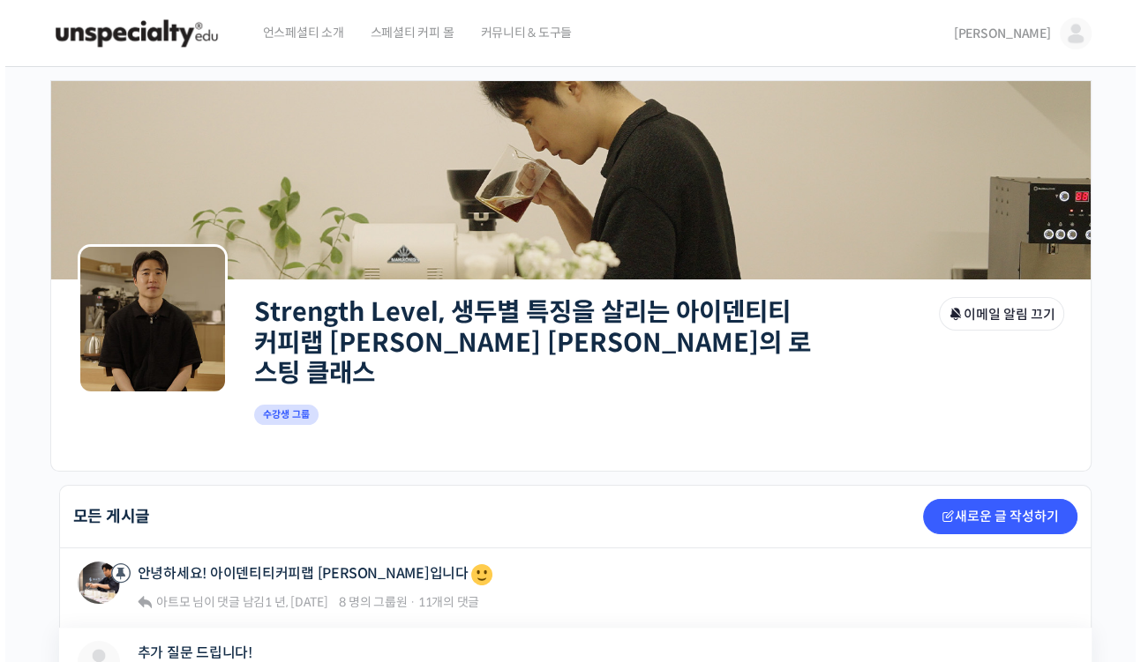
scroll to position [212, 0]
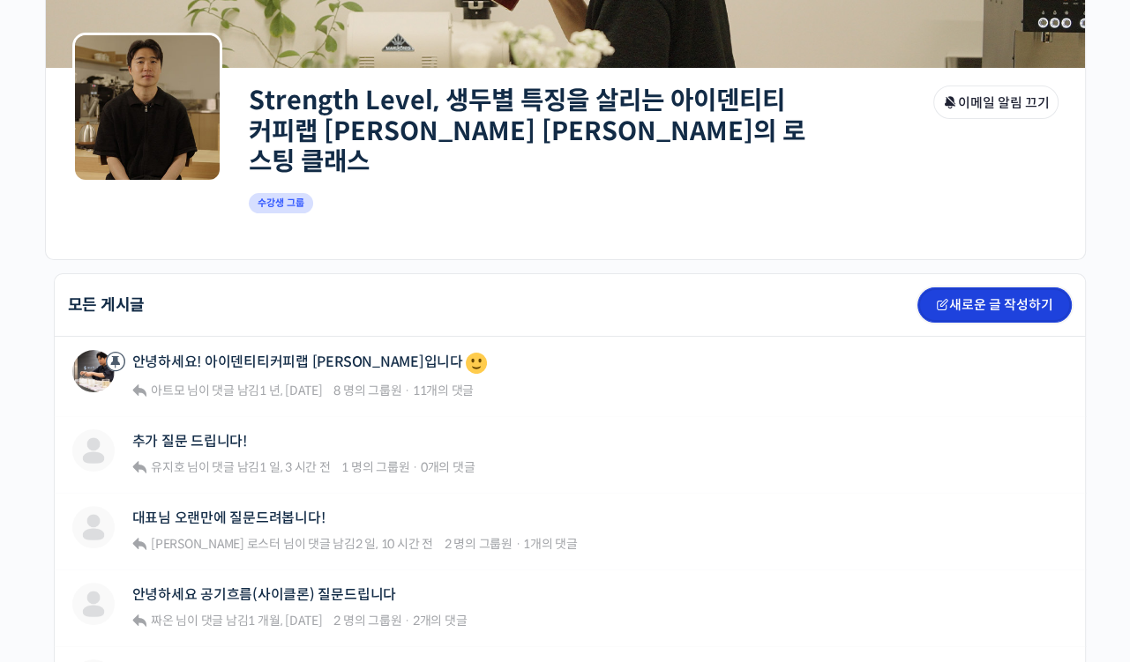
click at [946, 298] on icon at bounding box center [942, 304] width 13 height 13
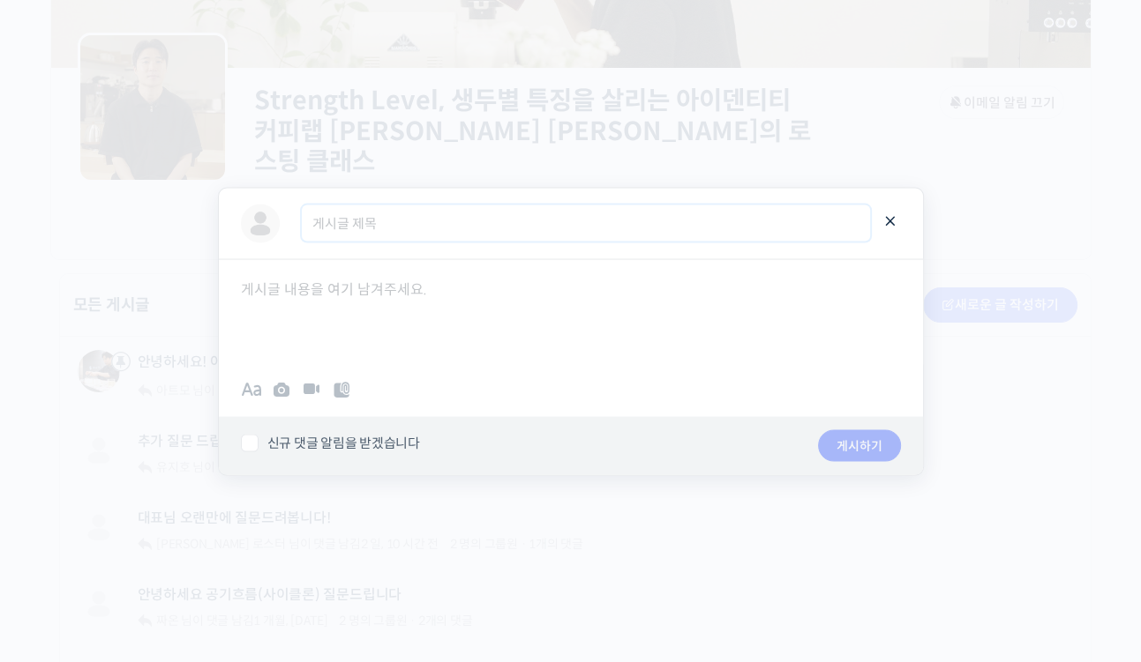
click at [384, 226] on input "게시글 제목" at bounding box center [586, 224] width 568 height 36
type input "대표님 오랜만에 질문 남깁니다!"
click at [459, 295] on div at bounding box center [571, 311] width 704 height 106
drag, startPoint x: 242, startPoint y: 441, endPoint x: 251, endPoint y: 438, distance: 9.5
click at [242, 441] on label "신규 댓글 알림을 받겠습니다" at bounding box center [512, 444] width 542 height 18
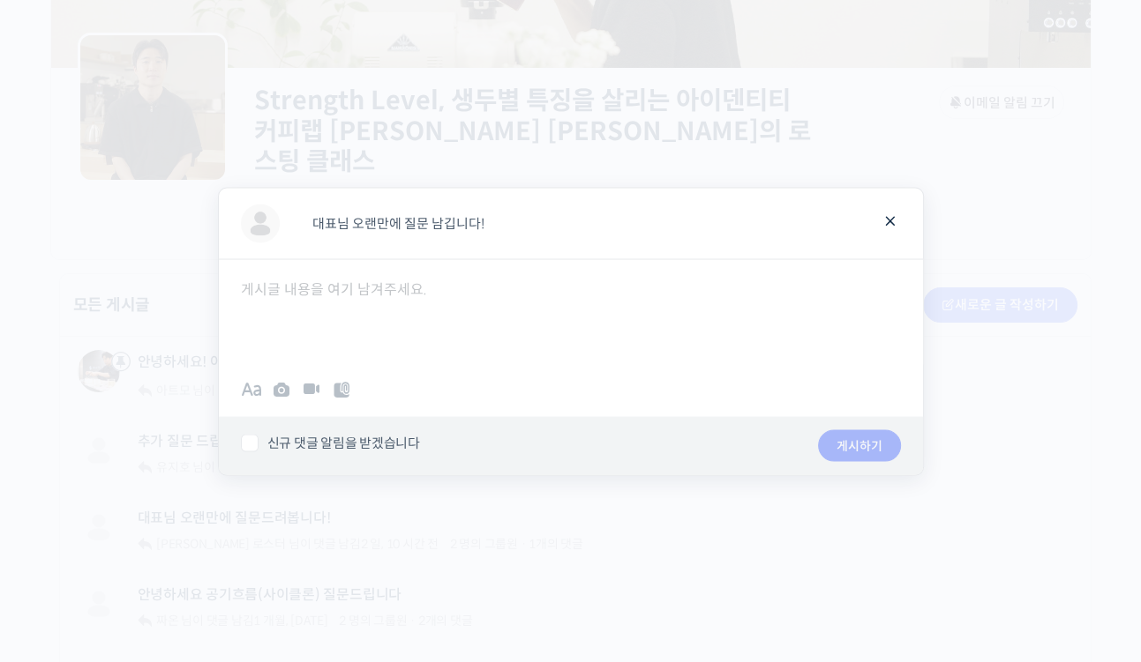
click at [242, 441] on input "신규 댓글 알림을 받겠습니다" at bounding box center [246, 440] width 11 height 11
checkbox input "true"
click at [404, 312] on div at bounding box center [571, 311] width 704 height 106
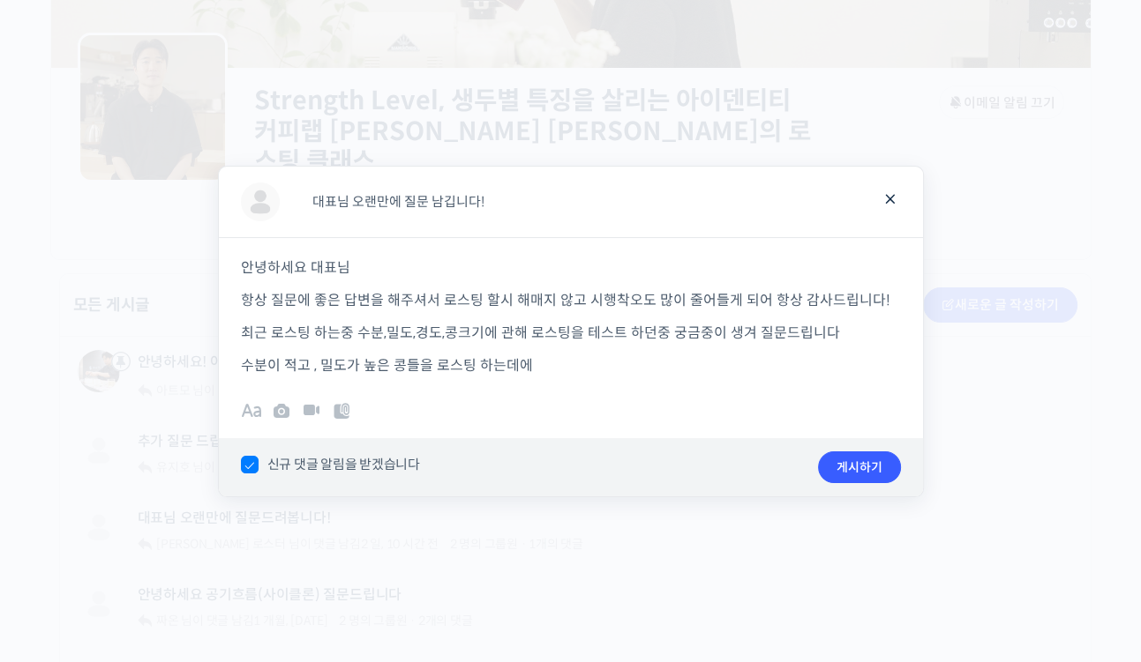
click at [572, 360] on p "수분이 적고 , 밀도가 높은 콩들을 로스팅 하는데에" at bounding box center [571, 366] width 660 height 24
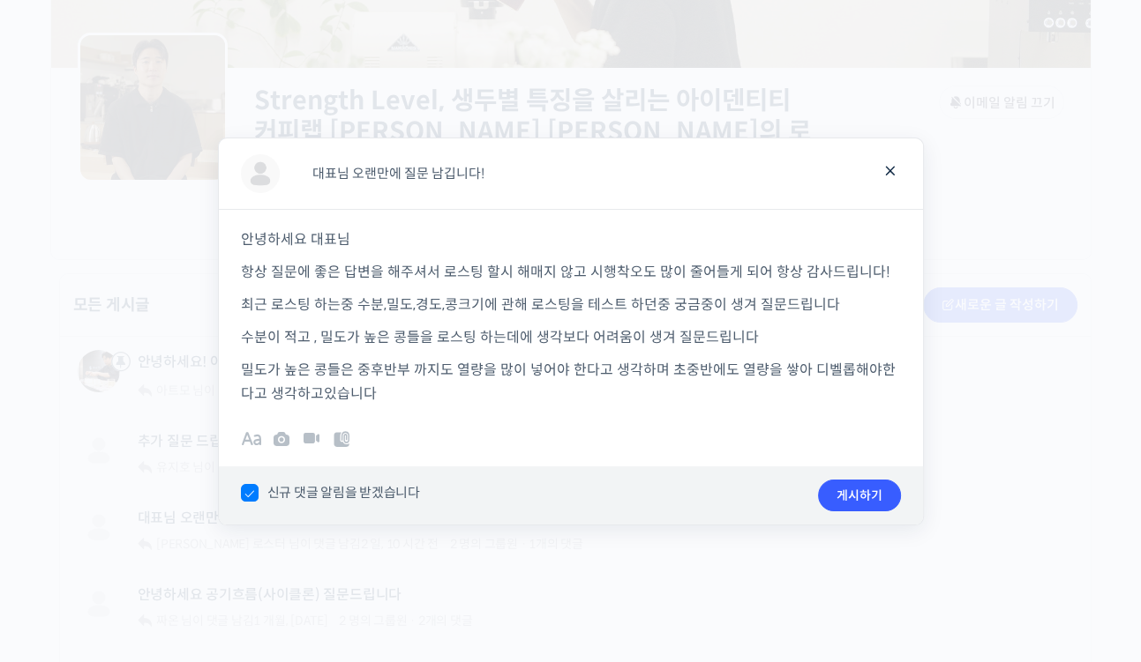
click at [311, 395] on p "밀도가 높은 콩들은 중후반부 까지도 열량을 많이 넣어야 한다고 생각하며 초중반에도 열량을 쌓아 디벨롭해야한다고 생각하고있습니다" at bounding box center [571, 382] width 660 height 48
click at [629, 420] on div "B I • 1. “ # 0101 ✓ ×" at bounding box center [571, 441] width 704 height 52
click at [494, 402] on p "밀도가 높은 콩들은 중후반부 까지도 열량을 많이 넣어야 한다고 생각하며 초중반에도 열량을 쌓아 디벨롭해야한다고 생각하고 있습니다" at bounding box center [571, 382] width 660 height 48
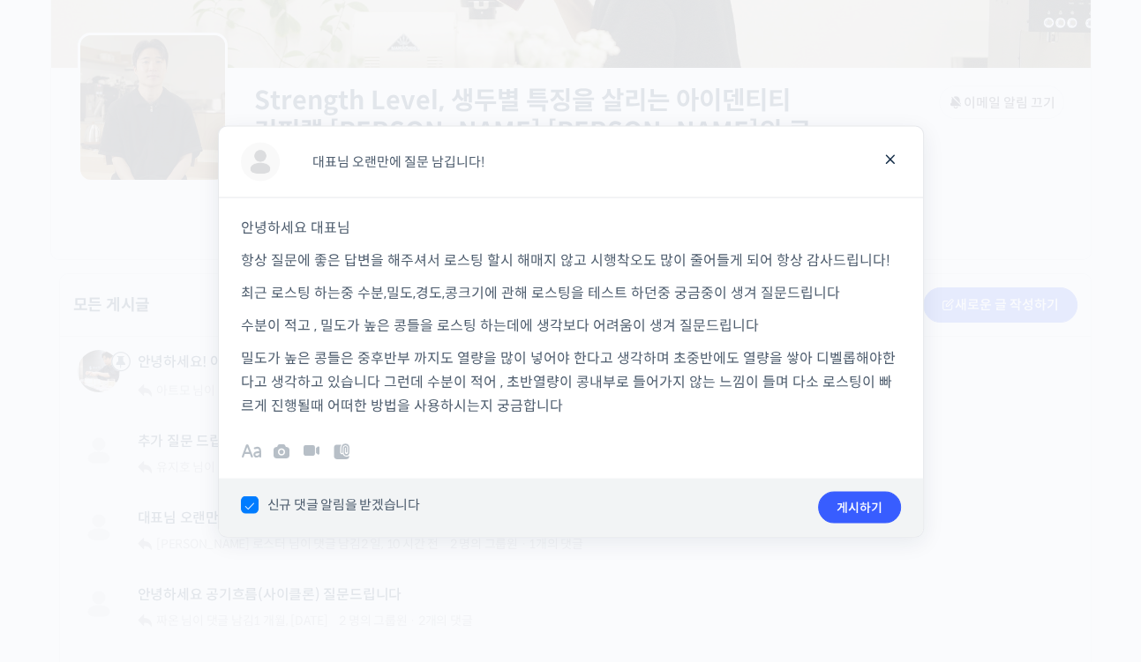
click at [657, 399] on p "밀도가 높은 콩들은 중후반부 까지도 열량을 많이 넣어야 한다고 생각하며 초중반에도 열량을 쌓아 디벨롭해야한다고 생각하고 있습니다 그런데 수분이…" at bounding box center [571, 381] width 660 height 71
click at [841, 355] on p "밀도가 높은 콩들은 중후반부 까지도 열량을 많이 넣어야 한다고 생각하며 초중반에도 열량을 쌓아 디벨롭해야한다고 생각하고 있습니다 그런데 수분이…" at bounding box center [571, 381] width 660 height 71
click at [632, 402] on p "밀도가 높은 콩들은 중후반부 까지도 열량을 많이 넣어야 한다고 생각하며 초중반에도 열량을 쌓아 디벨롭 해야한다고 생각하고 있습니다 그런데 수분…" at bounding box center [571, 381] width 660 height 71
click at [583, 415] on p "밀도가 높은 콩들은 중후반부 까지도 열량을 많이 넣어야 한다고 생각하며 초중반에도 열량을 쌓아 디벨롭 해야한다고 생각하고 있습니다 그런데 수분…" at bounding box center [571, 381] width 660 height 71
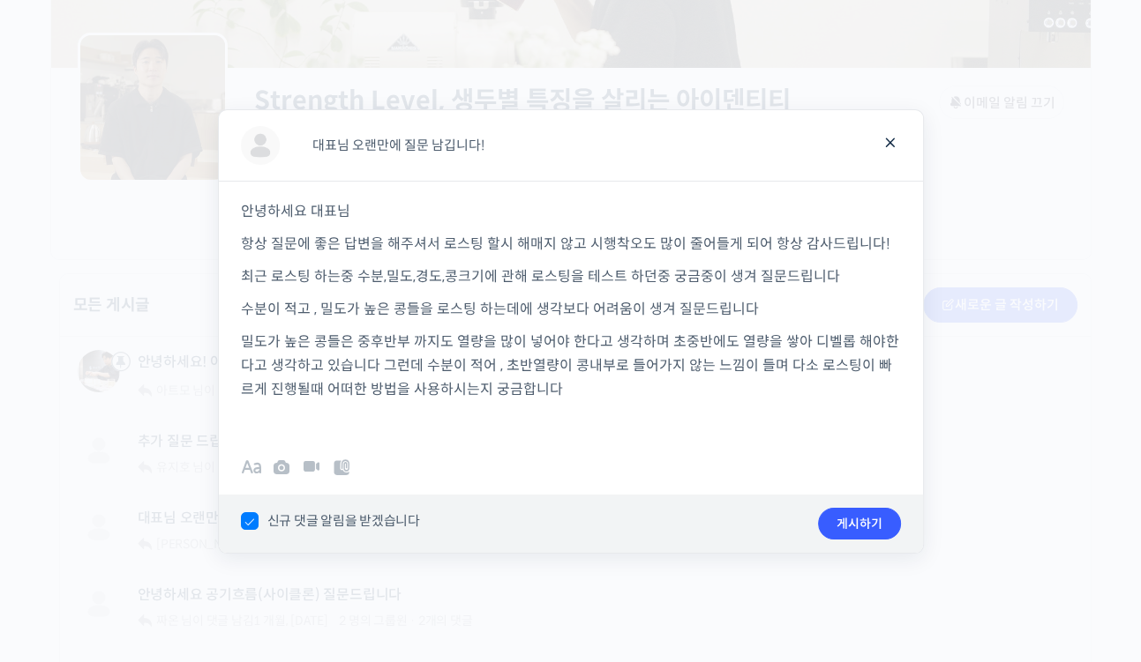
click at [554, 412] on p at bounding box center [571, 422] width 660 height 24
click at [539, 394] on p "밀도가 높은 콩들은 중후반부 까지도 열량을 많이 넣어야 한다고 생각하며 초중반에도 열량을 쌓아 디벨롭 해야한다고 생각하고 있습니다 그런데 수분…" at bounding box center [571, 365] width 660 height 71
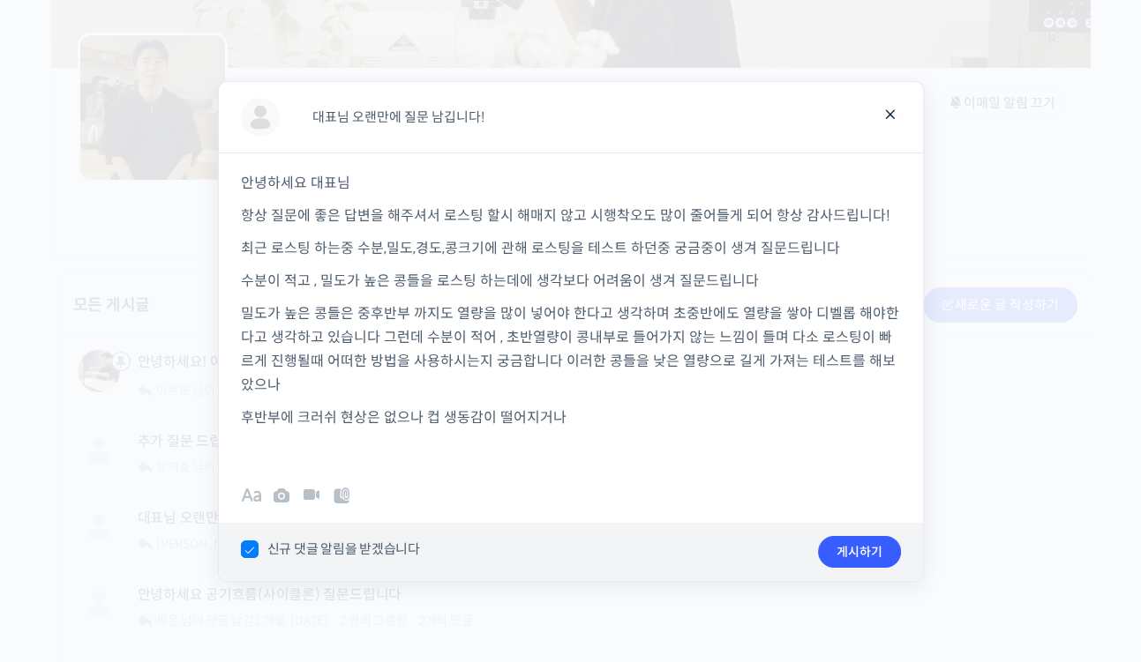
click at [672, 413] on p "후반부에 크러쉬 현상은 없으나 컵 생동감이 떨어지거나" at bounding box center [571, 418] width 660 height 24
click at [388, 322] on p "밀도가 높은 콩들은 중후반부 까지도 열량을 많이 넣어야 한다고 생각하며 초중반에도 열량을 쌓아 디벨롭 해야한다고 생각하고 있습니다 그런데 수분…" at bounding box center [571, 349] width 660 height 95
click at [443, 329] on p "밀도가 높은 콩들은 중후반부 까지도 열량을 많이 넣어야 한다고 생각하며 초중반에도 열량을 쌓아 디벨롭 해야한다고 생각하고 있습니다 그런데 수분…" at bounding box center [571, 349] width 660 height 95
click at [632, 438] on p at bounding box center [571, 450] width 660 height 24
click at [587, 335] on p "밀도가 높은 콩들은 중후반부 까지도 열량을 많이 넣어야 한다고 생각하며 초중반에도 열량을 쌓아 디벨롭 해야한다고 생각하고 있습니다 그런데 수분…" at bounding box center [571, 349] width 660 height 95
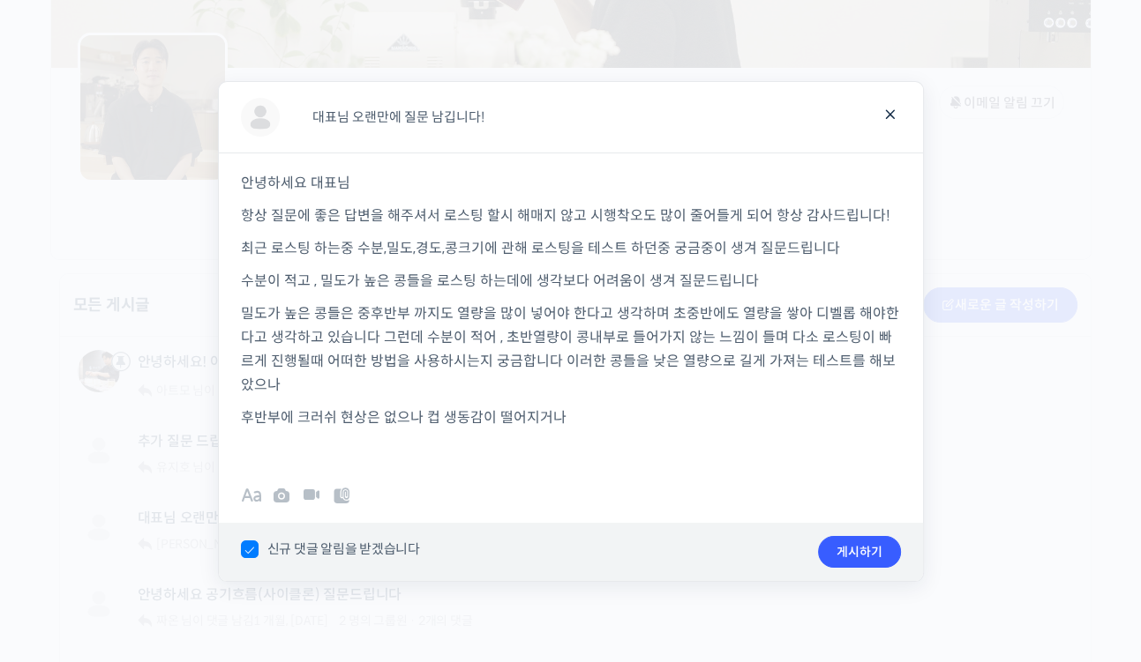
click at [670, 438] on p at bounding box center [571, 450] width 660 height 24
drag, startPoint x: 702, startPoint y: 333, endPoint x: 706, endPoint y: 344, distance: 12.0
click at [702, 332] on p "밀도가 높은 콩들은 중후반부 까지도 열량을 많이 넣어야 한다고 생각하며 초중반에도 열량을 쌓아 디벨롭 해야한다고 생각하고 있습니다 그런데 수분…" at bounding box center [571, 349] width 660 height 95
click at [722, 325] on p "밀도가 높은 콩들은 중후반부 까지도 열량을 많이 넣어야 한다고 생각하며 초중반에도 열량을 쌓아 디벨롭 해야한다고 생각하고 있습니다 그런데 수분…" at bounding box center [571, 349] width 660 height 95
click at [700, 311] on p "밀도가 높은 콩들은 중후반부 까지도 열량을 많이 넣어야 한다고 생각하며 초중반에서부터 열량을 쌓아 디벨롭 해야한다고 생각하고 있습니다 그런데 …" at bounding box center [571, 349] width 660 height 95
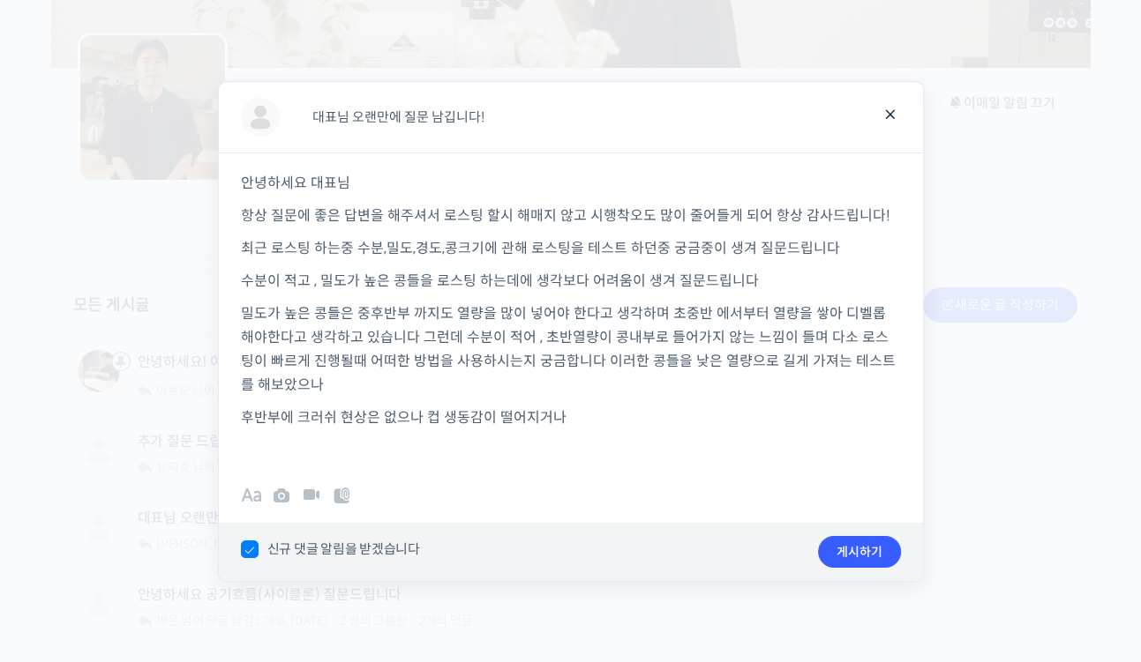
click at [756, 424] on p "후반부에 크러쉬 현상은 없으나 컵 생동감이 떨어지거나" at bounding box center [571, 418] width 660 height 24
click at [406, 334] on p "밀도가 높은 콩들은 중후반부 까지도 열량을 많이 넣어야 한다고 생각하며 초중반 에서부터 열량을 쌓아 디벨롭 해야한다고 생각하고 있습니다 그런데…" at bounding box center [571, 349] width 660 height 95
click at [667, 415] on p "후반부에 크러쉬 현상은 없으나 컵 생동감이 떨어지거나" at bounding box center [571, 418] width 660 height 24
click at [392, 332] on p "밀도가 높은 콩들은 중후반부 까지도 열량을 많이 넣어야 한다고 생각하며 초중반 에서부터 열량을 쌓아 디벨롭 해야한다고 생각하고 있습니다 그런데…" at bounding box center [571, 349] width 660 height 95
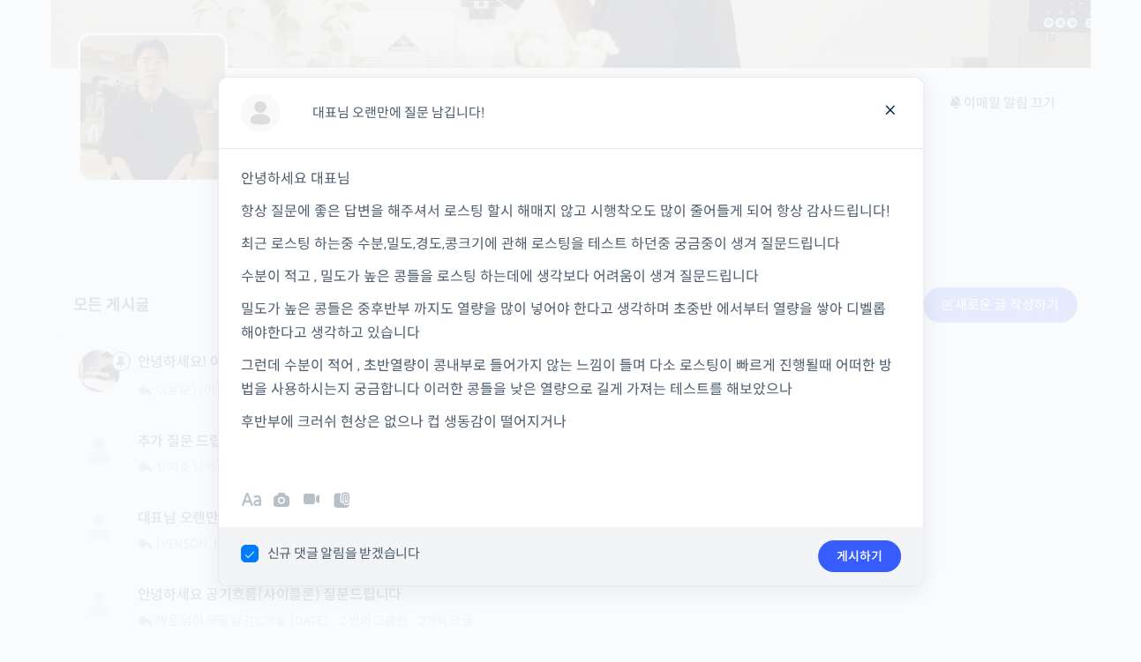
click at [283, 360] on p "그런데 수분이 적어 , 초반열량이 콩내부로 들어가지 않는 느낌이 들며 다소 로스팅이 빠르게 진행될때 어떠한 방법을 사용하시는지 궁금합니다 이러…" at bounding box center [571, 378] width 660 height 48
click at [631, 455] on p at bounding box center [571, 455] width 660 height 24
click at [646, 441] on div "안녕하세요 대표님 항상 질문에 좋은 답변을 해주셔서 로스팅 할시 해매지 않고 시행착오도 많이 줄어들게 되어 항상 감사드립니다! 최근 로스팅 하…" at bounding box center [571, 307] width 704 height 318
click at [697, 444] on p at bounding box center [571, 455] width 660 height 24
click at [603, 423] on p "후반부에 크러쉬 현상은 없으나 컵 생동감이 떨어지거나" at bounding box center [571, 422] width 660 height 24
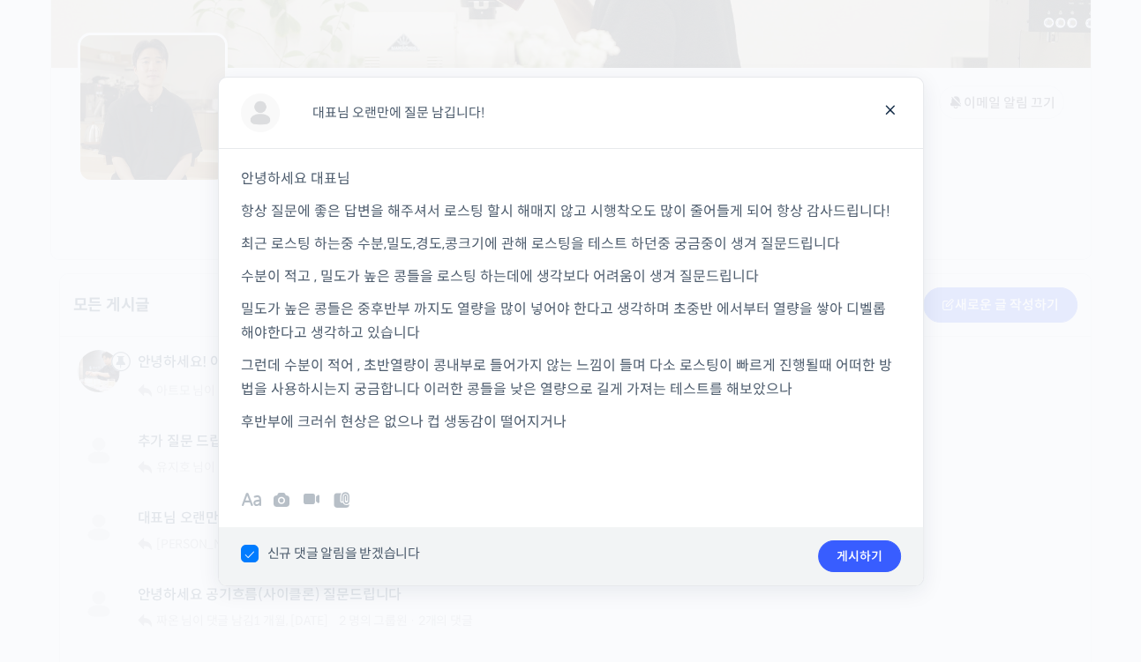
click at [869, 212] on p "항상 질문에 좋은 답변을 해주셔서 로스팅 할시 해매지 않고 시행착오도 많이 줄어들게 되어 항상 감사드립니다!" at bounding box center [571, 211] width 660 height 24
click at [894, 214] on p "항상 질문에 좋은 답변을 해주셔서 로스팅 할시 해매지 않고 시행착오도 많이 줄어들게 되어 항상 감사드립니다!" at bounding box center [571, 211] width 660 height 24
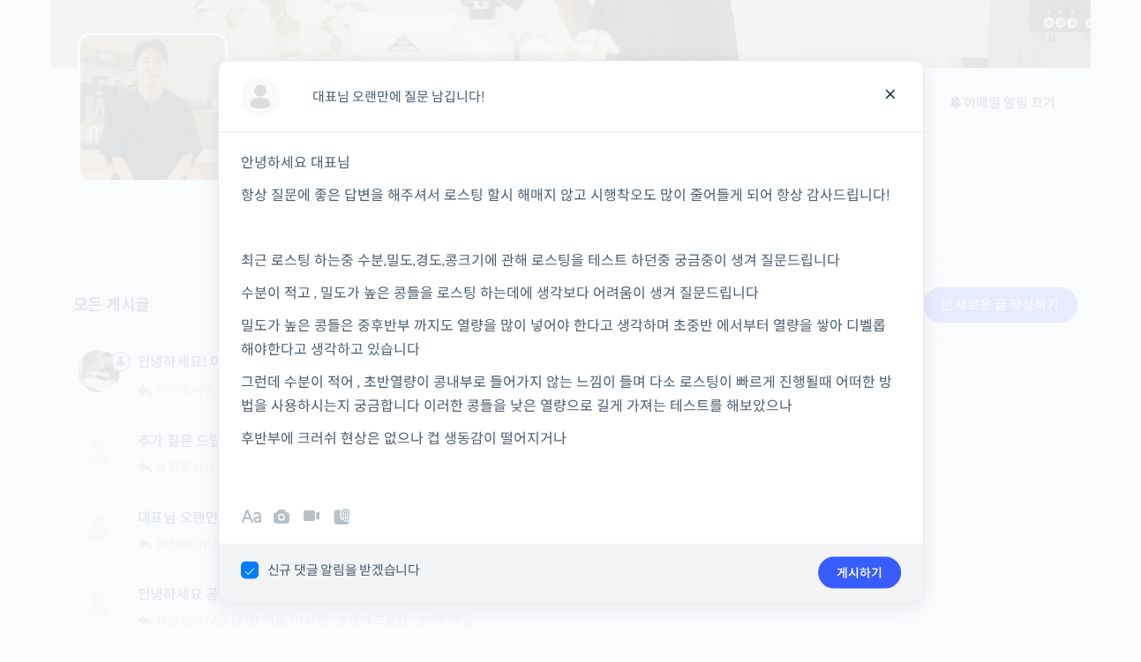
click at [614, 443] on p "후반부에 크러쉬 현상은 없으나 컵 생동감이 떨어지거나" at bounding box center [571, 438] width 660 height 24
click at [614, 444] on p "후반부에 크러쉬 현상은 없으나 컵 생동감이 떨어지거나" at bounding box center [571, 438] width 660 height 24
click at [643, 438] on p "후반부에 크러쉬 현상은 없으나 컵 생동감이 떨어지거나" at bounding box center [571, 438] width 660 height 24
click at [617, 435] on p "후반부에 크러쉬 현상은 없으나 컵 생동감이 떨어지거나" at bounding box center [571, 438] width 660 height 24
click at [599, 447] on p "후반부에 크러쉬 현상은 없으나 컵 생동감이 떨어지거나" at bounding box center [571, 438] width 660 height 24
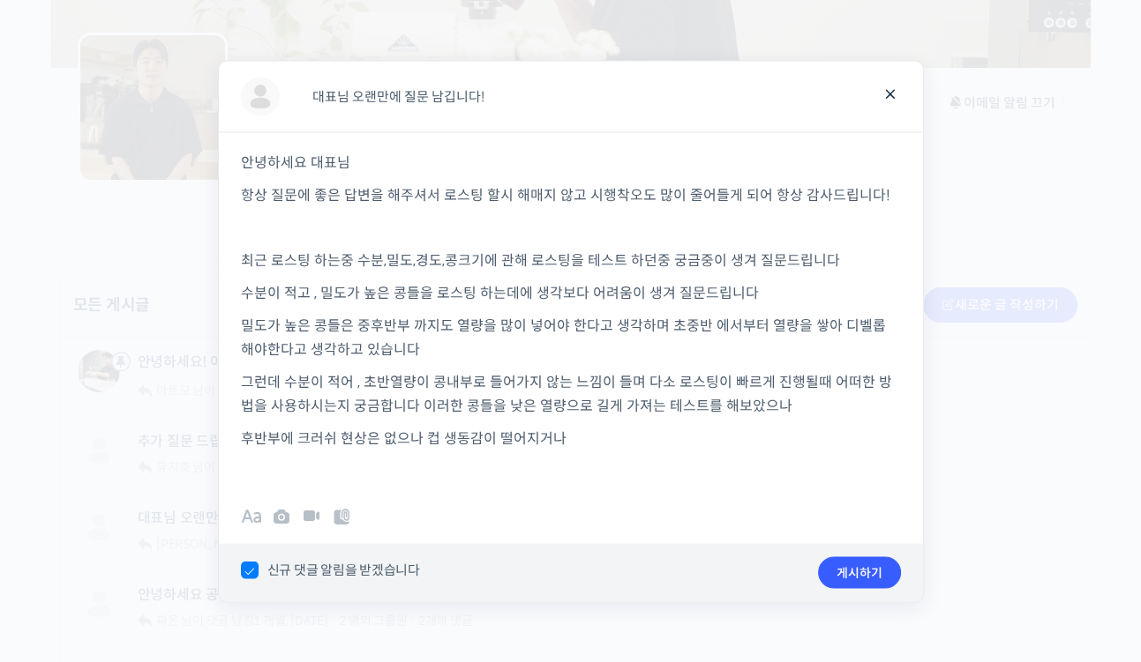
click at [624, 435] on p "후반부에 크러쉬 현상은 없으나 컵 생동감이 떨어지거나" at bounding box center [571, 438] width 660 height 24
click at [584, 438] on p "후반부에 크러쉬 현상은 없으나 컵 생동감이 떨어지거나" at bounding box center [571, 438] width 660 height 24
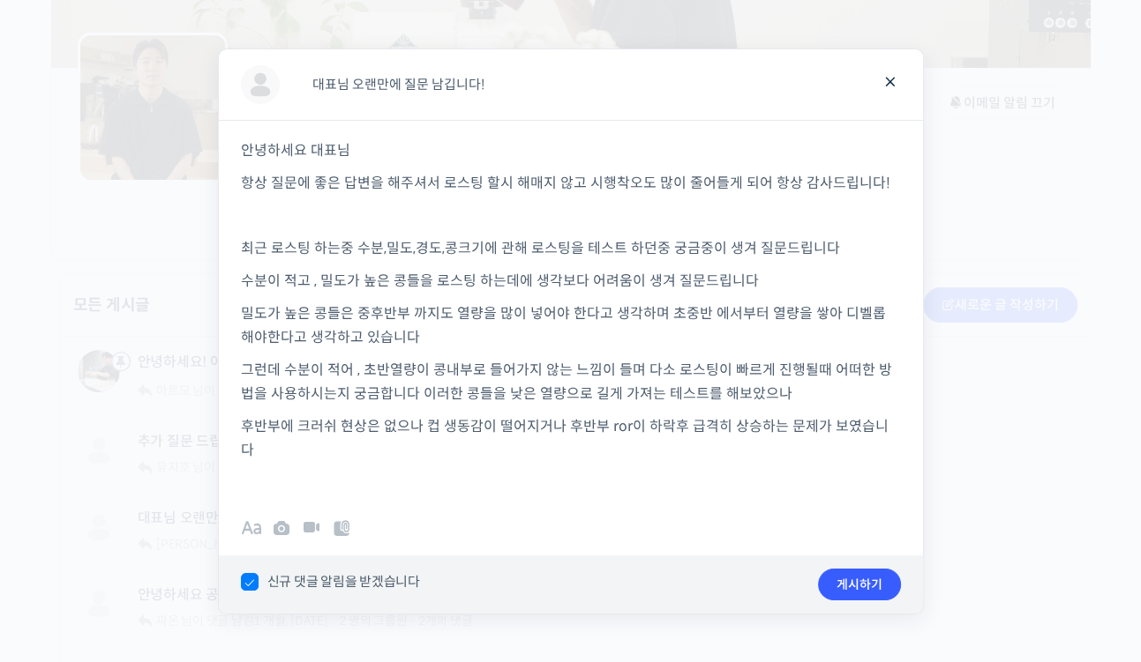
drag, startPoint x: 893, startPoint y: 437, endPoint x: 559, endPoint y: 430, distance: 333.5
click at [559, 430] on p "후반부에 크러쉬 현상은 없으나 컵 생동감이 떨어지거나 후반부 ror이 하락후 급격히 상승하는 문제가 보였습니다" at bounding box center [571, 439] width 660 height 48
click at [573, 471] on p at bounding box center [571, 483] width 660 height 24
click at [888, 440] on p "후반부에 크러쉬 현상은 없으나 컵 생동감이 떨어지거나 후반부 ror이 하락후 급격히 상승하는 문제가 보였습니다" at bounding box center [571, 439] width 660 height 48
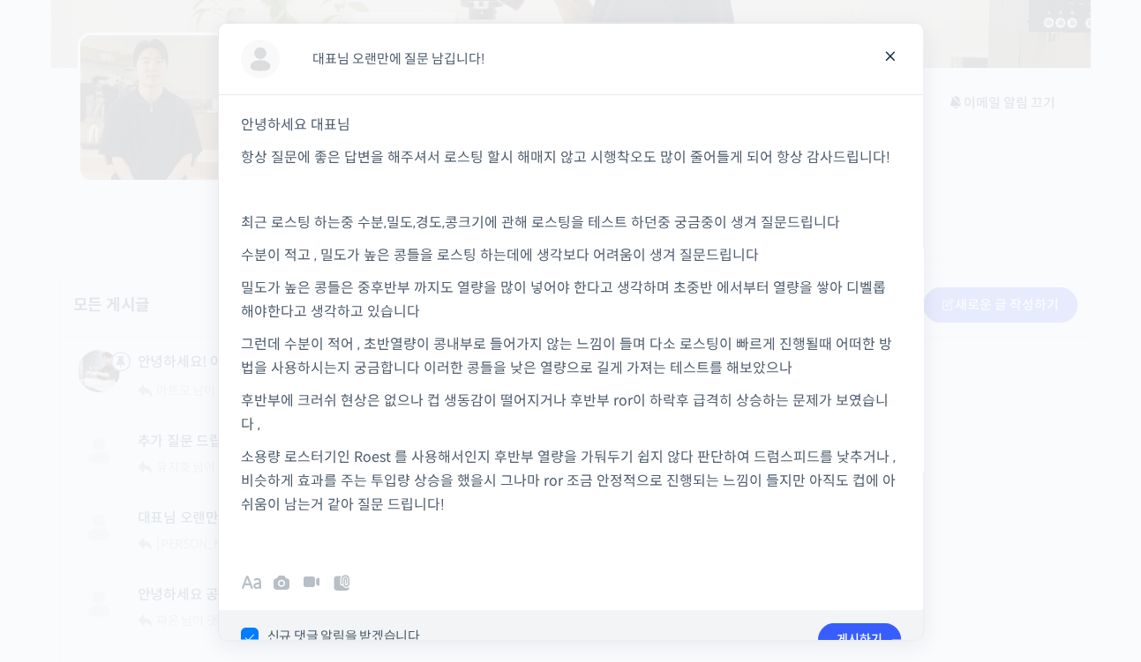
click at [581, 543] on p at bounding box center [571, 537] width 660 height 24
click at [544, 522] on div "안녕하세요 대표님 항상 질문에 좋은 답변을 해주셔서 로스팅 할시 해매지 않고 시행착오도 많이 줄어들게 되어 항상 감사드립니다! 최근 로스팅 하…" at bounding box center [571, 321] width 704 height 455
click at [723, 540] on p at bounding box center [571, 537] width 660 height 24
click at [694, 550] on div "게시글 제목 대표님 오랜만에 질문 남깁니다! 취소하기 안녕하세요 대표님 항상 질문에 좋은 답변을 해주셔서 로스팅 할시 해매지 않고 시행착오도 …" at bounding box center [571, 345] width 704 height 645
click at [526, 522] on div "안녕하세요 대표님 항상 질문에 좋은 답변을 해주셔서 로스팅 할시 해매지 않고 시행착오도 많이 줄어들게 되어 항상 감사드립니다! 최근 로스팅 하…" at bounding box center [571, 321] width 704 height 455
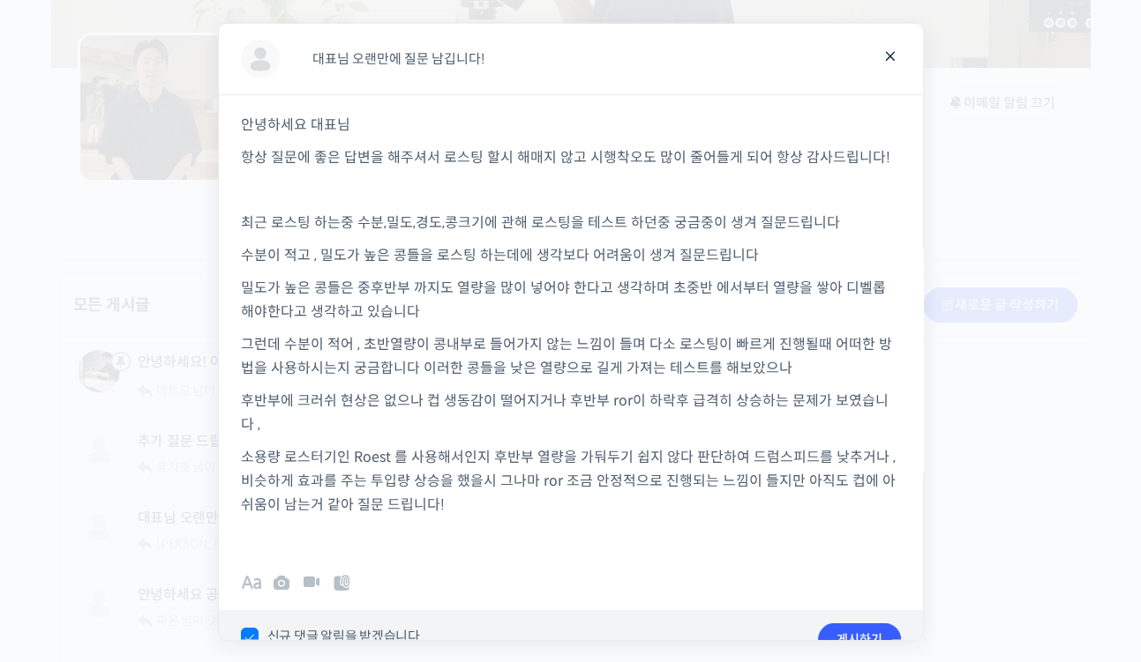
click at [562, 542] on p at bounding box center [571, 537] width 660 height 24
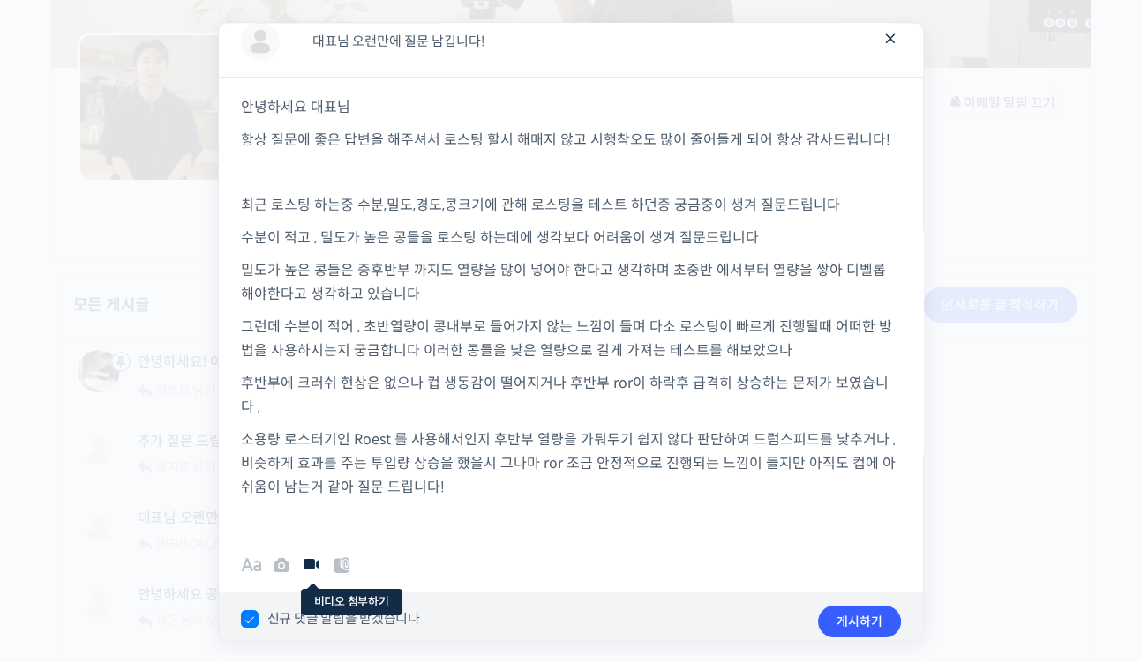
scroll to position [27, 0]
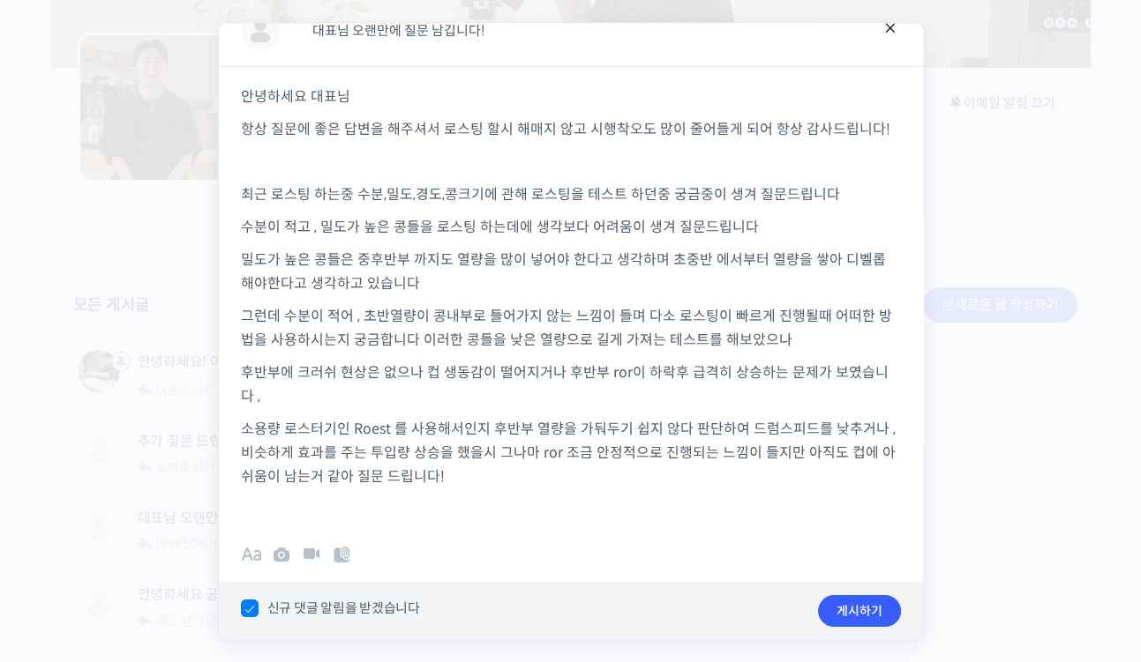
click at [520, 517] on p at bounding box center [571, 510] width 660 height 24
click at [284, 547] on icon at bounding box center [281, 554] width 21 height 21
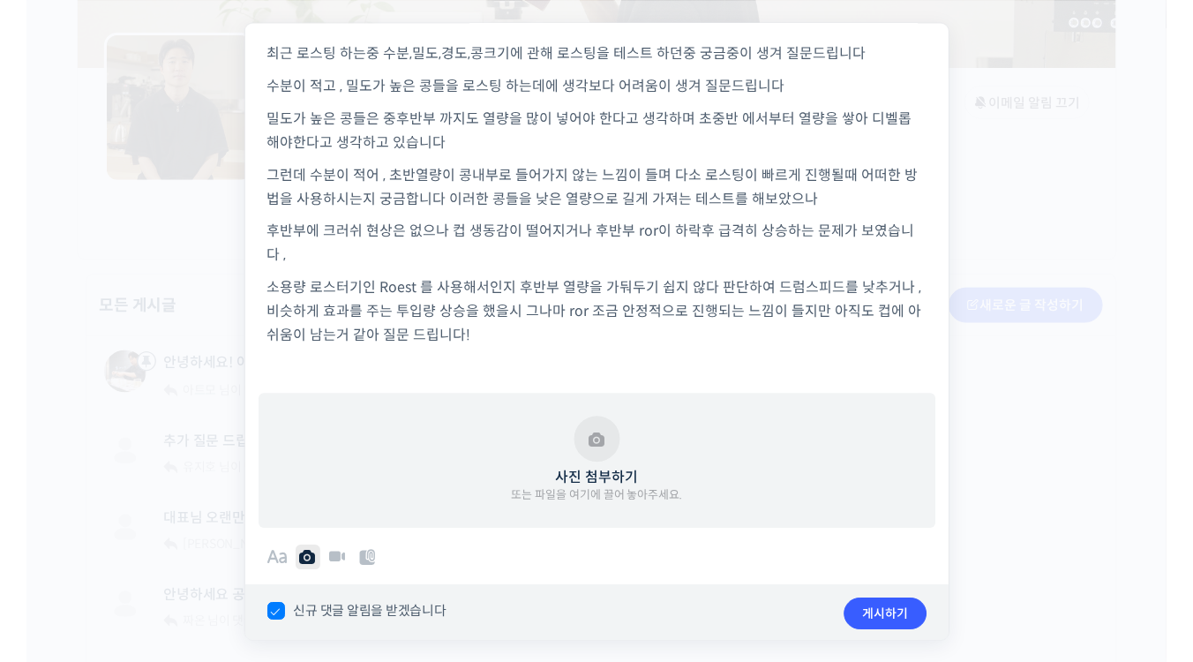
scroll to position [170, 0]
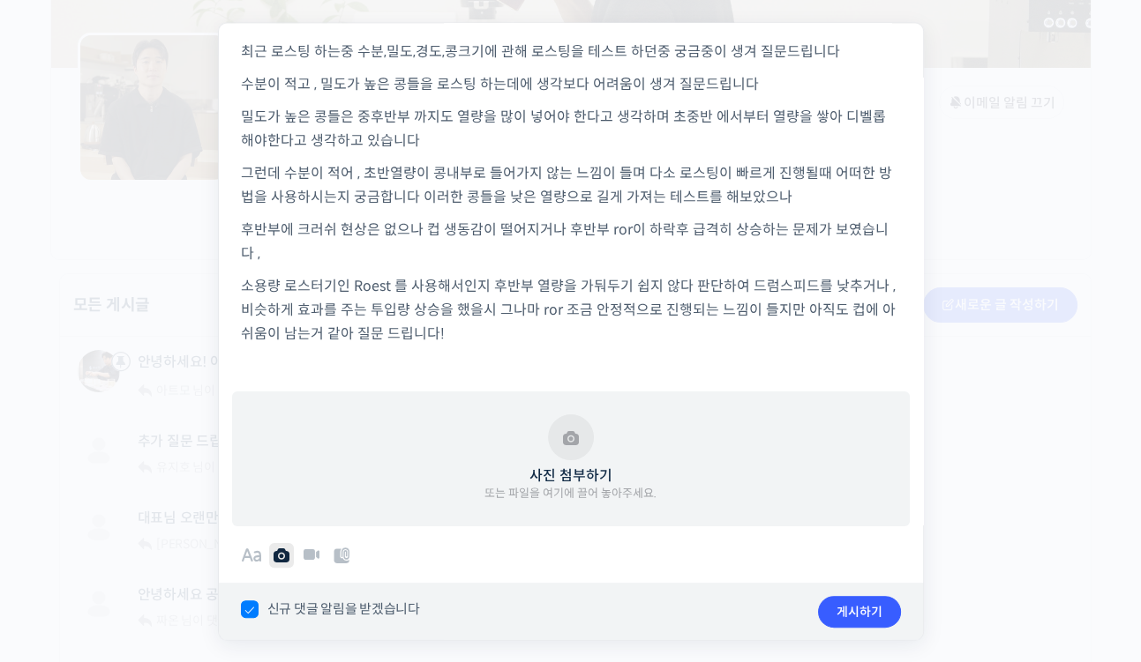
click at [553, 446] on button "사진 첨부하기 또는 파일을 여기에 끌어 놓아주세요." at bounding box center [570, 459] width 172 height 88
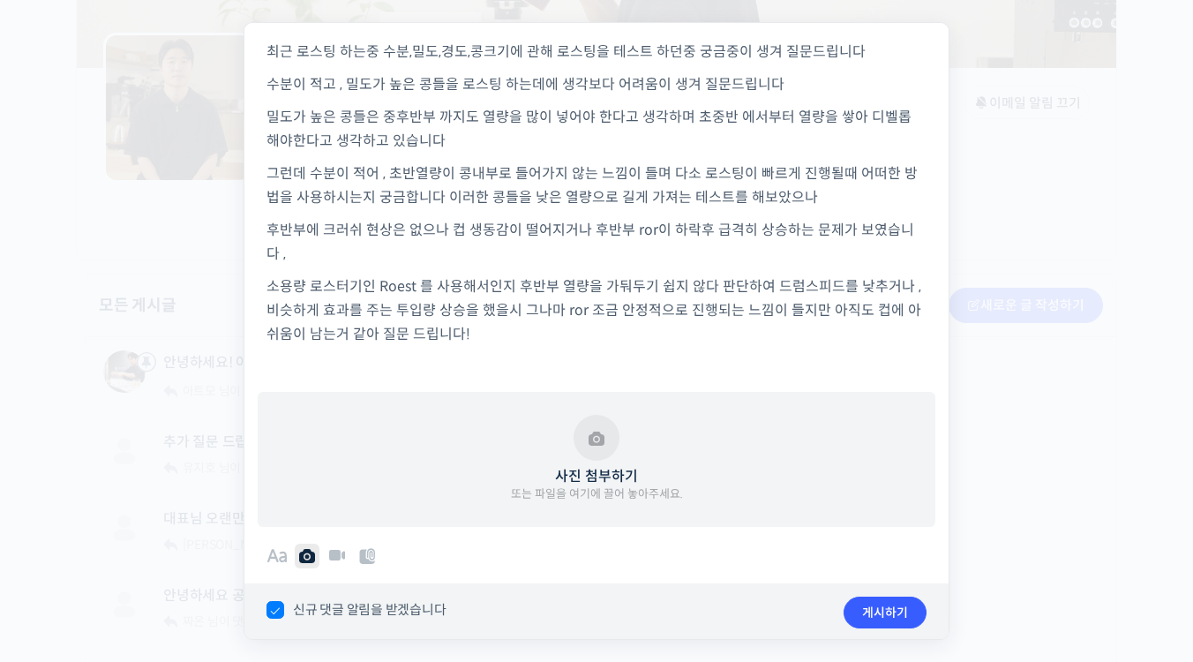
click at [569, 340] on p "소용량 로스터기인 Roest 를 사용해서인지 후반부 열량을 가둬두기 쉽지 않다 판단하여 드럼스피드를 낮추거나 , 비슷하게 효과를 주는 투입량 …" at bounding box center [596, 309] width 660 height 71
click at [497, 355] on p at bounding box center [596, 367] width 660 height 24
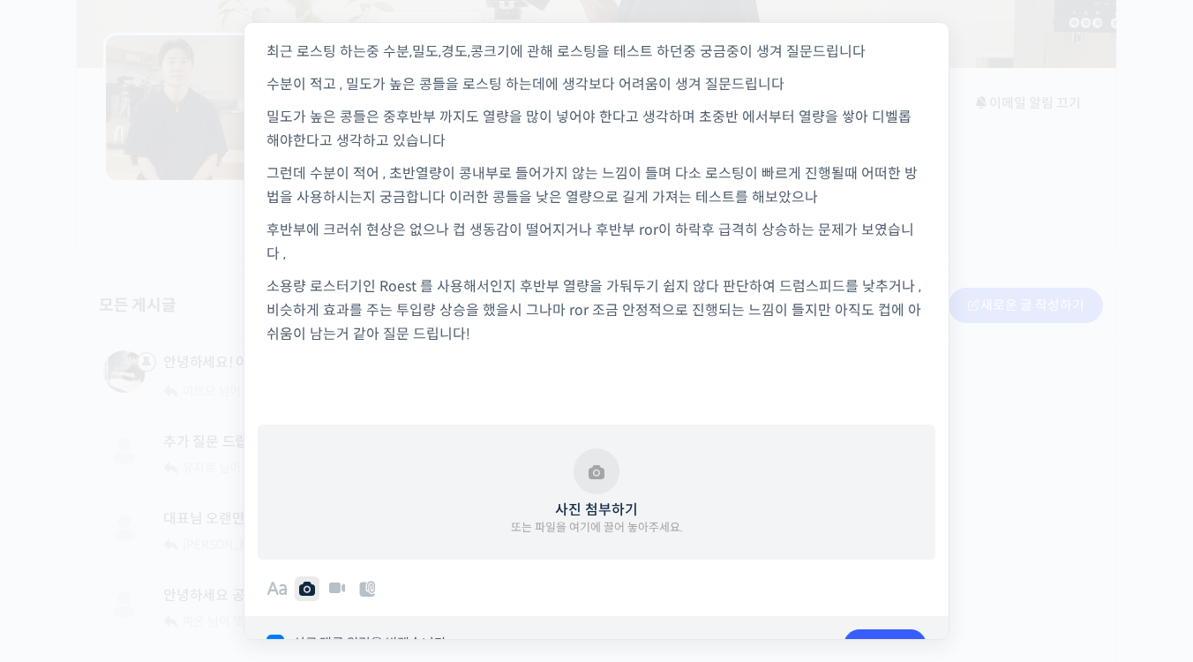
click at [665, 367] on p at bounding box center [596, 367] width 660 height 24
click at [582, 490] on button "사진 첨부하기 또는 파일을 여기에 끌어 놓아주세요." at bounding box center [597, 492] width 172 height 88
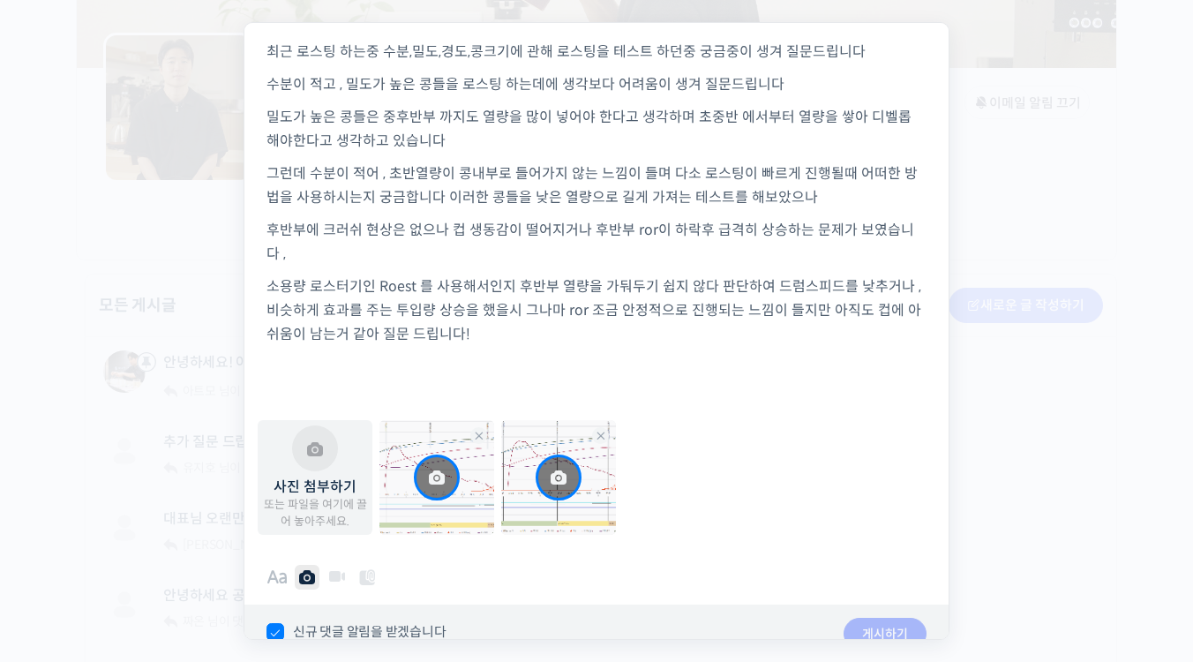
click at [434, 436] on img at bounding box center [436, 477] width 115 height 115
click at [453, 505] on img at bounding box center [436, 477] width 115 height 115
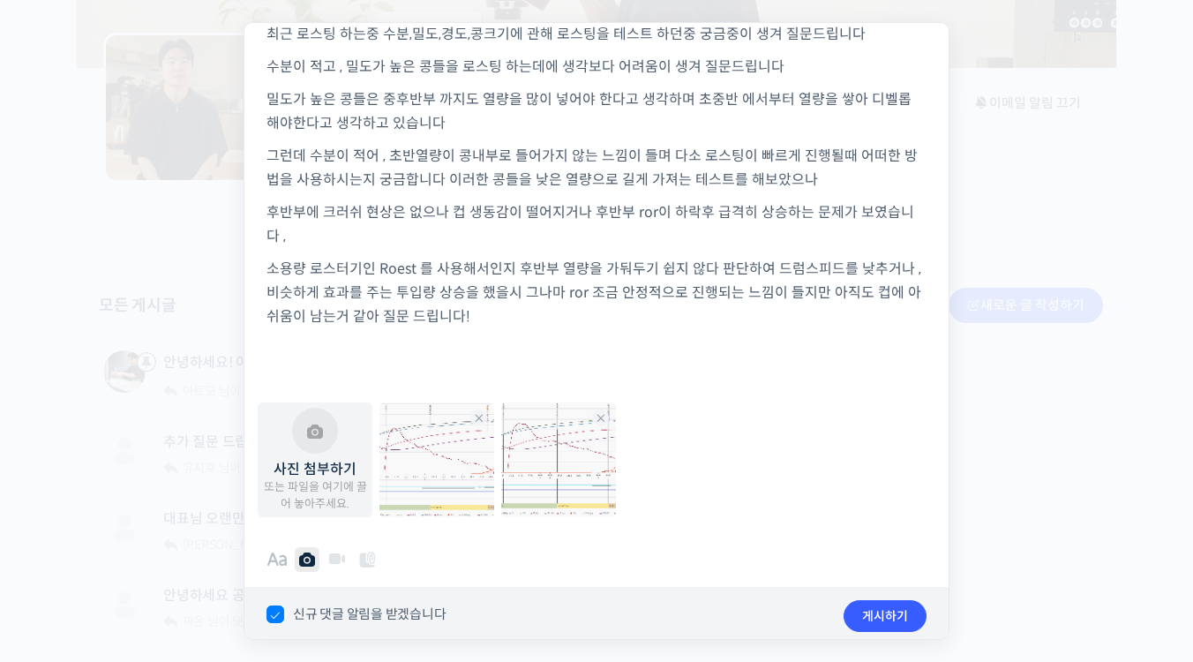
scroll to position [193, 0]
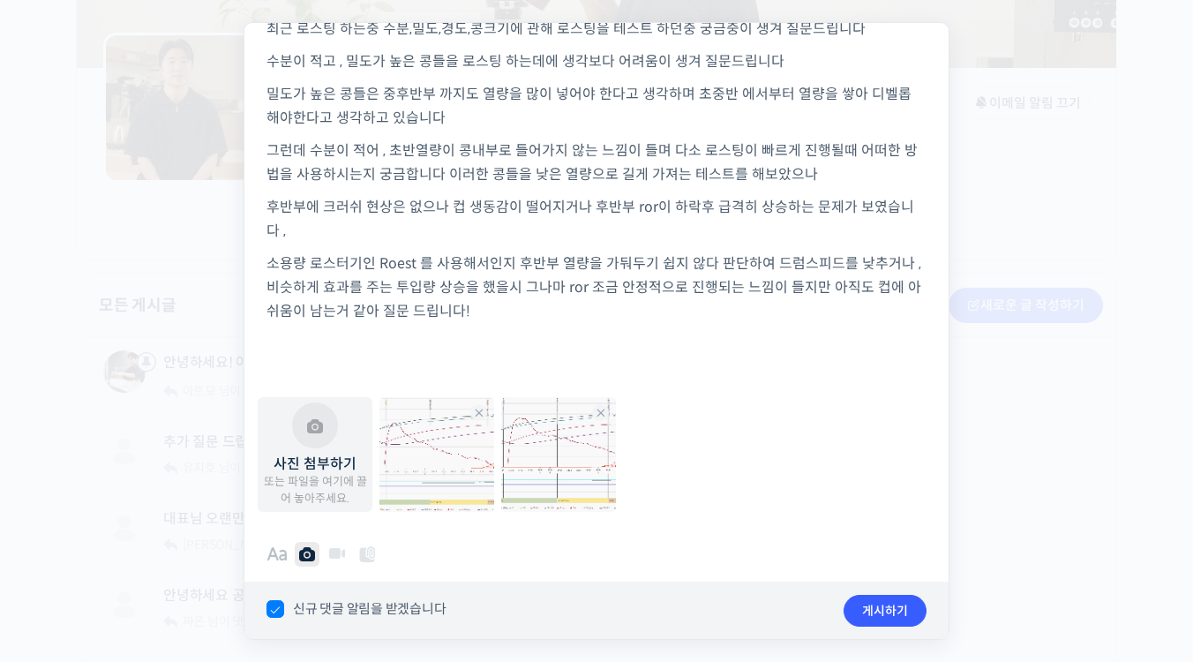
click at [496, 330] on div "안녕하세요 대표님 항상 질문에 좋은 답변을 해주셔서 로스팅 할시 해매지 않고 시행착오도 많이 줄어들게 되어 항상 감사드립니다! 최근 로스팅 하…" at bounding box center [596, 144] width 704 height 488
click at [636, 531] on div "B I • 1. “ # 0101 ✓ ×" at bounding box center [596, 555] width 704 height 52
click at [315, 340] on p at bounding box center [596, 344] width 660 height 24
click at [416, 418] on img at bounding box center [436, 454] width 115 height 115
click at [423, 504] on img at bounding box center [436, 454] width 115 height 115
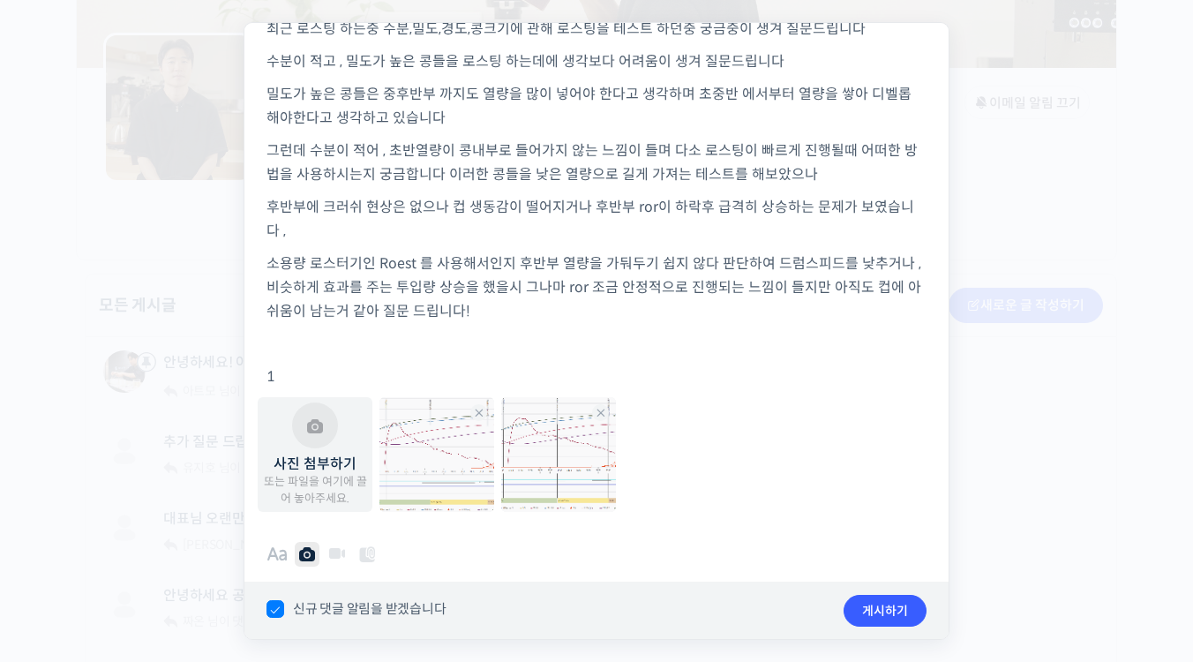
click at [430, 453] on img at bounding box center [436, 454] width 115 height 115
click at [621, 466] on div "사진 첨부하기 또는 파일을 여기에 끌어 놓아주세요. Upload Failed 20250810_221015.png 0.1 MB Error Rem…" at bounding box center [596, 458] width 685 height 123
click at [434, 458] on img at bounding box center [436, 454] width 115 height 115
click at [477, 416] on link "Remove file" at bounding box center [478, 412] width 17 height 17
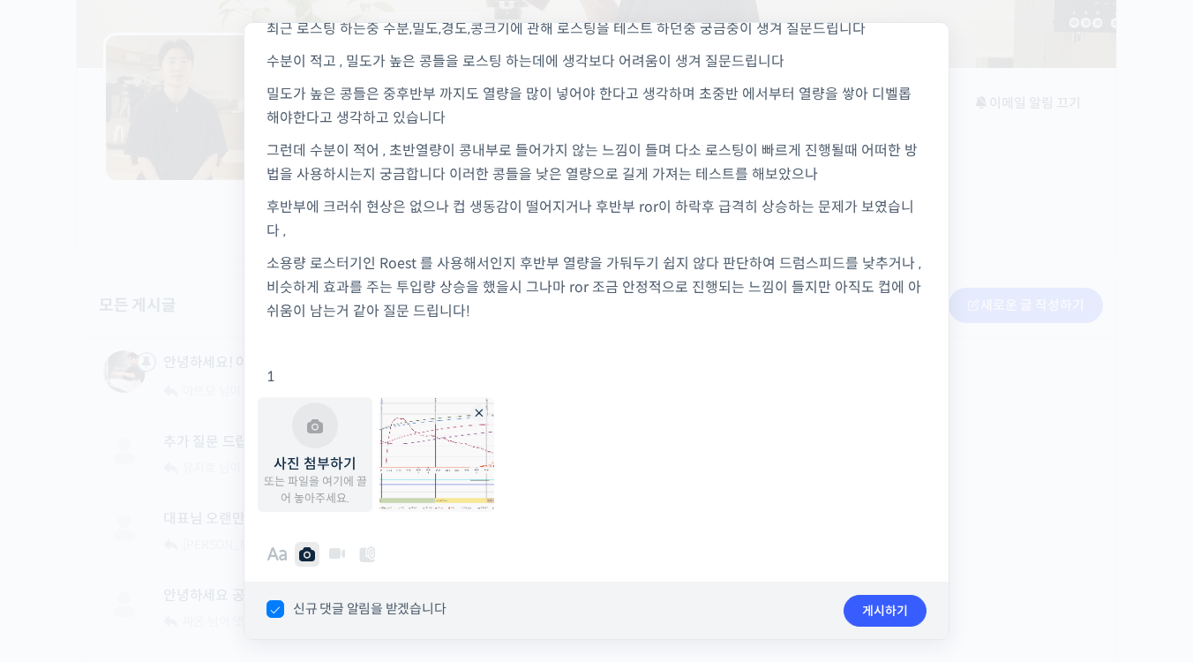
click at [477, 414] on link "Remove file" at bounding box center [478, 412] width 17 height 17
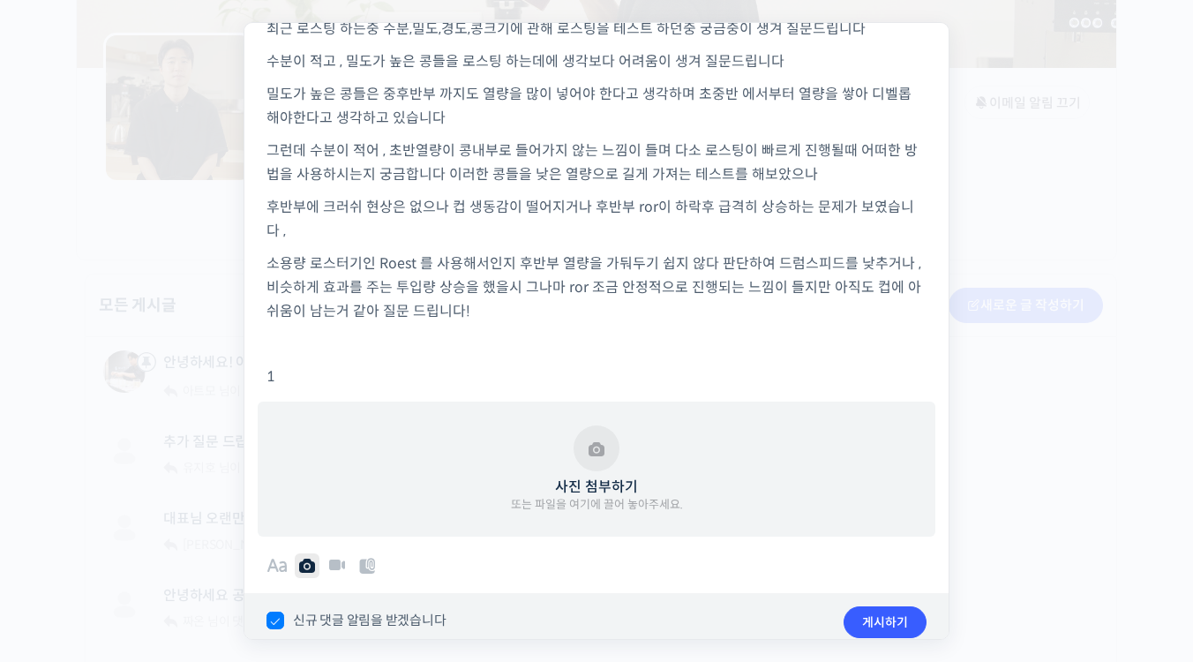
click at [600, 455] on button "사진 첨부하기 또는 파일을 여기에 끌어 놓아주세요." at bounding box center [597, 469] width 172 height 88
click at [348, 375] on p "1" at bounding box center [596, 376] width 660 height 24
click at [605, 460] on button "사진 첨부하기 또는 파일을 여기에 끌어 놓아주세요." at bounding box center [597, 469] width 172 height 88
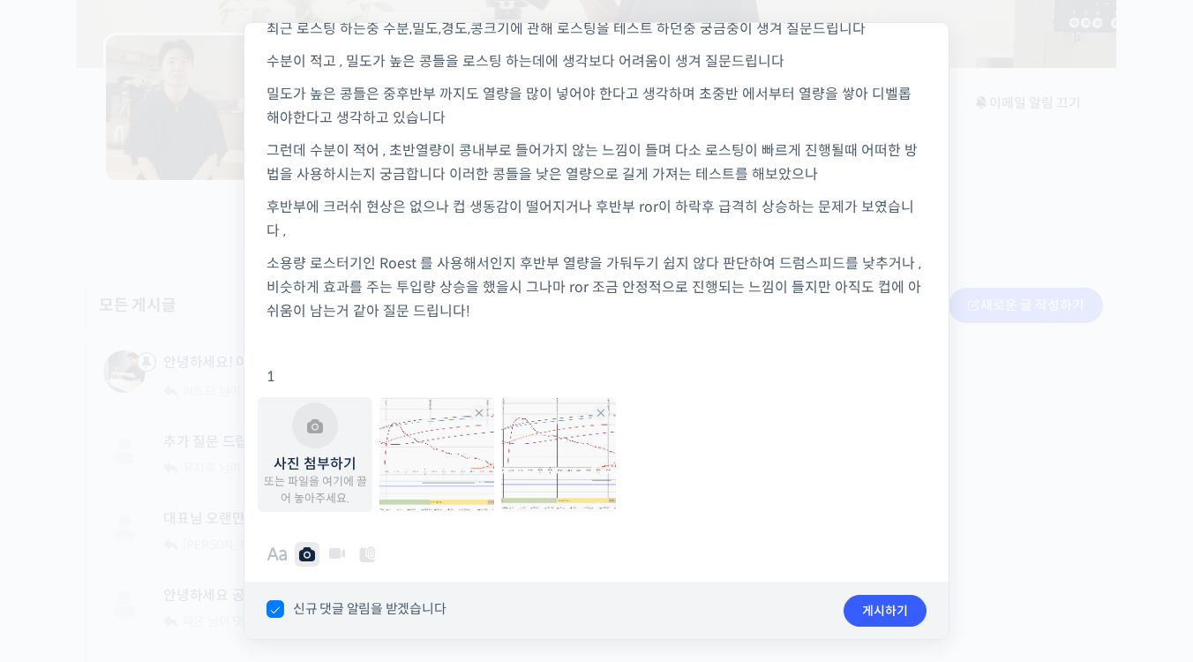
click at [578, 335] on p at bounding box center [596, 344] width 660 height 24
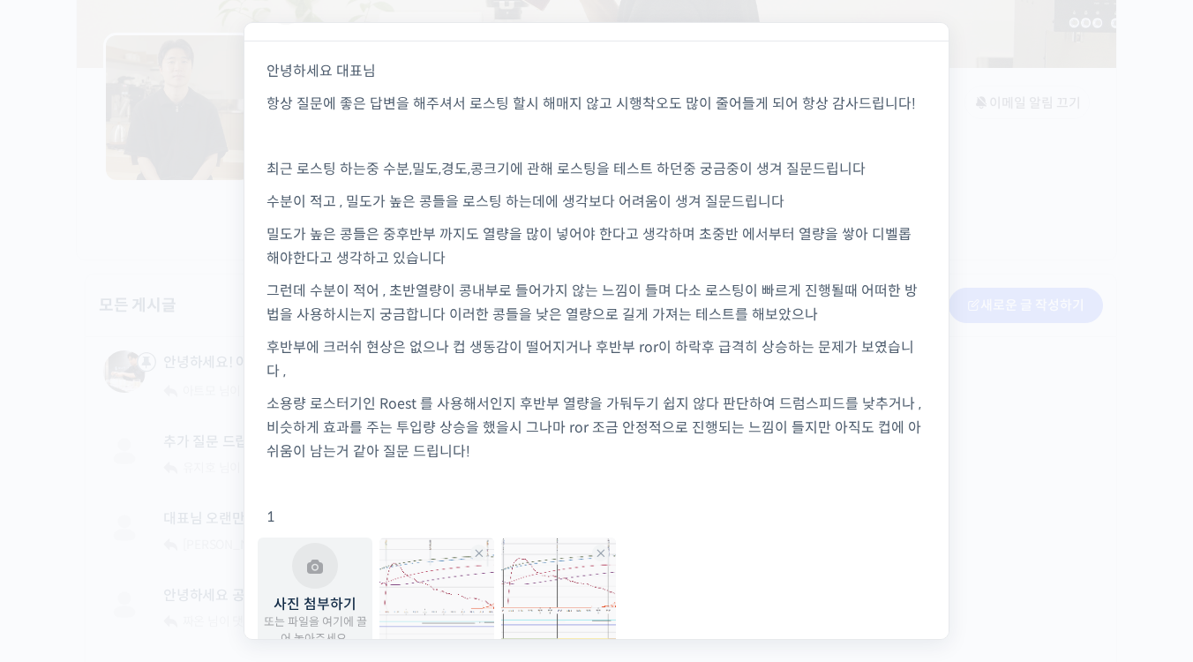
scroll to position [52, 0]
click at [727, 495] on p at bounding box center [596, 485] width 660 height 24
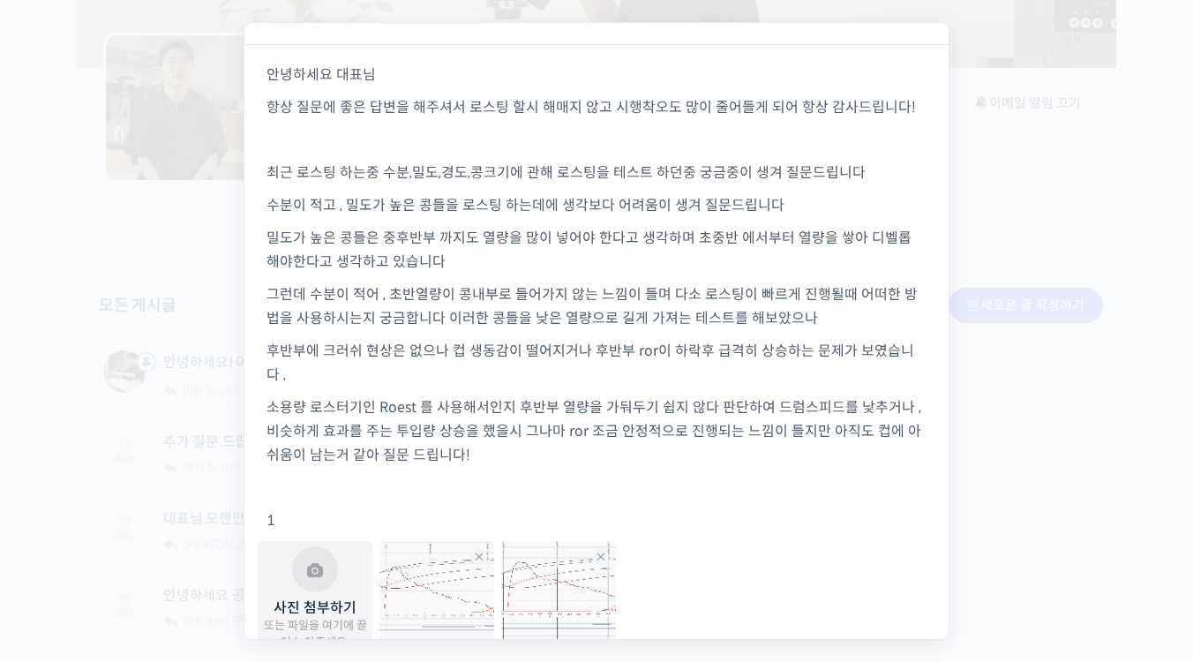
scroll to position [71, 0]
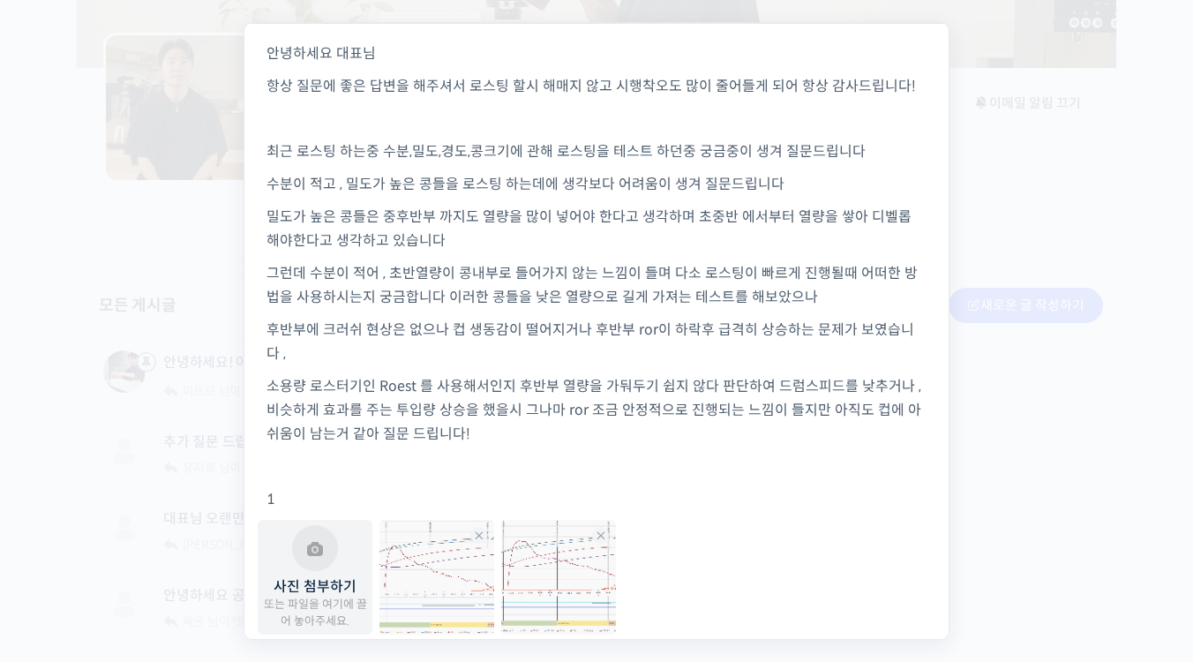
click at [660, 363] on p "후반부에 크러쉬 현상은 없으나 컵 생동감이 떨어지거나 후반부 ror이 하락후 급격히 상승하는 문제가 보였습니다 ," at bounding box center [596, 342] width 660 height 48
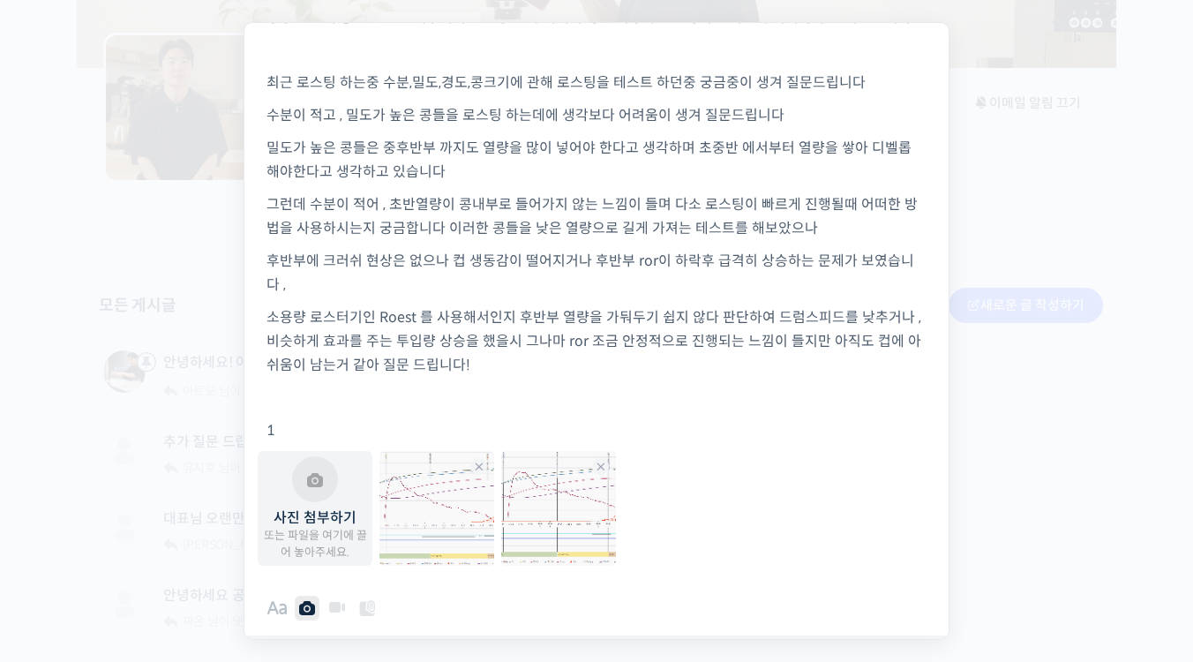
scroll to position [123, 0]
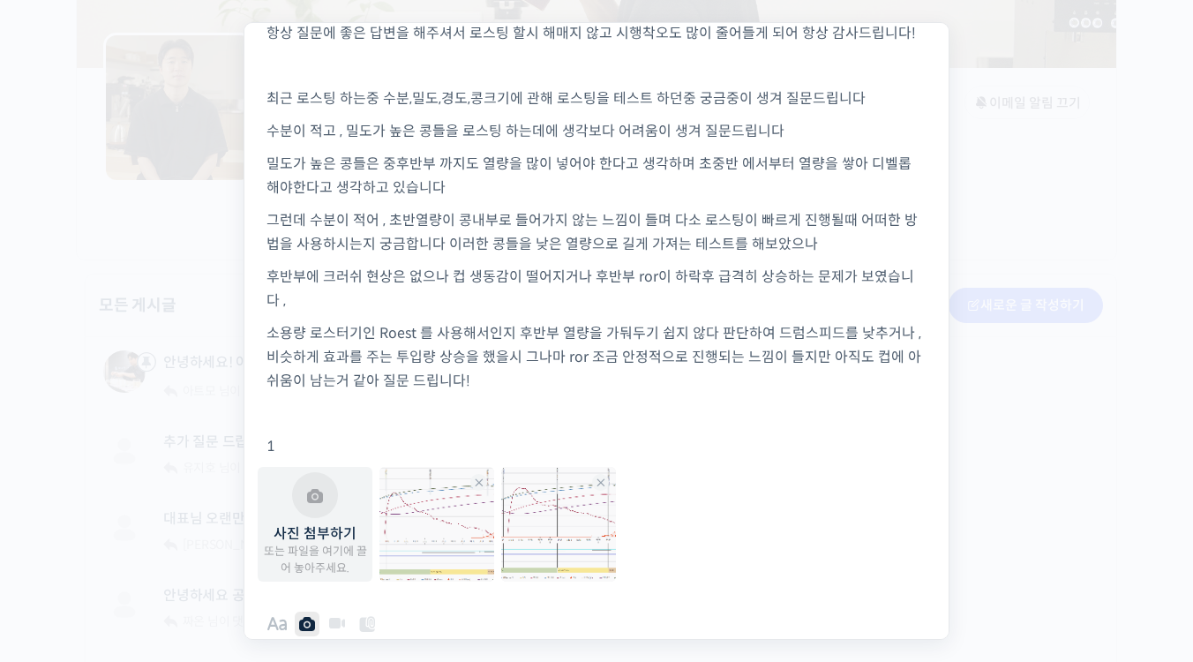
click at [658, 429] on div "안녕하세요 대표님 항상 질문에 좋은 답변을 해주셔서 로스팅 할시 해매지 않고 시행착오도 많이 줄어들게 되어 항상 감사드립니다! 최근 로스팅 하…" at bounding box center [596, 214] width 704 height 488
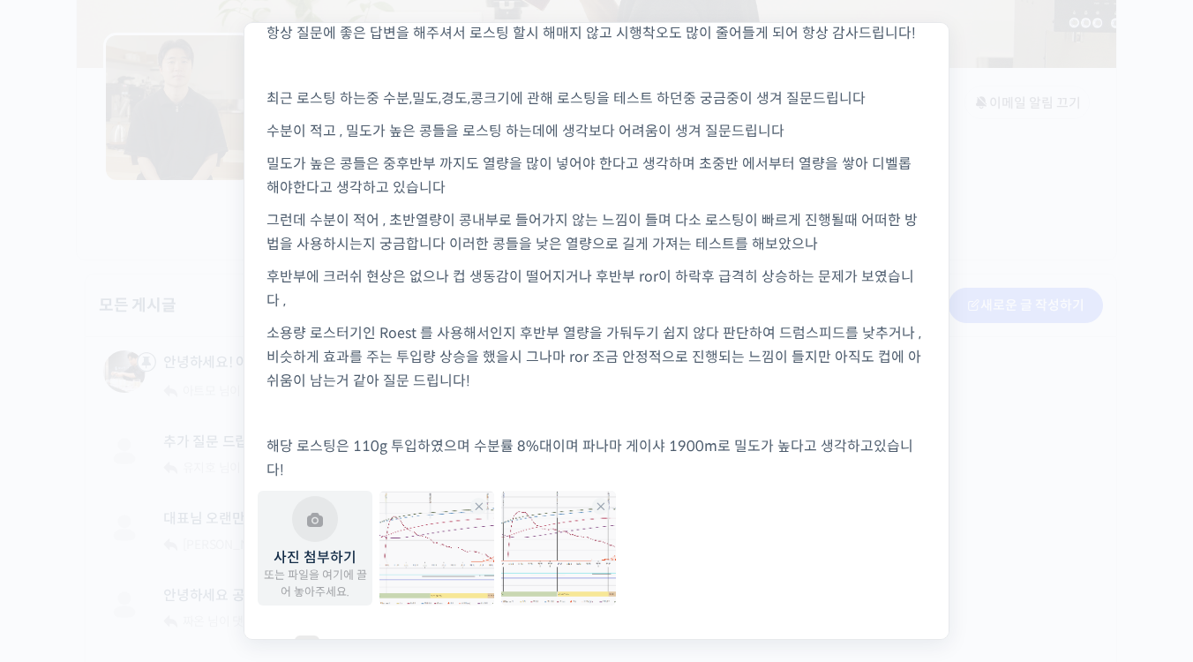
click at [666, 448] on p "해당 로스팅은 110g 투입하였으며 수분률 8%대이며 파나마 게이샤 1900m로 밀도가 높다고 생각하고있습니다!" at bounding box center [596, 458] width 660 height 48
click at [590, 469] on p "해당 로스팅은 110g 투입하였으며 수분률 8%대이며 파나마 게이샤 고도1900m로 밀도가 높다고 생각하고있습니다!" at bounding box center [596, 458] width 660 height 48
click at [878, 446] on p "해당 로스팅은 110g 투입하였으며 수분률 8%대이며 파나마 게이샤 고도1900m로 밀도가 높다고 생각하고있습니다!" at bounding box center [596, 458] width 660 height 48
click at [744, 471] on p "해당 로스팅은 110g 투입하였으며 수분률 8%대이며 파나마 게이샤 고도1900m로 밀도가 높다고 생각하고 있습니다!" at bounding box center [596, 458] width 660 height 48
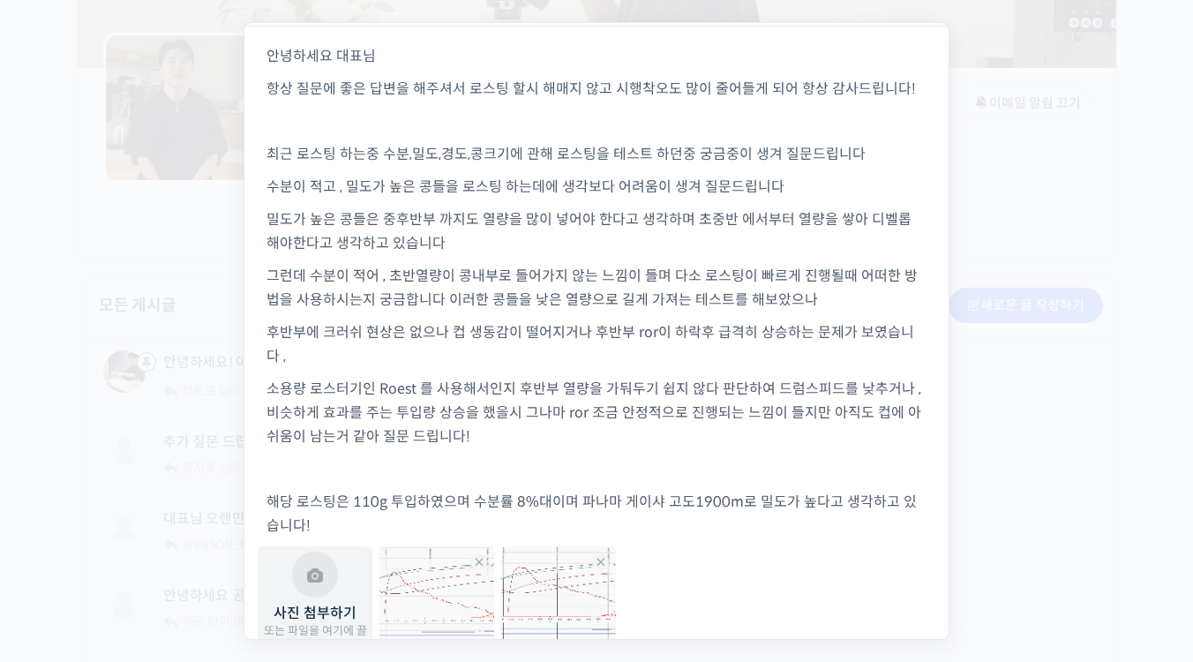
scroll to position [147, 0]
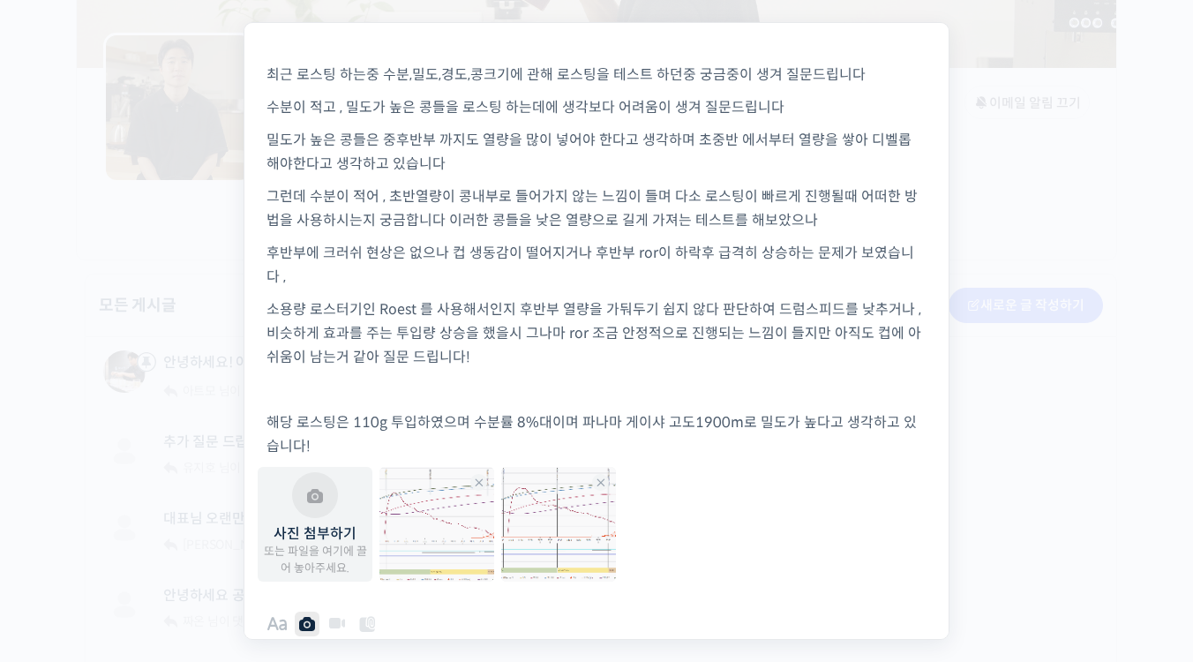
click at [349, 447] on p "해당 로스팅은 110g 투입하였으며 수분률 8%대이며 파나마 게이샤 고도1900m로 밀도가 높다고 생각하고 있습니다!" at bounding box center [596, 434] width 660 height 48
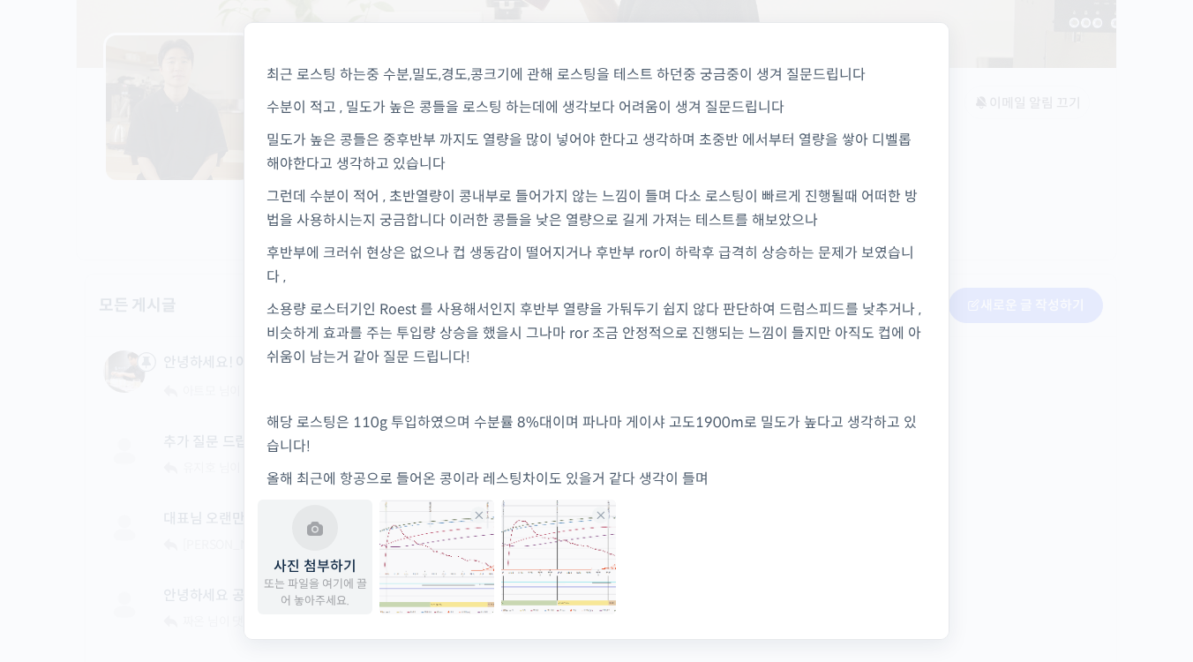
click at [518, 476] on p "올해 최근에 항공으로 들어온 콩이라 레스팅차이도 있을거 같다 생각이 들며" at bounding box center [596, 479] width 660 height 24
click at [733, 468] on p "올해 최근에 항공으로 들어온 콩이라 레스팅 차이도 있을거 같다 생각이 들며" at bounding box center [596, 479] width 660 height 24
click at [571, 423] on p "해당 로스팅은 110g 투입하였으며 수분률 8%대이며 파나마 게이샤 고도1900m로 밀도가 높다고 생각하고 있습니다!" at bounding box center [596, 434] width 660 height 48
click at [688, 419] on p "해당 로스팅은 110g 투입하였으며 수분률 8%대이며 네추럴가공에 파나마 게이샤 고도1900m로 밀도가 높다고 생각하고 있습니다!" at bounding box center [596, 434] width 660 height 48
click at [693, 428] on p "해당 로스팅은 110g 투입하였으며 수분률 8%대이며 네추럴가공에 파나마 게이샤 고도1900m로 밀도가 높다고 생각하고 있습니다!" at bounding box center [596, 434] width 660 height 48
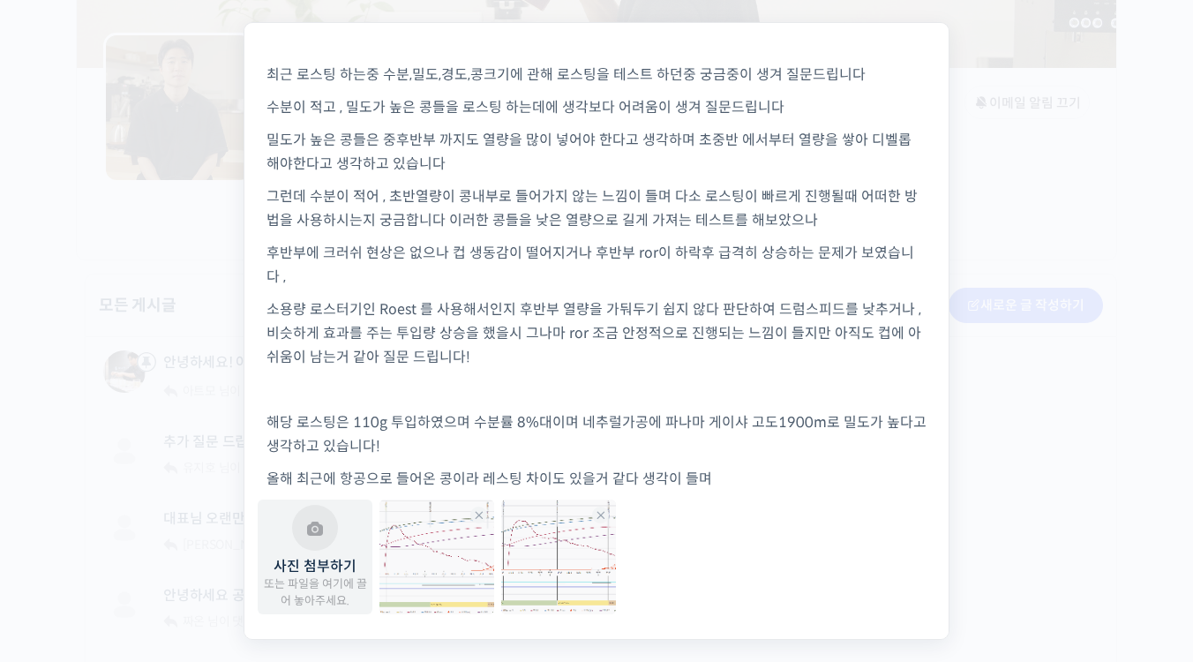
click at [771, 496] on div "게시글 제목 대표님 오랜만에 질문 남깁니다! 취소하기 안녕하세요 대표님 항상 질문에 좋은 답변을 해주셔서 로스팅 할시 해매지 않고 시행착오도 …" at bounding box center [596, 309] width 704 height 866
click at [740, 423] on p "해당 로스팅은 110g 투입하였으며 수분률 8%대이며 네추럴가공에 파나마 게이샤 고도1900m로 밀도가 높다고 생각하고 있습니다!" at bounding box center [596, 434] width 660 height 48
click at [610, 422] on p "해당 로스팅은 110g 투입하였으며 수분률 8%대이며 네추럴가공에 파나마 게이샤이며고도1900m로 밀도가 높다고 생각하고 있습니다!" at bounding box center [596, 434] width 660 height 48
click at [745, 495] on div "게시글 제목 대표님 오랜만에 질문 남깁니다! 취소하기 안녕하세요 대표님 항상 질문에 좋은 답변을 해주셔서 로스팅 할시 해매지 않고 시행착오도 …" at bounding box center [596, 309] width 704 height 866
click at [570, 418] on p "해당 로스팅은 110g 투입하였으며 수분률 8%대이며 네추럴 가공에 파나마 게이샤이며고도1900m로 밀도가 높다고 생각하고 있습니다!" at bounding box center [596, 434] width 660 height 48
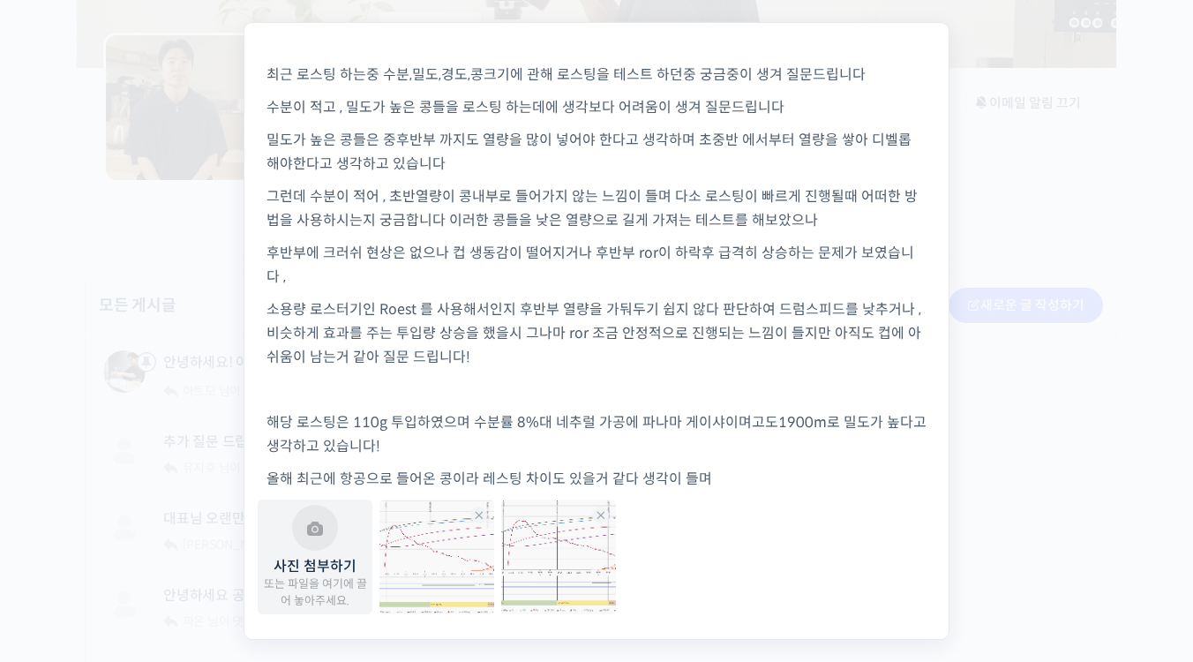
click at [771, 529] on div "사진 첨부하기 또는 파일을 여기에 끌어 놓아주세요. Upload Failed 20250810_221015.png 0.1 MB Error Rem…" at bounding box center [596, 560] width 685 height 123
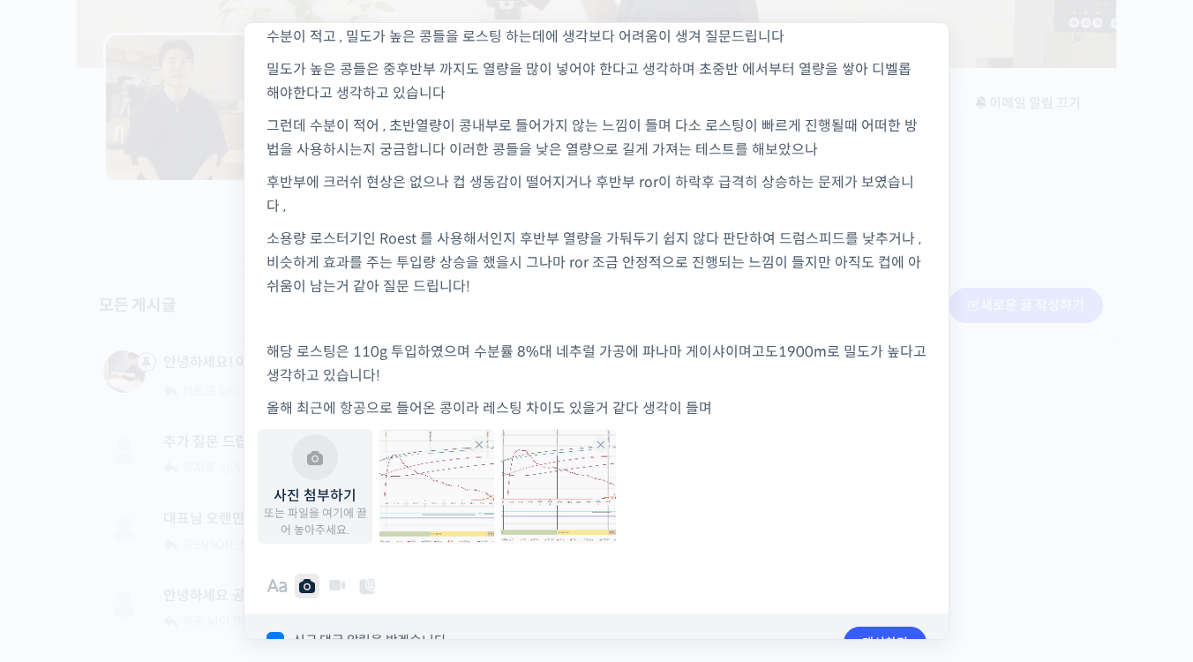
scroll to position [250, 0]
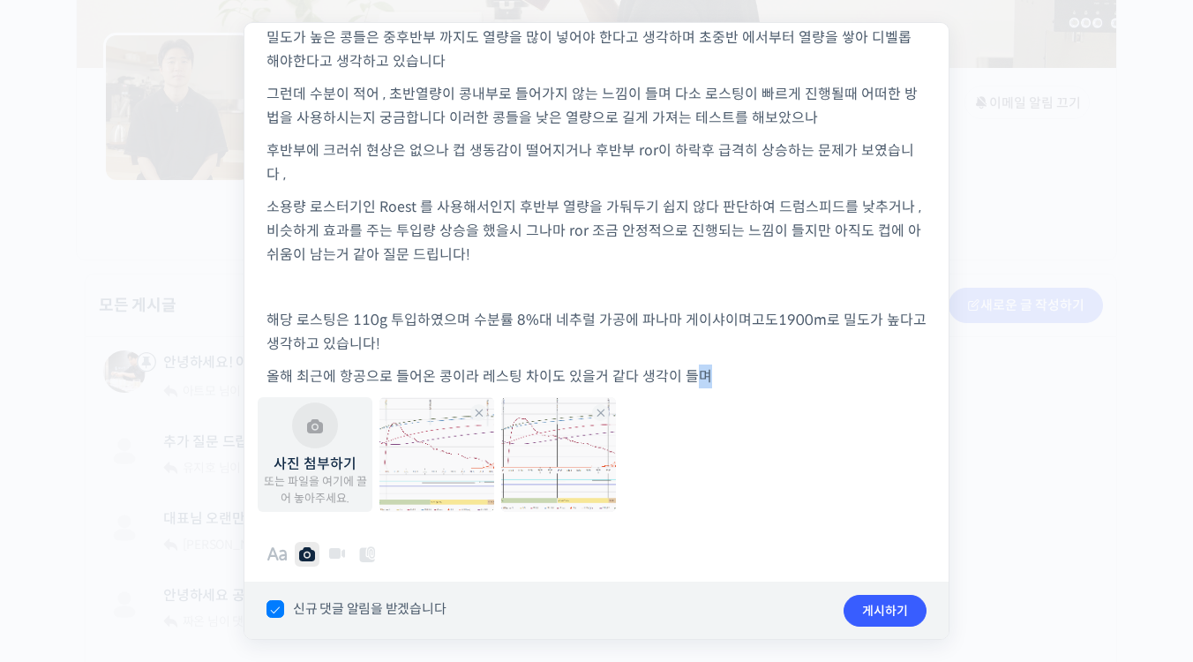
drag, startPoint x: 700, startPoint y: 378, endPoint x: 689, endPoint y: 378, distance: 11.5
click at [689, 378] on p "올해 최근에 항공으로 들어온 콩이라 레스팅 차이도 있을거 같다 생각이 들며" at bounding box center [596, 376] width 660 height 24
click at [702, 377] on p "올해 최근에 항공으로 들어온 콩이라 레스팅 차이도 있을거 같다 생각이 들며" at bounding box center [596, 376] width 660 height 24
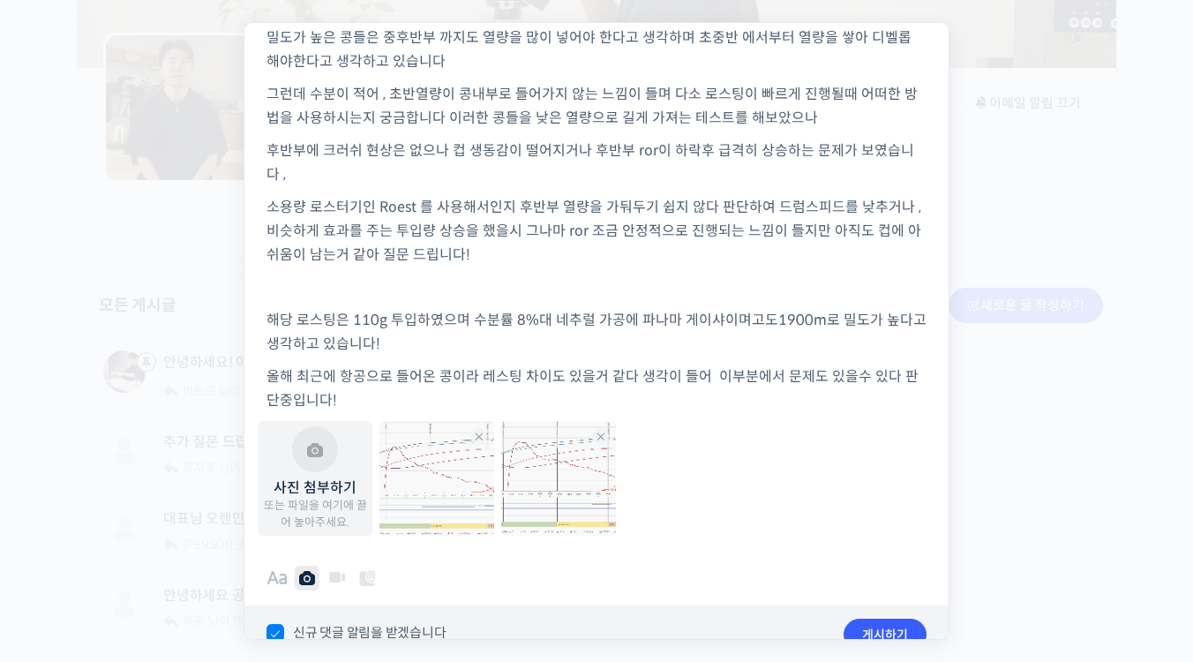
scroll to position [179, 0]
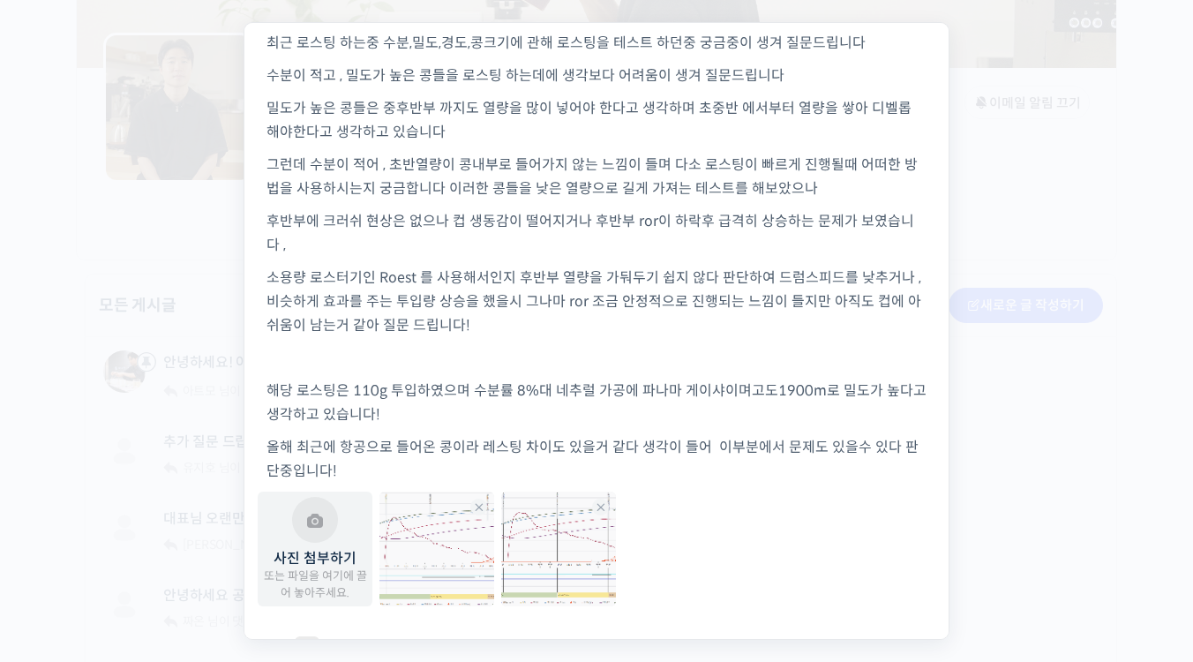
click at [692, 446] on p "올해 최근에 항공으로 들어온 콩이라 레스팅 차이도 있을거 같다 생각이 들어 이부분에서 문제도 있을수 있다 판단중입니다!" at bounding box center [596, 459] width 660 height 48
click at [699, 452] on p "올해 최근에 항공으로 들어온 콩이라 레스팅 차이도 있을거 같다 생각이 들어 이부분에서 문제도 있을수 있다 판단중입니다!" at bounding box center [596, 459] width 660 height 48
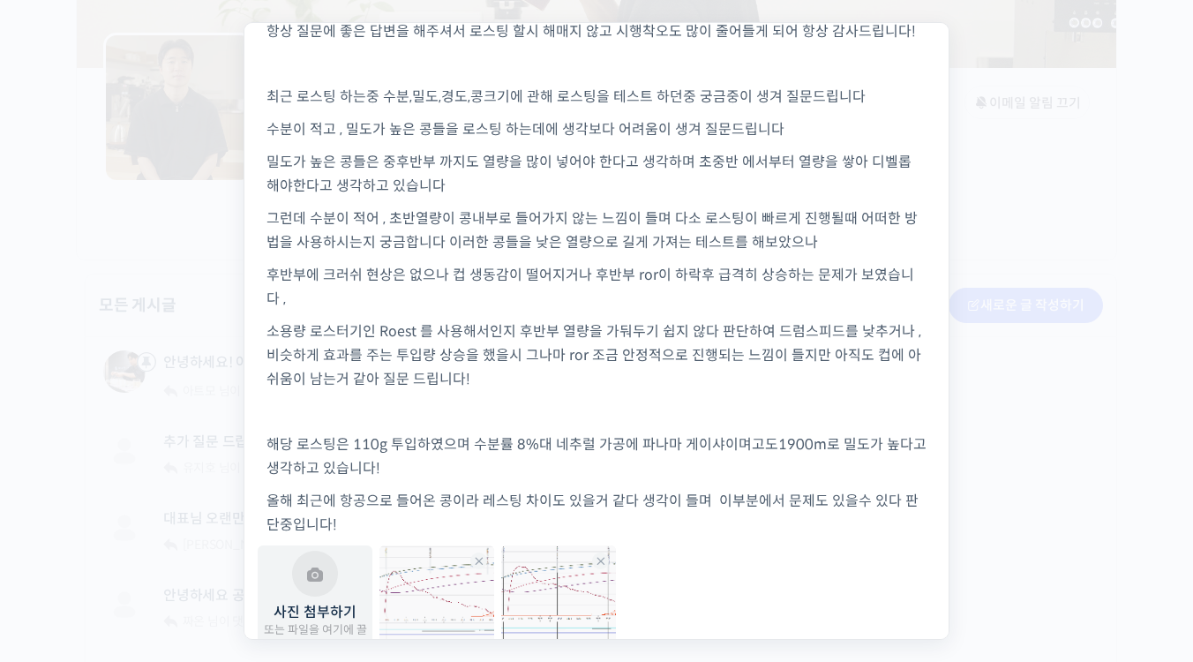
scroll to position [273, 0]
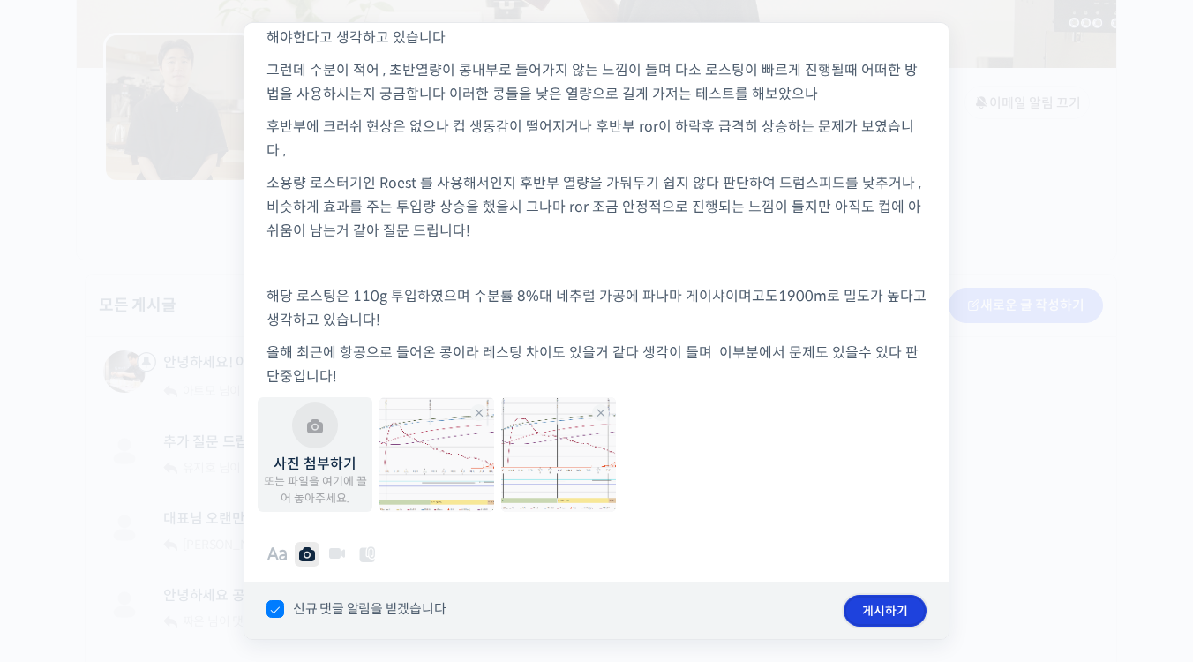
click at [861, 604] on button "게시하기" at bounding box center [884, 611] width 83 height 32
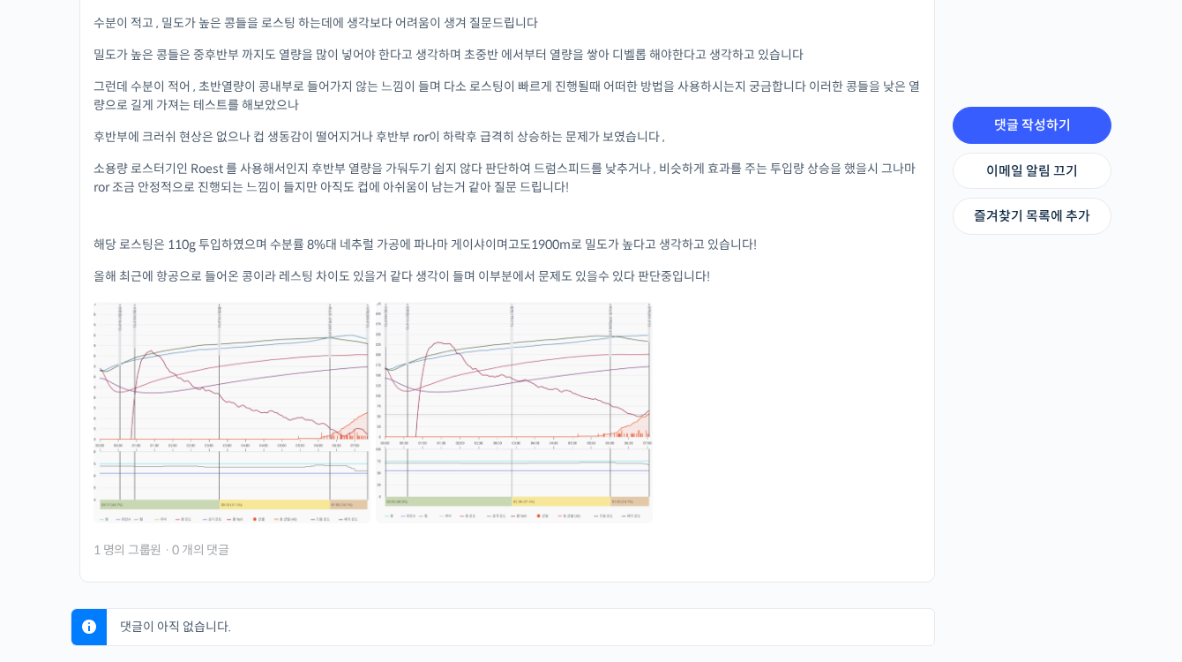
scroll to position [706, 0]
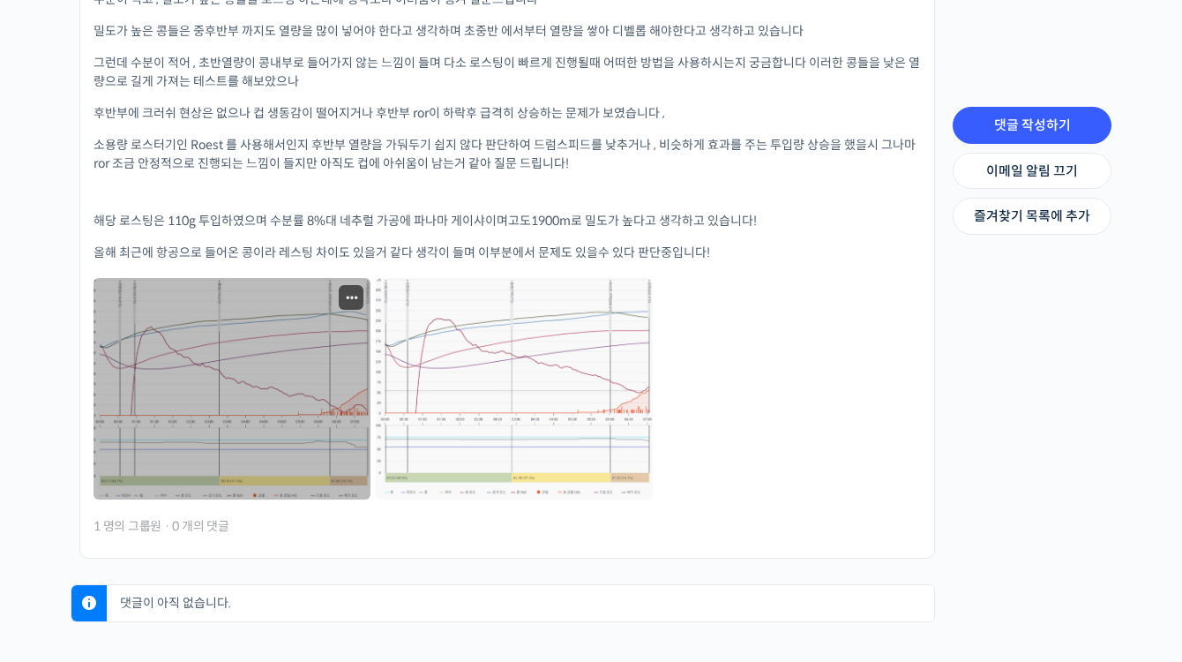
click at [282, 346] on link at bounding box center [232, 388] width 277 height 221
click at [340, 383] on link at bounding box center [232, 388] width 277 height 221
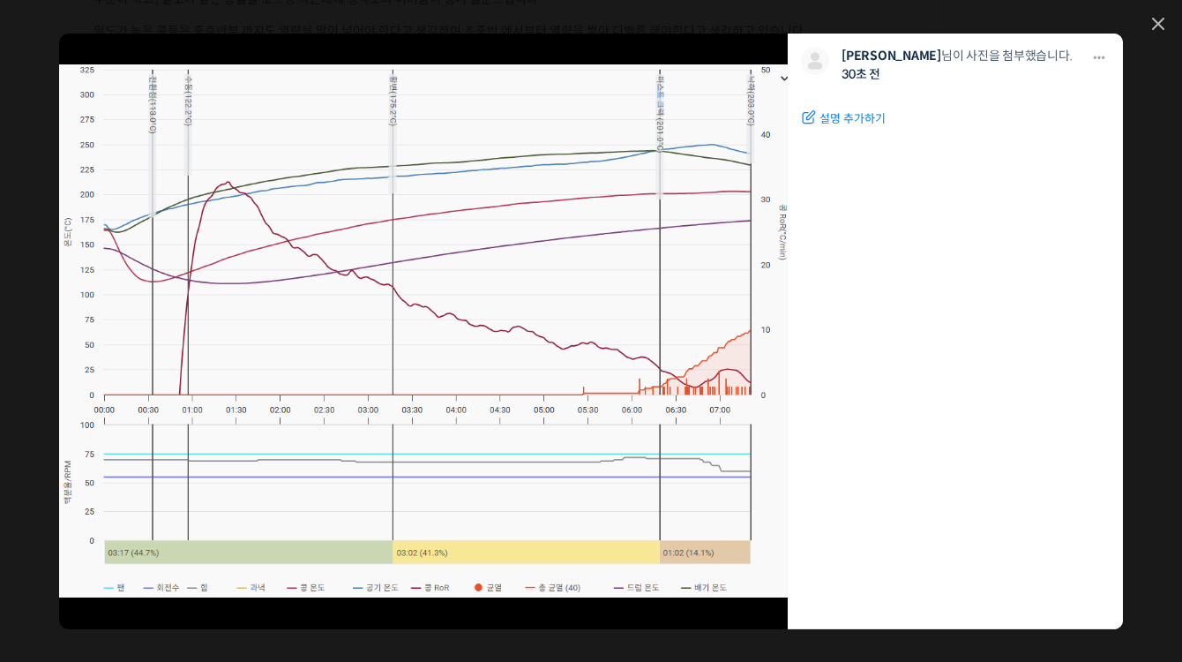
click at [861, 123] on span "설명 추가하기" at bounding box center [852, 119] width 66 height 18
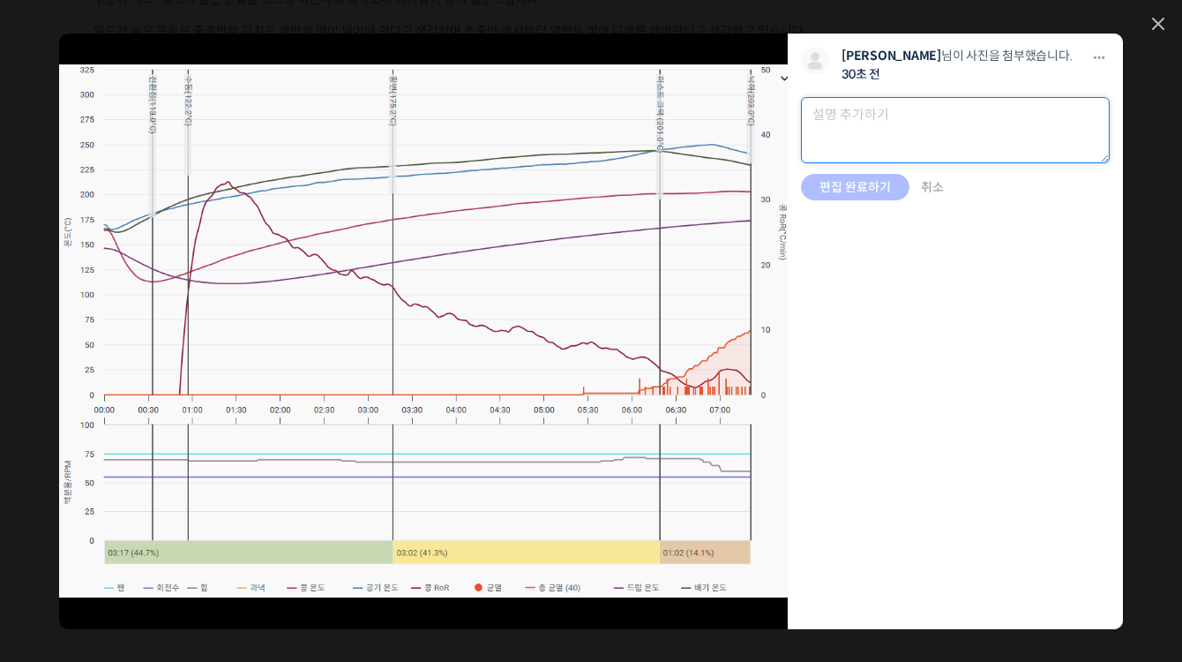
click at [864, 149] on textarea at bounding box center [955, 130] width 309 height 66
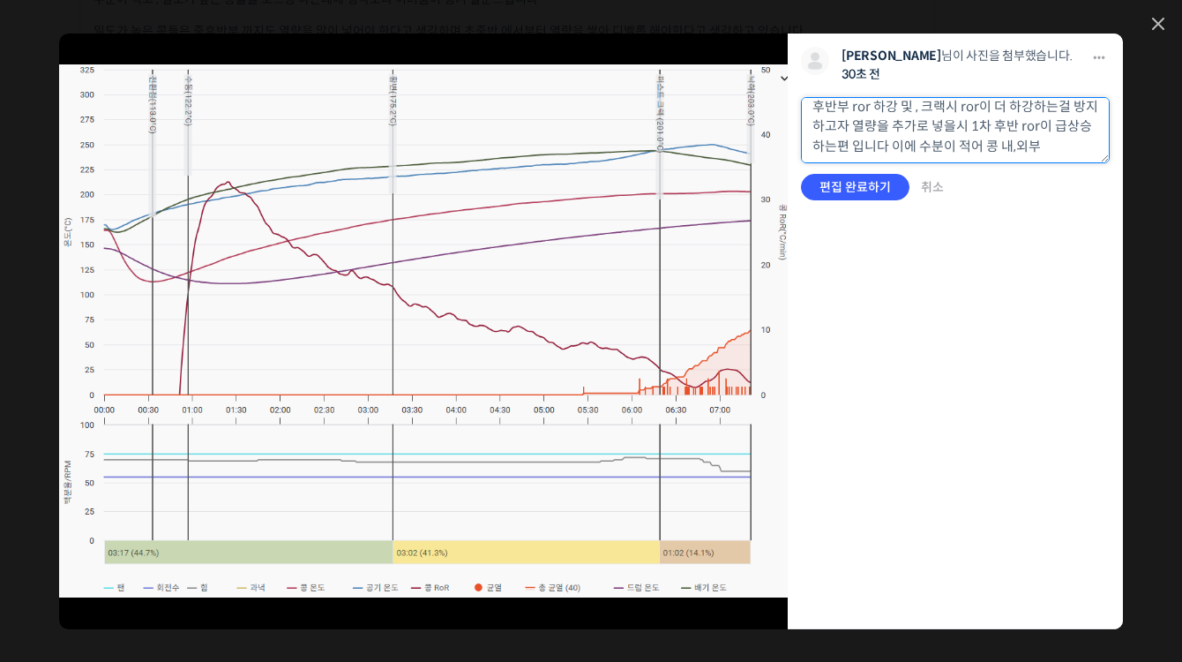
scroll to position [21, 0]
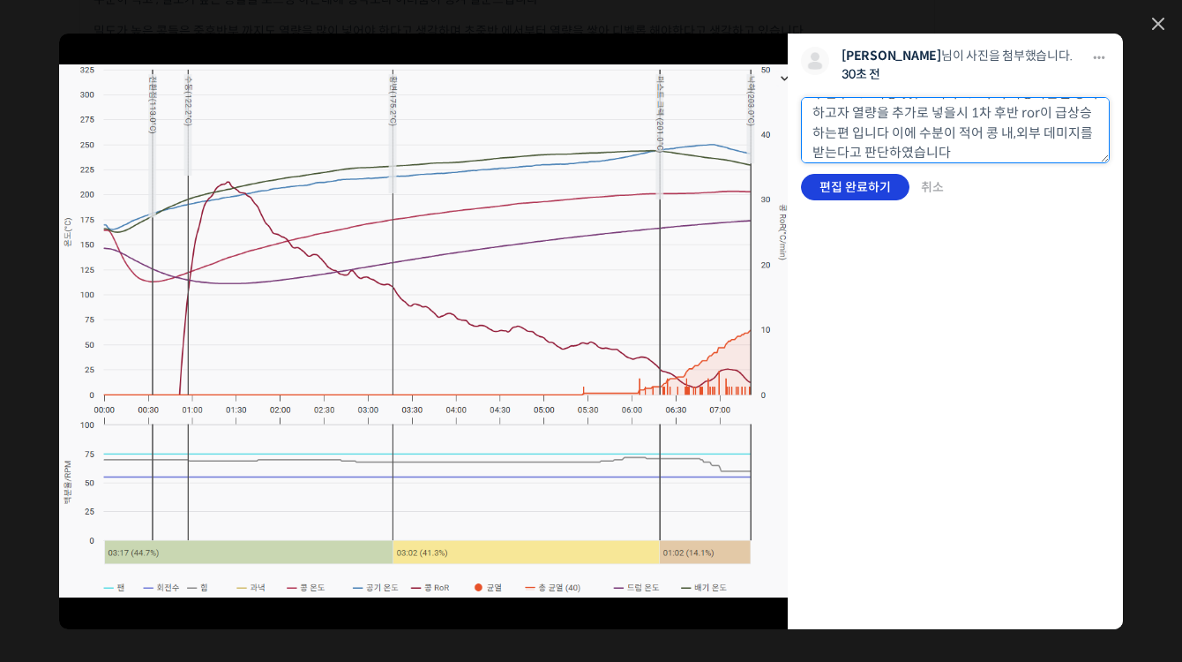
type textarea "후반부 ror 하강 및 , 크랙시 ror이 더 하강하는걸 방지하고자 열량을 추가로 넣을시 1차 후반 ror이 급상승 하는편 입니다 이에 수분이…"
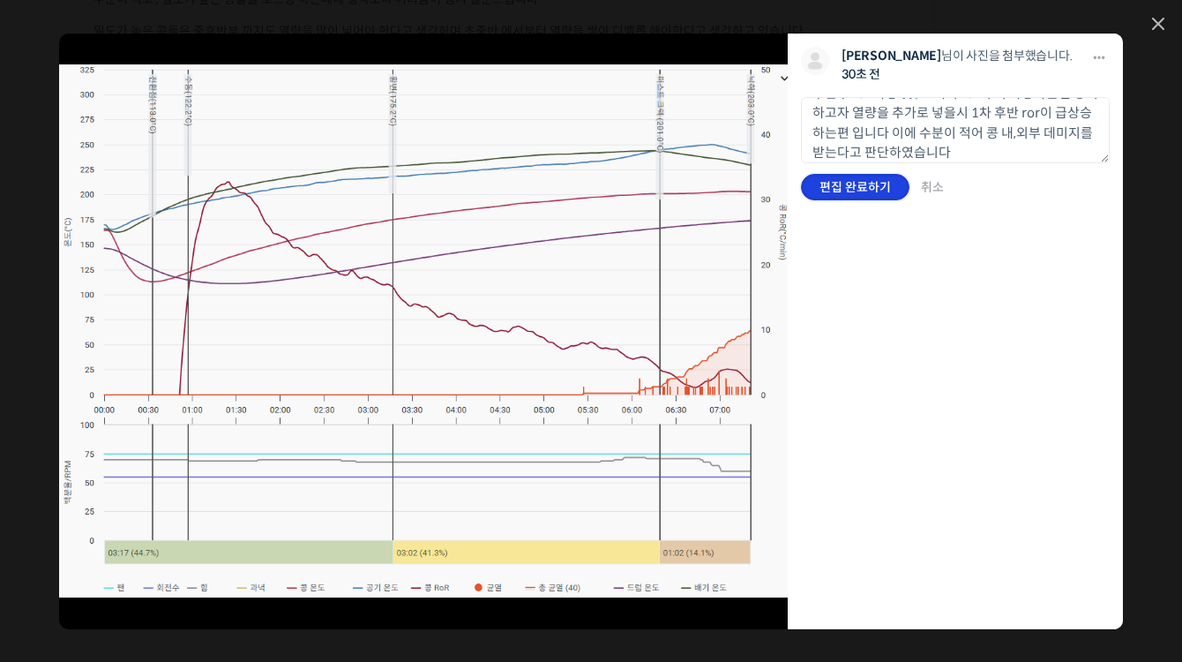
click at [849, 186] on input "편집 완료하기" at bounding box center [855, 187] width 108 height 26
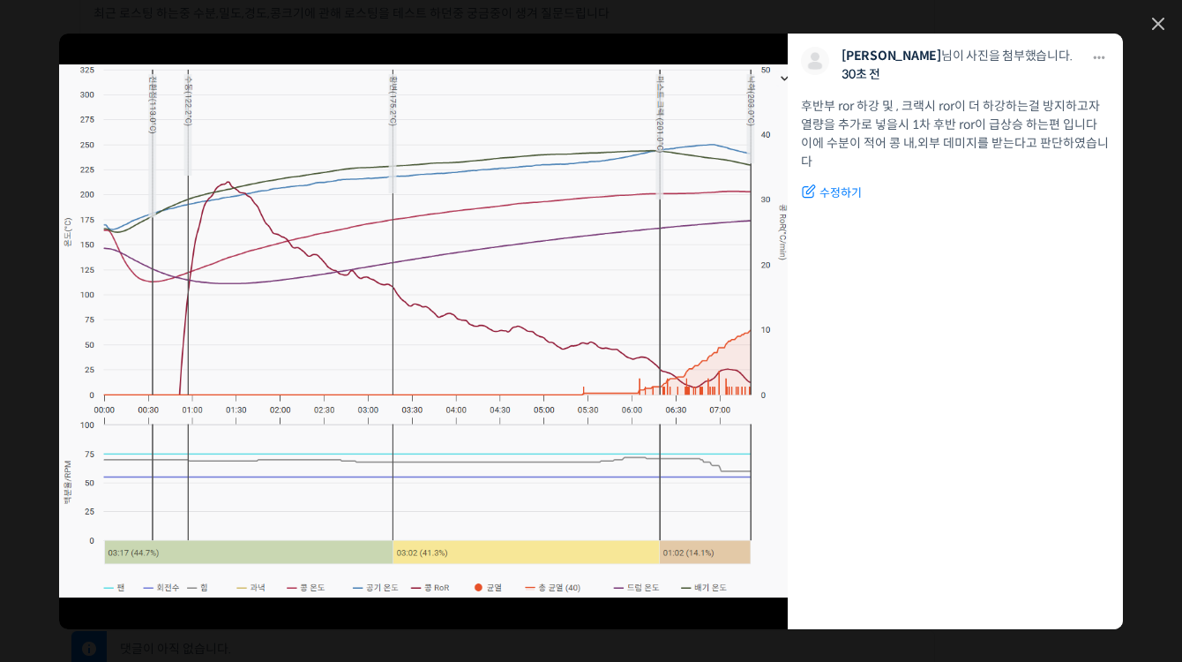
scroll to position [635, 0]
drag, startPoint x: 880, startPoint y: 101, endPoint x: 932, endPoint y: 104, distance: 51.2
click at [932, 105] on div "후반부 ror 하강 및 , 크랙시 ror이 더 하강하는걸 방지하고자 열량을 추가로 넣을시 1차 후반 ror이 급상승 하는편 입니다 이에 수분이…" at bounding box center [955, 134] width 309 height 74
drag, startPoint x: 932, startPoint y: 104, endPoint x: 974, endPoint y: 293, distance: 193.5
click at [974, 298] on li "다운로드 다운로드 김형하 님이 사진을 첨부했습니다. 30초 전 후반부 ror 하강 및 , 크랙시 ror이 더 하강하는걸 방지하고자 열량을 추가…" at bounding box center [955, 331] width 335 height 595
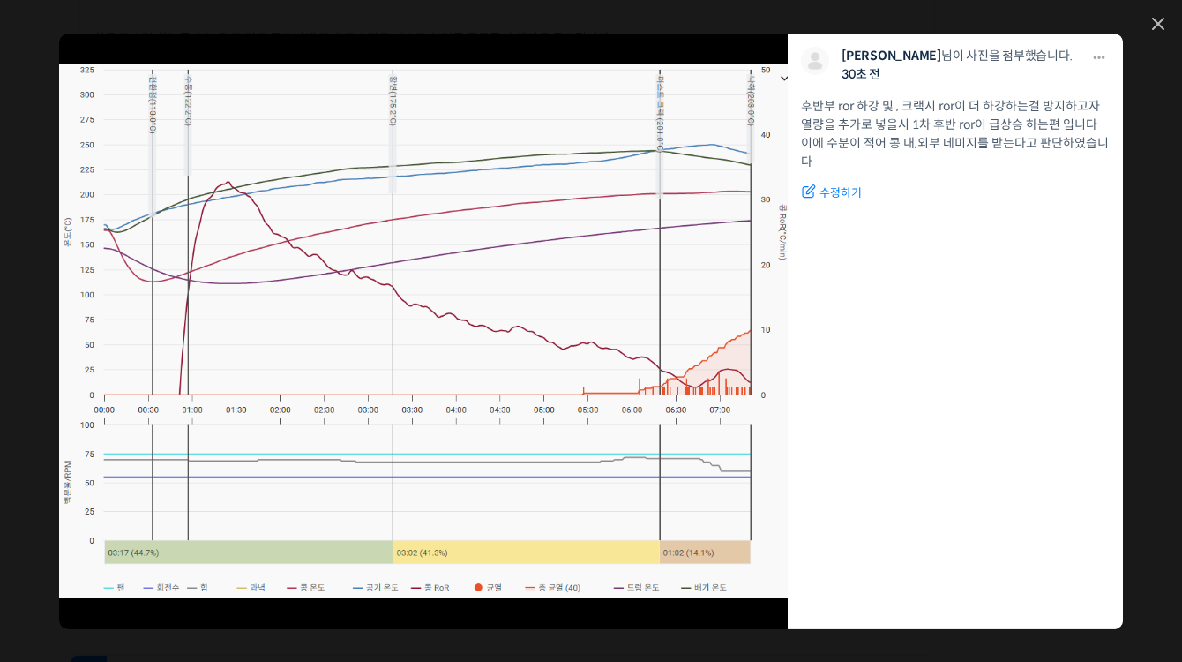
click at [923, 270] on li "다운로드 다운로드 김형하 님이 사진을 첨부했습니다. 30초 전 후반부 ror 하강 및 , 크랙시 ror이 더 하강하는걸 방지하고자 열량을 추가…" at bounding box center [955, 331] width 335 height 595
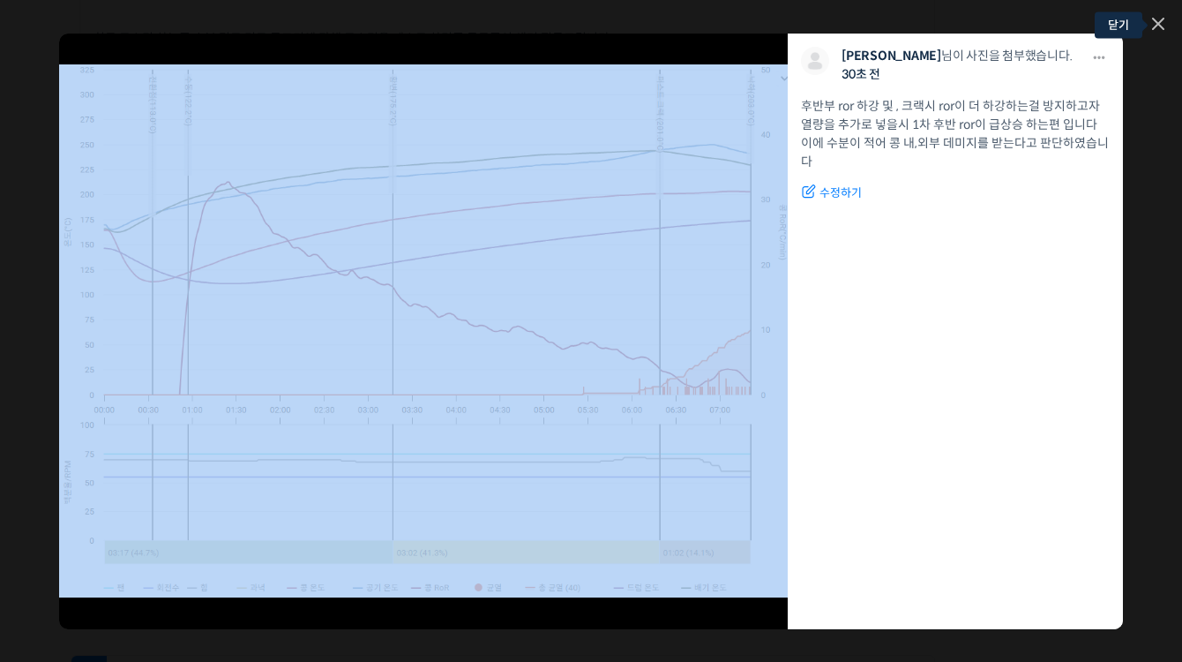
click at [1164, 18] on div "모두 공개 모든 회원 나만 보기 다운로드 다운로드 김형하 님이 사진을 첨부했습니다. 30초 전 후반부 ror 하강 및 , 크랙시 ror이 더 …" at bounding box center [591, 331] width 1182 height 662
click at [1157, 19] on icon at bounding box center [1158, 24] width 12 height 12
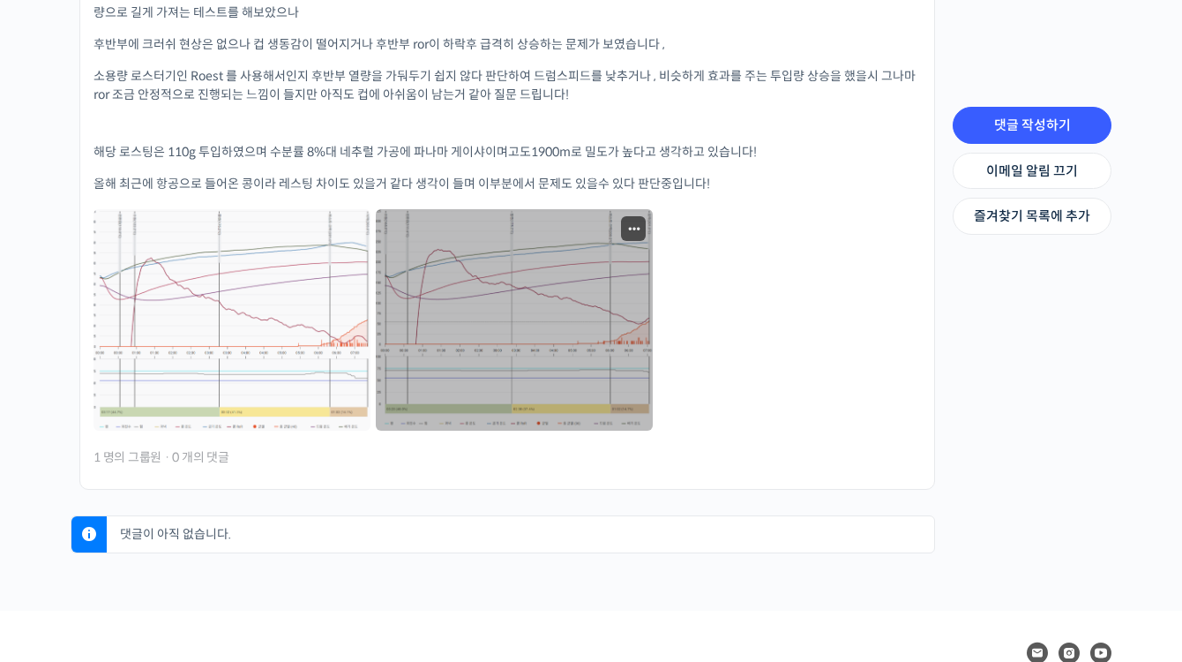
scroll to position [776, 0]
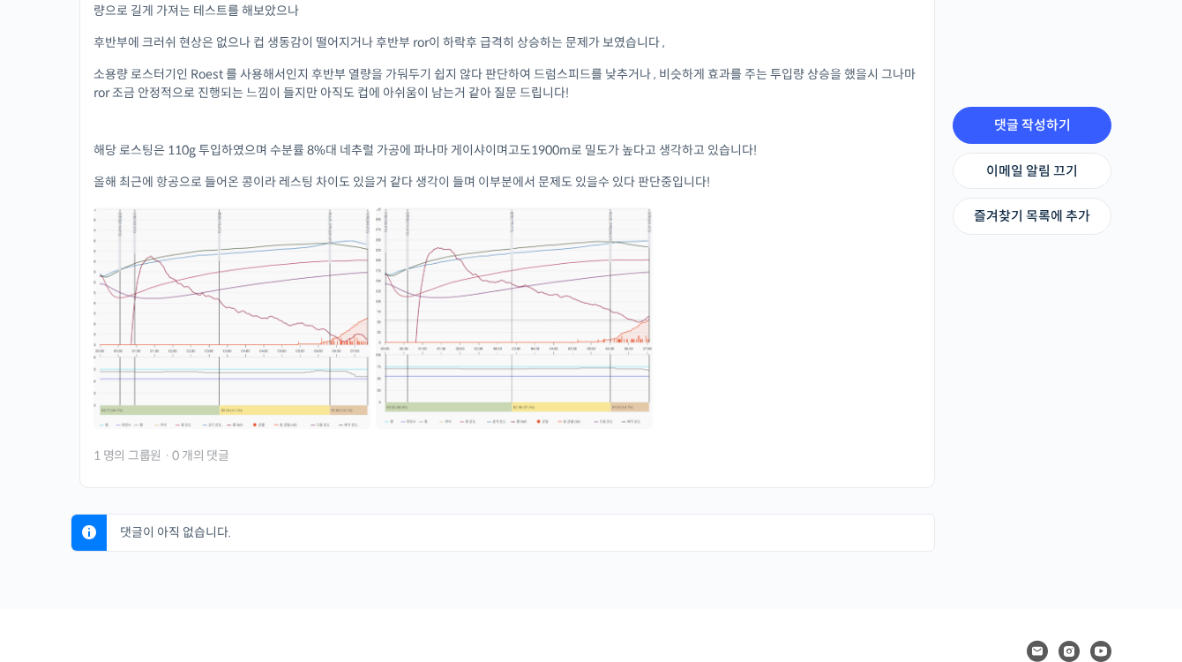
click at [557, 279] on link at bounding box center [514, 317] width 277 height 221
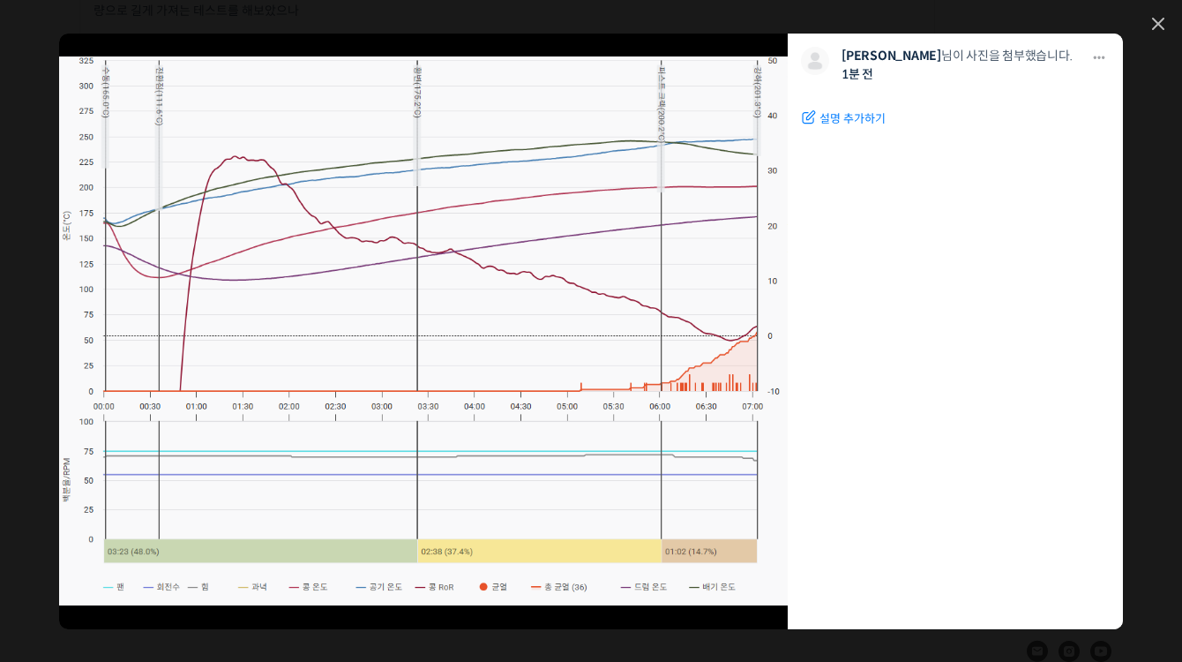
click at [929, 274] on li "다운로드 다운로드 김형하 님이 사진을 첨부했습니다. 1분 전 설명 추가하기 수정하기 편집 완료하기 취소" at bounding box center [955, 331] width 335 height 595
click at [838, 116] on span "설명 추가하기" at bounding box center [852, 119] width 66 height 18
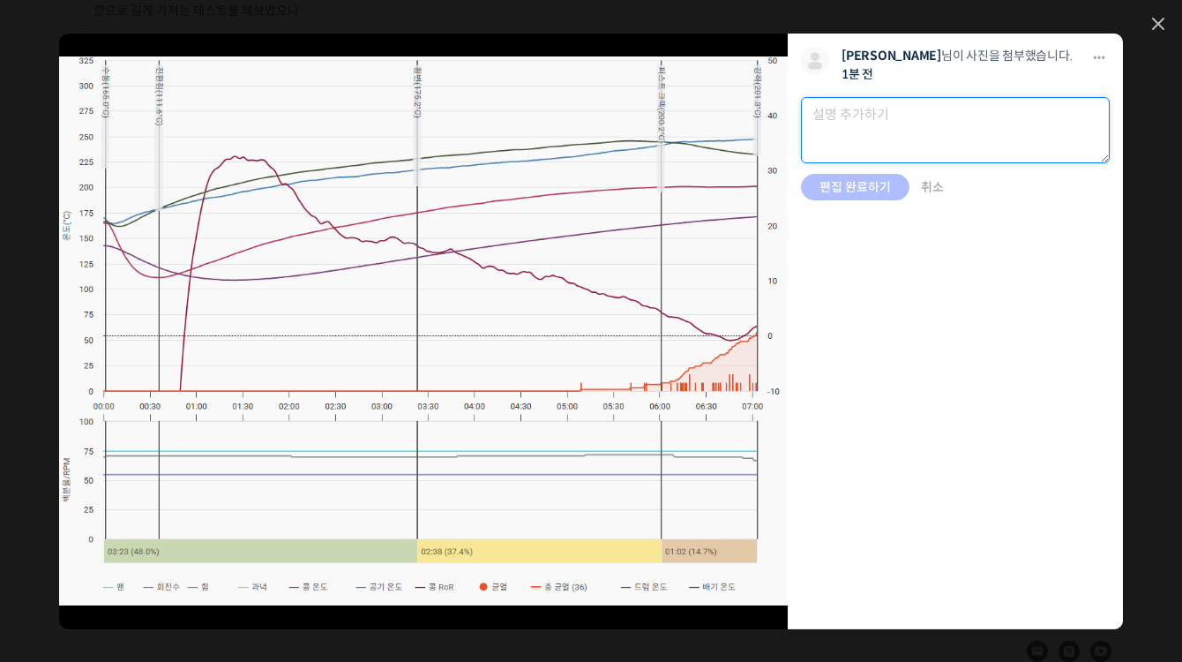
click at [872, 130] on textarea at bounding box center [955, 130] width 309 height 66
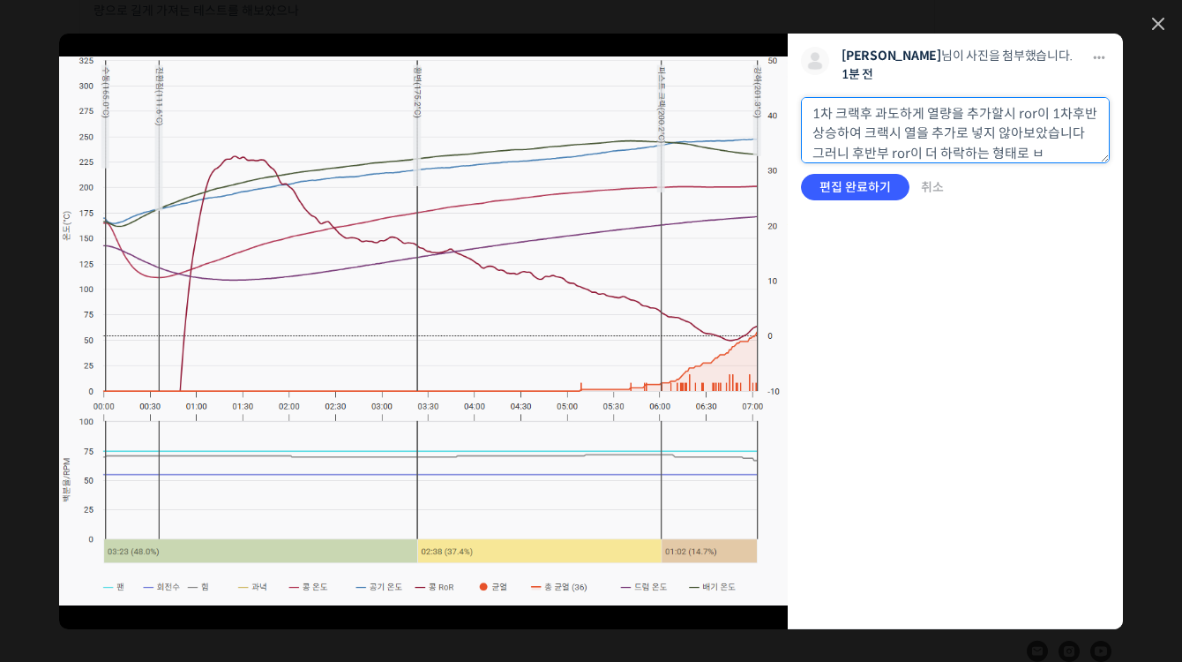
scroll to position [21, 0]
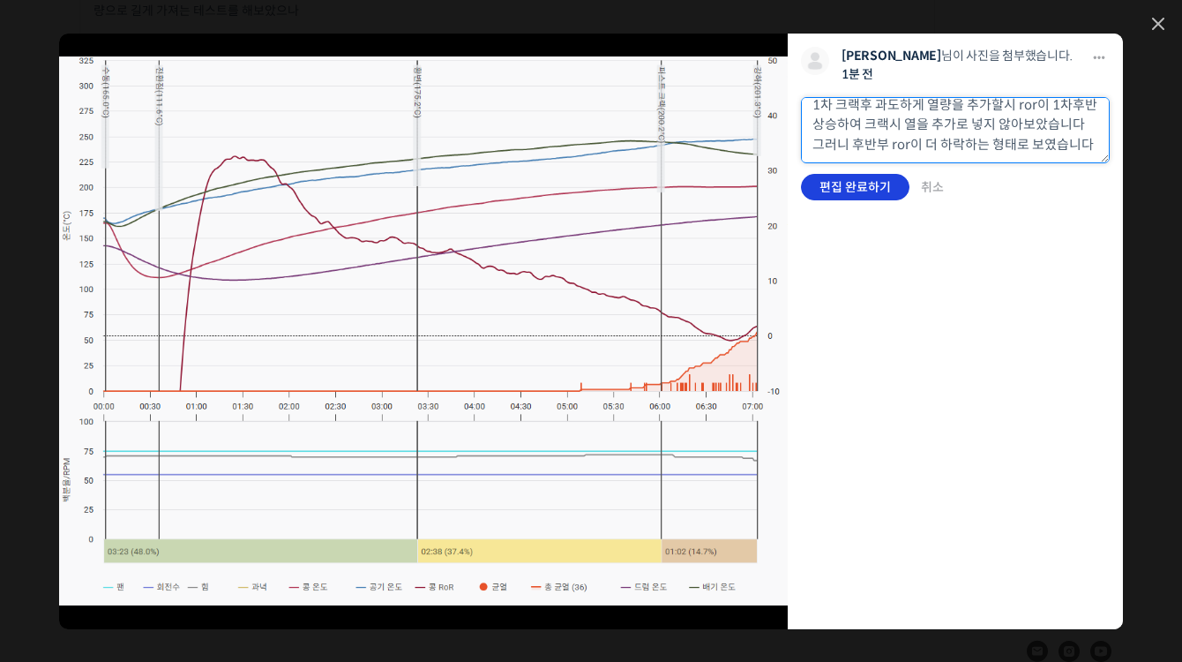
type textarea "1차 크랙후 과도하게 열량을 추가할시 ror이 1차후반 상승하여 크랙시 열을 추가로 넣지 않아보았습니다 그러니 후반부 ror이 더 하락하는 형…"
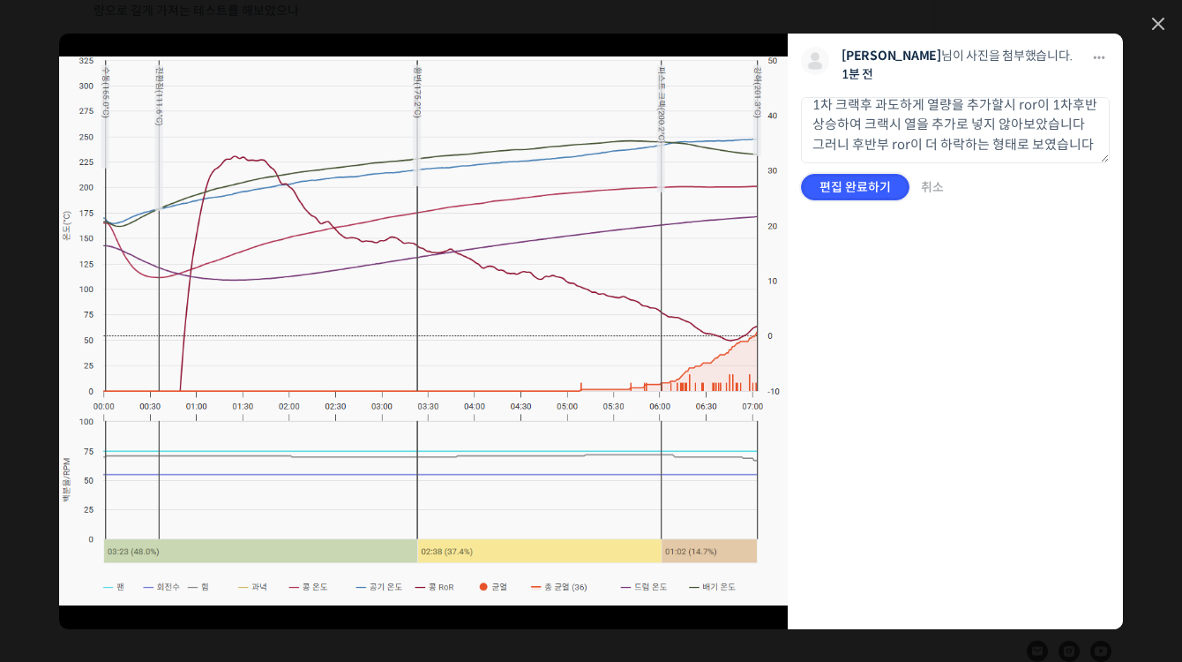
drag, startPoint x: 860, startPoint y: 184, endPoint x: 853, endPoint y: 168, distance: 17.4
click at [859, 184] on input "편집 완료하기" at bounding box center [855, 187] width 108 height 26
click at [1159, 25] on icon at bounding box center [1158, 24] width 11 height 11
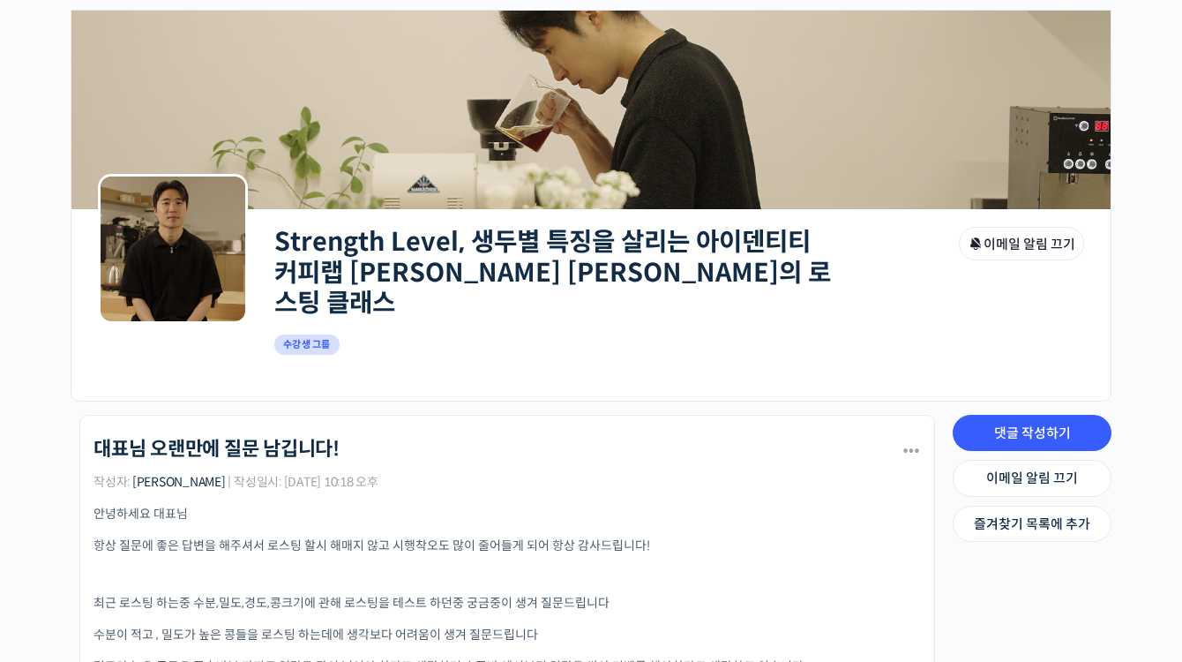
drag, startPoint x: 833, startPoint y: 236, endPoint x: 752, endPoint y: 201, distance: 88.5
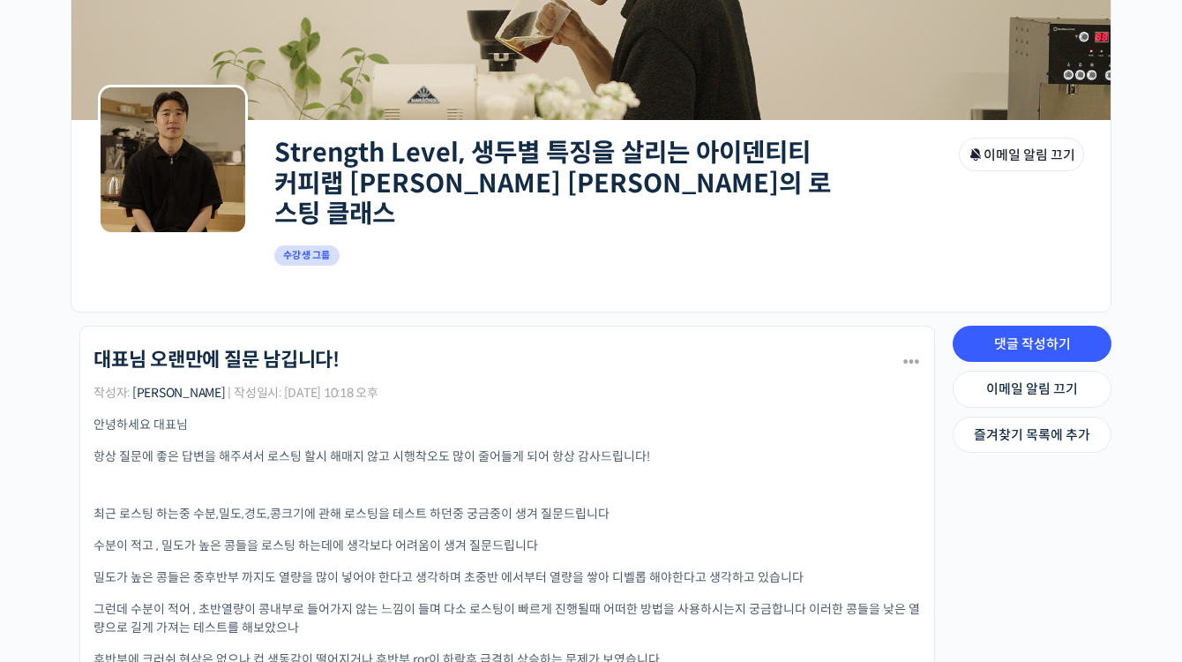
scroll to position [0, 0]
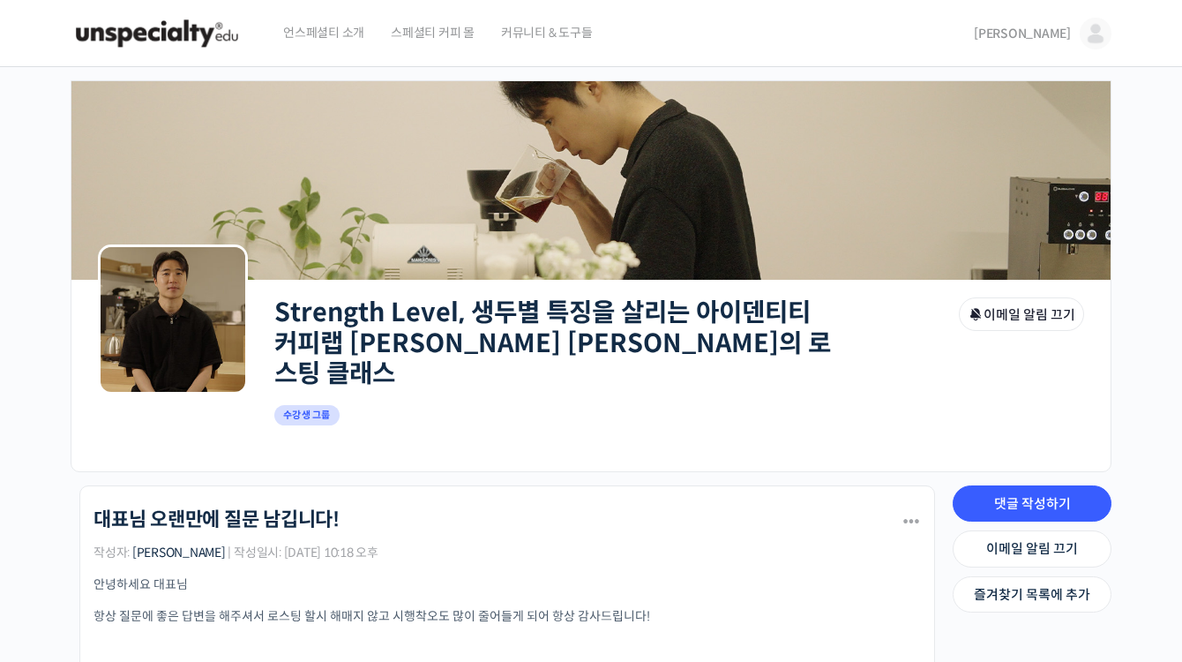
click at [155, 39] on img at bounding box center [157, 33] width 173 height 53
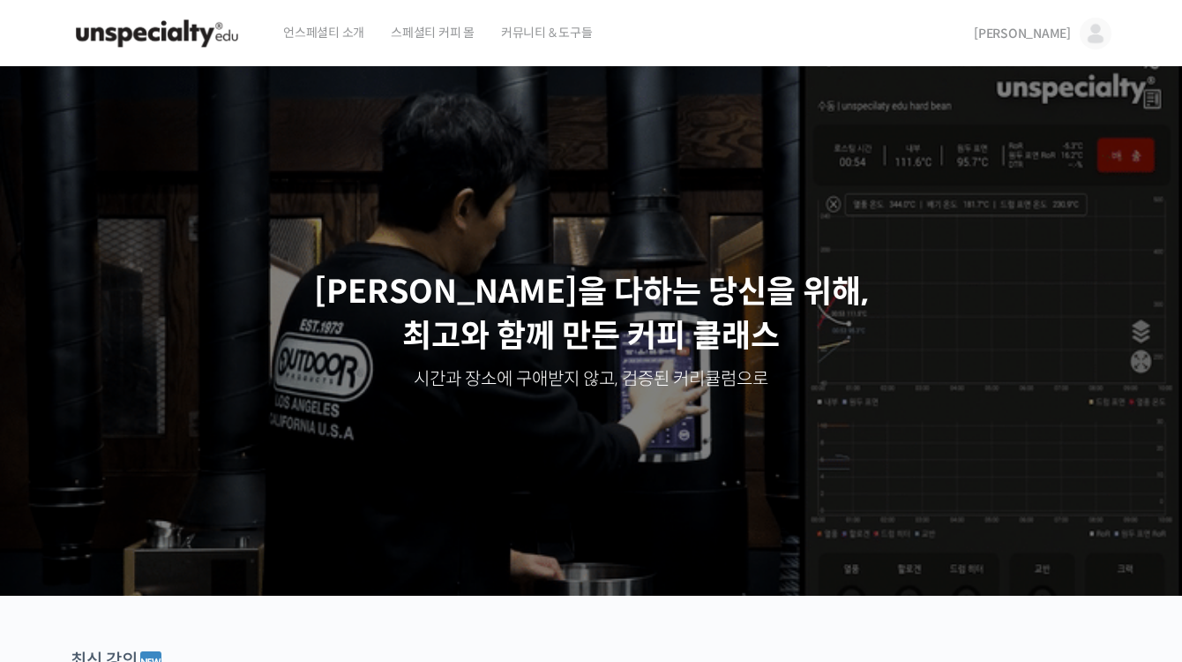
click at [447, 35] on span "스페셜티 커피 몰" at bounding box center [433, 32] width 84 height 67
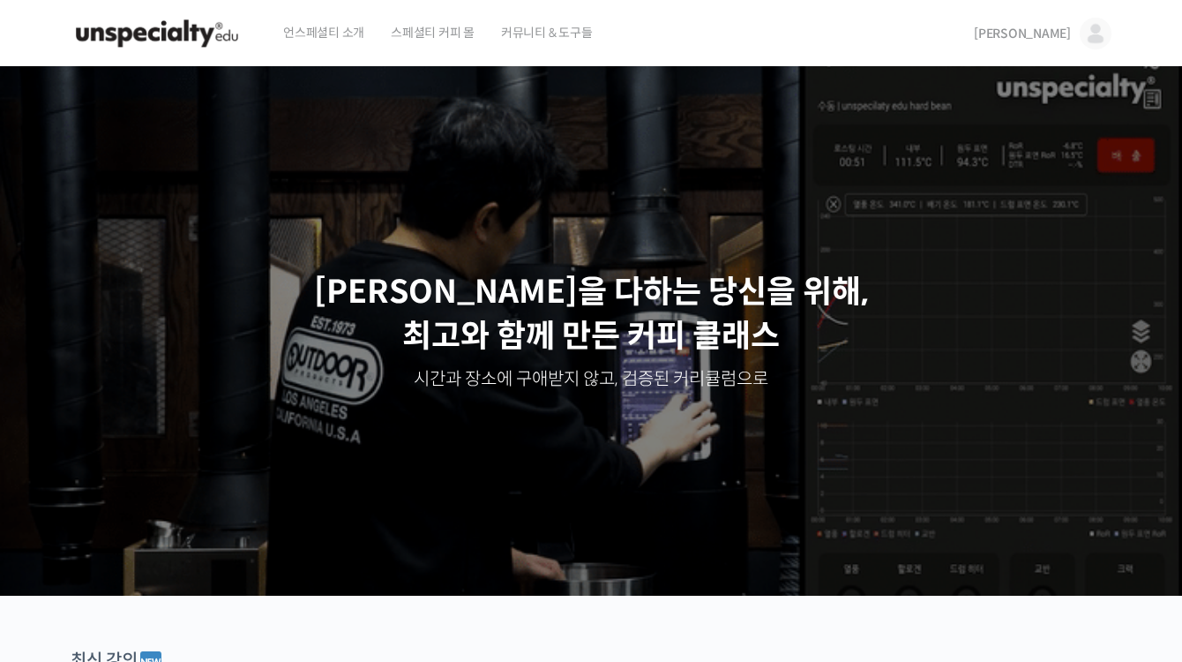
click at [224, 35] on img at bounding box center [157, 33] width 173 height 53
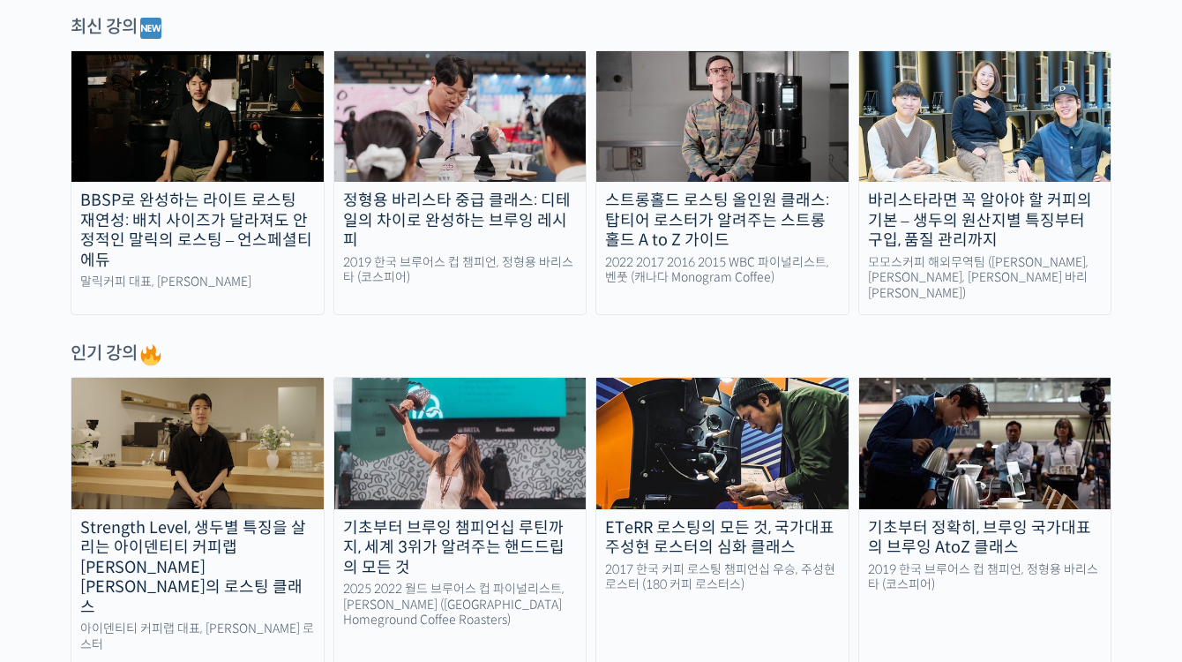
scroll to position [635, 0]
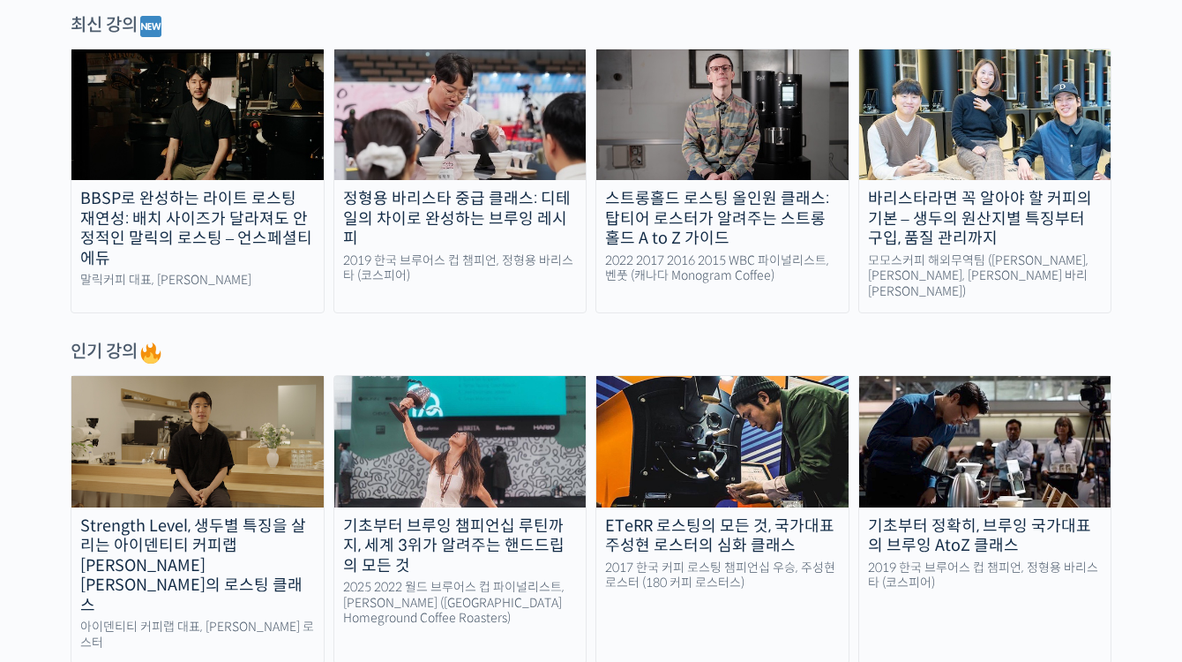
click at [260, 461] on img at bounding box center [197, 441] width 252 height 131
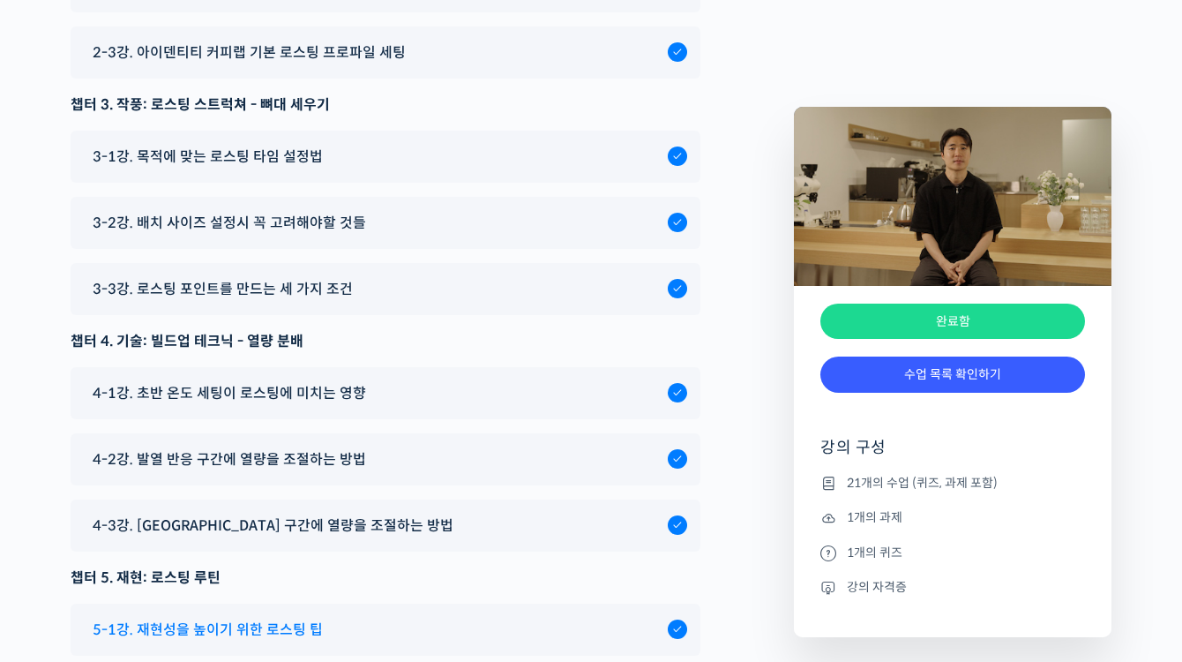
scroll to position [9950, 0]
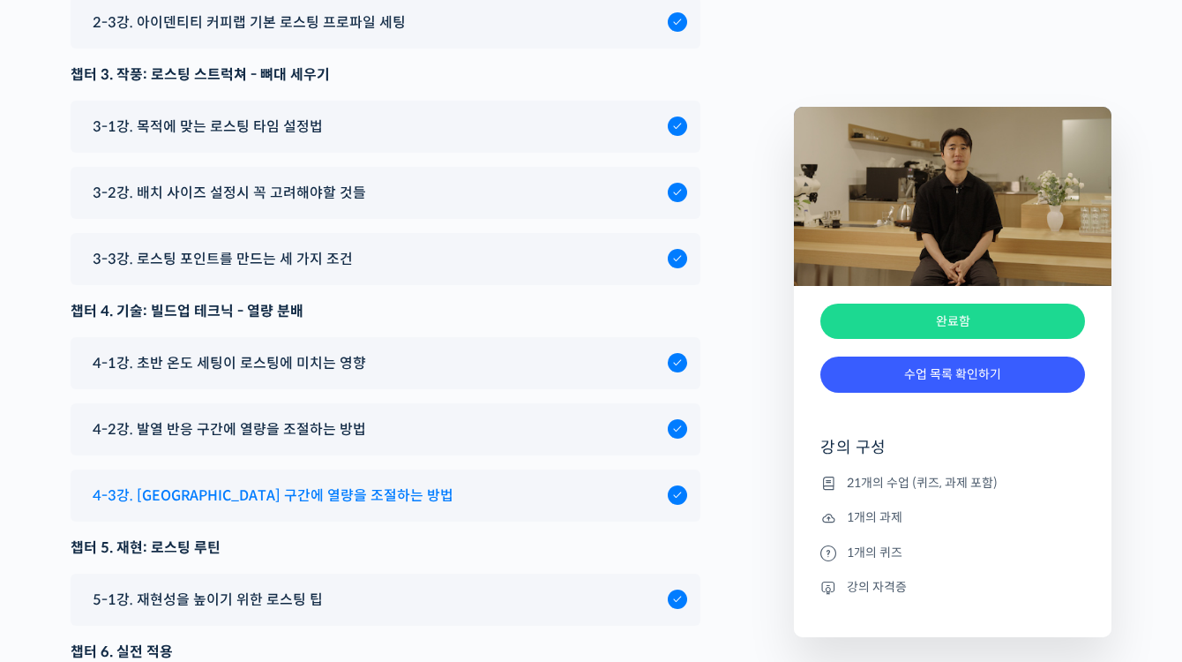
click at [294, 483] on span "4-3강. 디벨롭 구간에 열량을 조절하는 방법" at bounding box center [273, 495] width 361 height 24
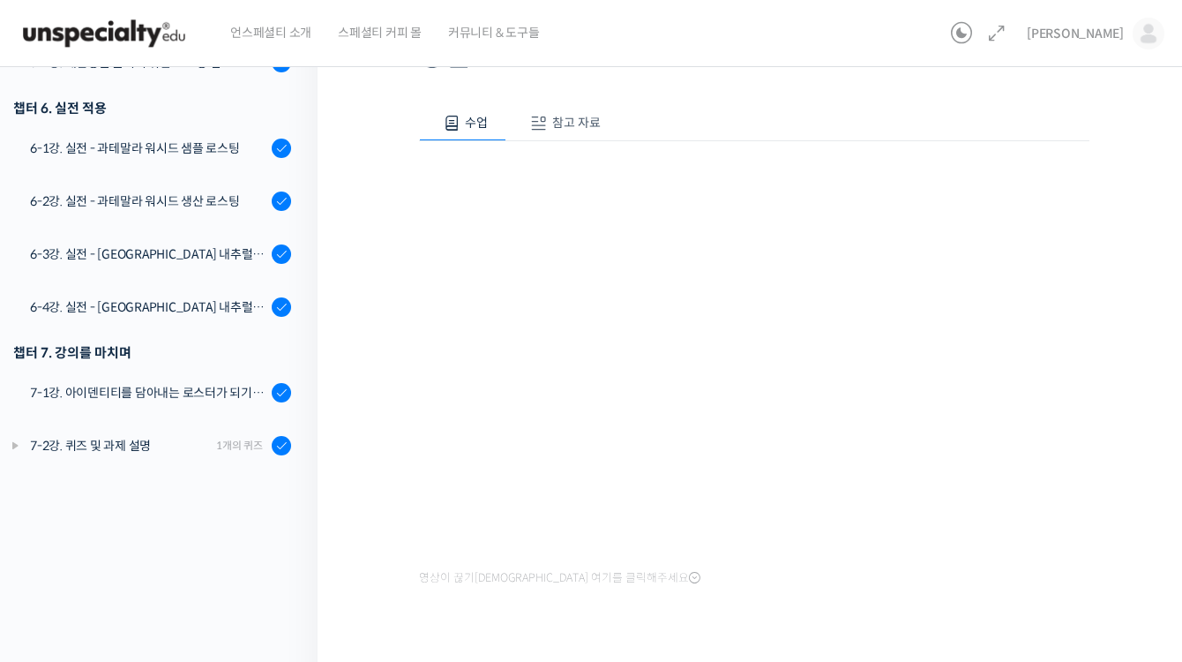
scroll to position [201, 0]
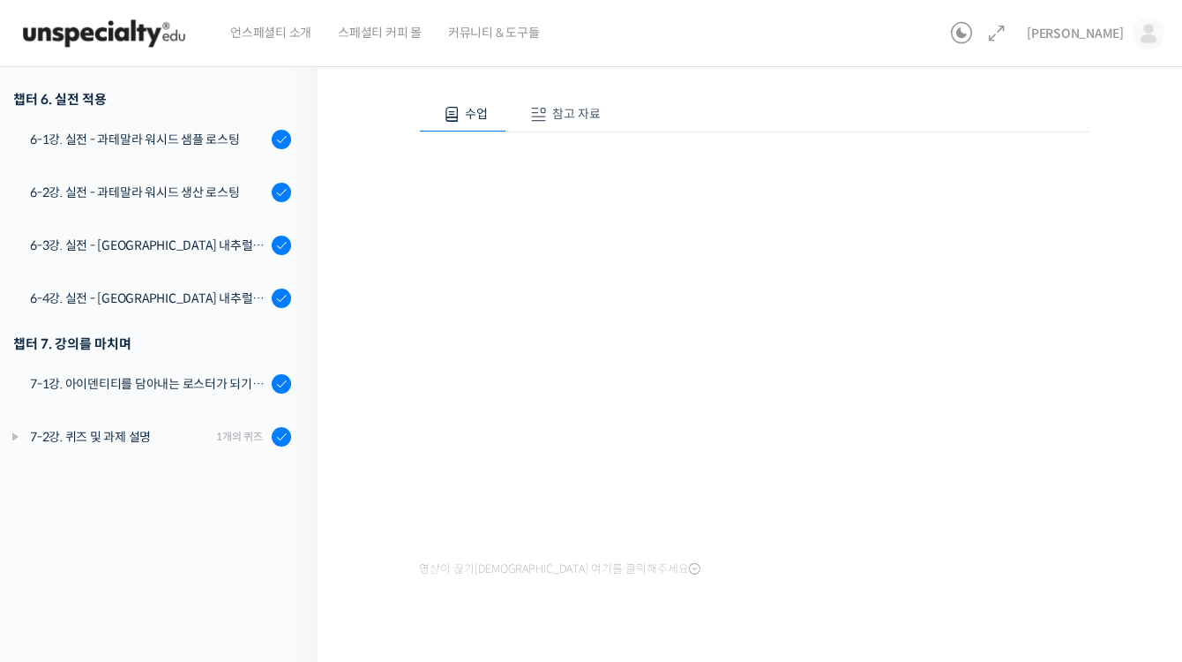
click at [345, 575] on div "Strength Level, 생두별 특징을 살리는 아이덴티티 커피랩 윤원균 대표의 로스팅 클래스 4-3강. 디벨롭 구간에 열량을 조절하는 방법…" at bounding box center [754, 275] width 873 height 847
click at [447, 640] on div at bounding box center [507, 644] width 176 height 9
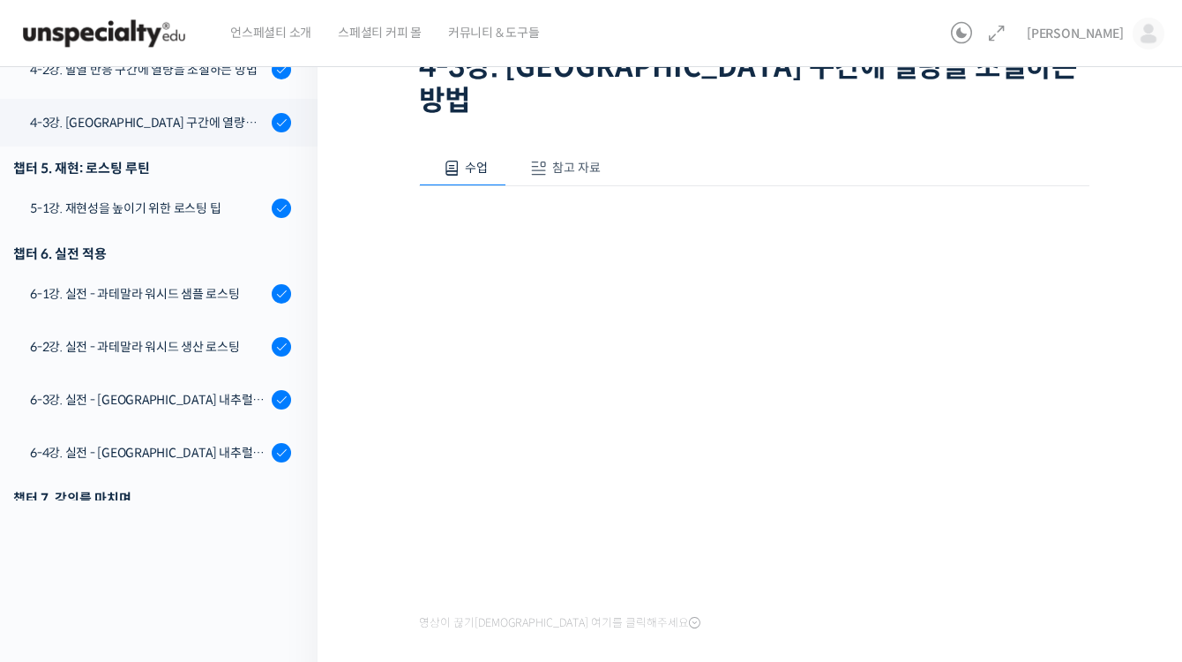
scroll to position [60, 0]
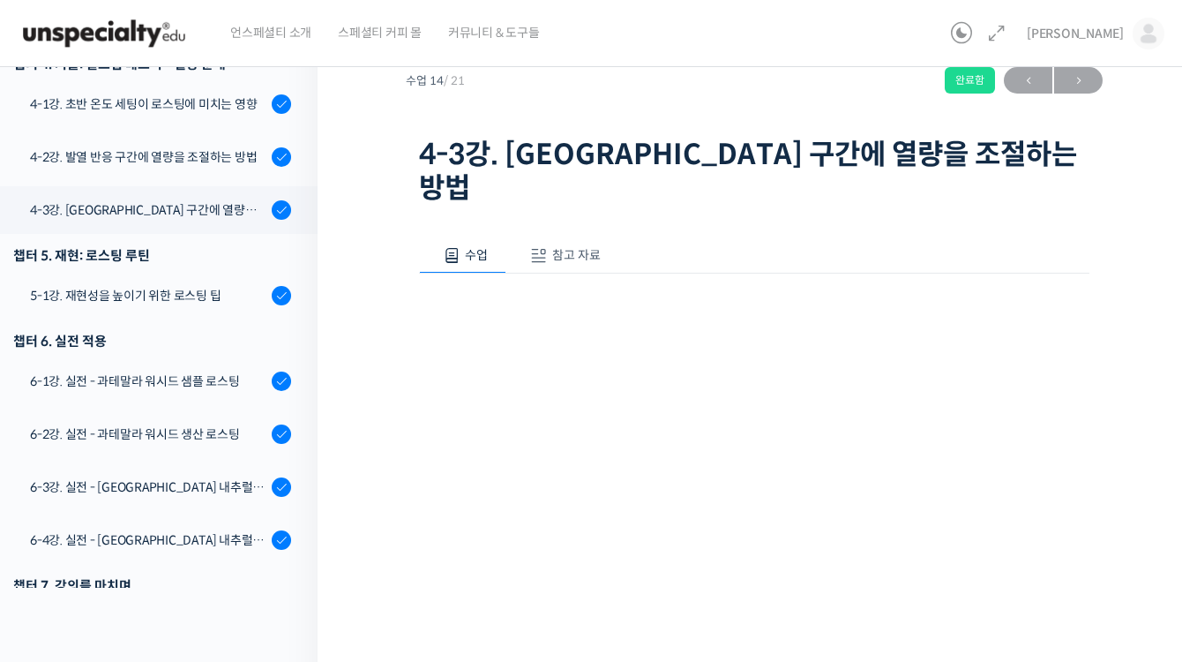
click at [356, 466] on div "Strength Level, 생두별 특징을 살리는 아이덴티티 커피랩 윤원균 대표의 로스팅 클래스 4-3강. 디벨롭 구간에 열량을 조절하는 방법…" at bounding box center [754, 416] width 873 height 847
click at [374, 466] on div "Strength Level, 생두별 특징을 살리는 아이덴티티 커피랩 윤원균 대표의 로스팅 클래스 4-3강. 디벨롭 구간에 열량을 조절하는 방법…" at bounding box center [754, 416] width 873 height 847
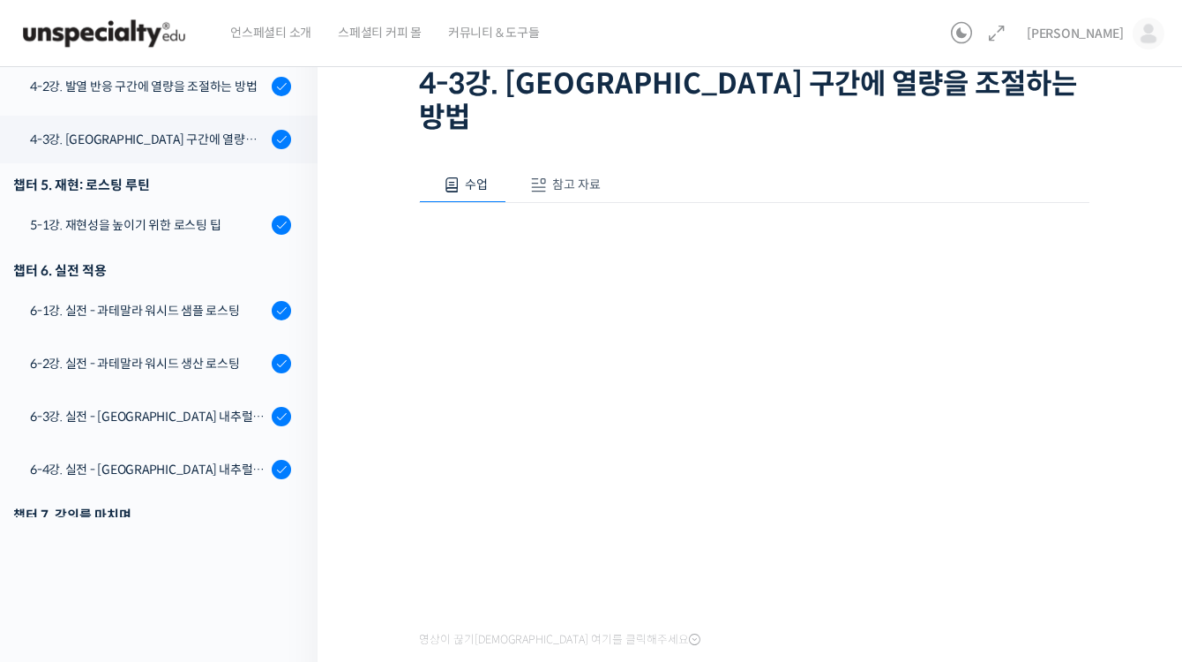
scroll to position [101, 0]
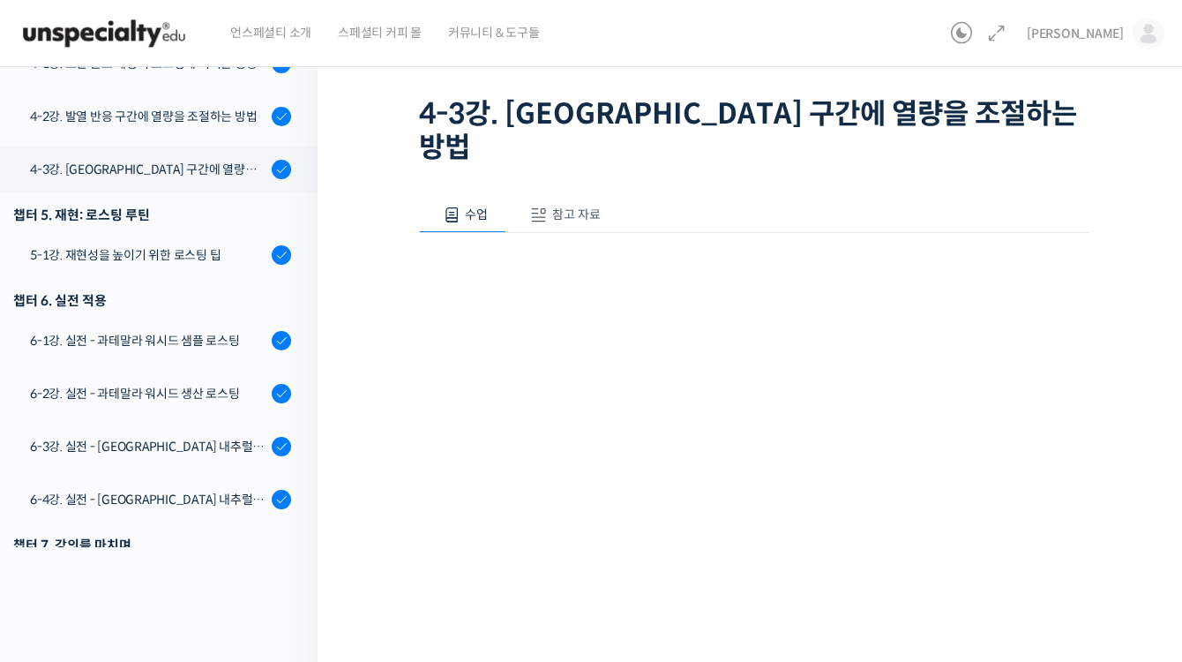
click at [1119, 483] on div "Strength Level, 생두별 특징을 살리는 아이덴티티 커피랩 윤원균 대표의 로스팅 클래스 4-3강. 디벨롭 구간에 열량을 조절하는 방법…" at bounding box center [754, 375] width 873 height 847
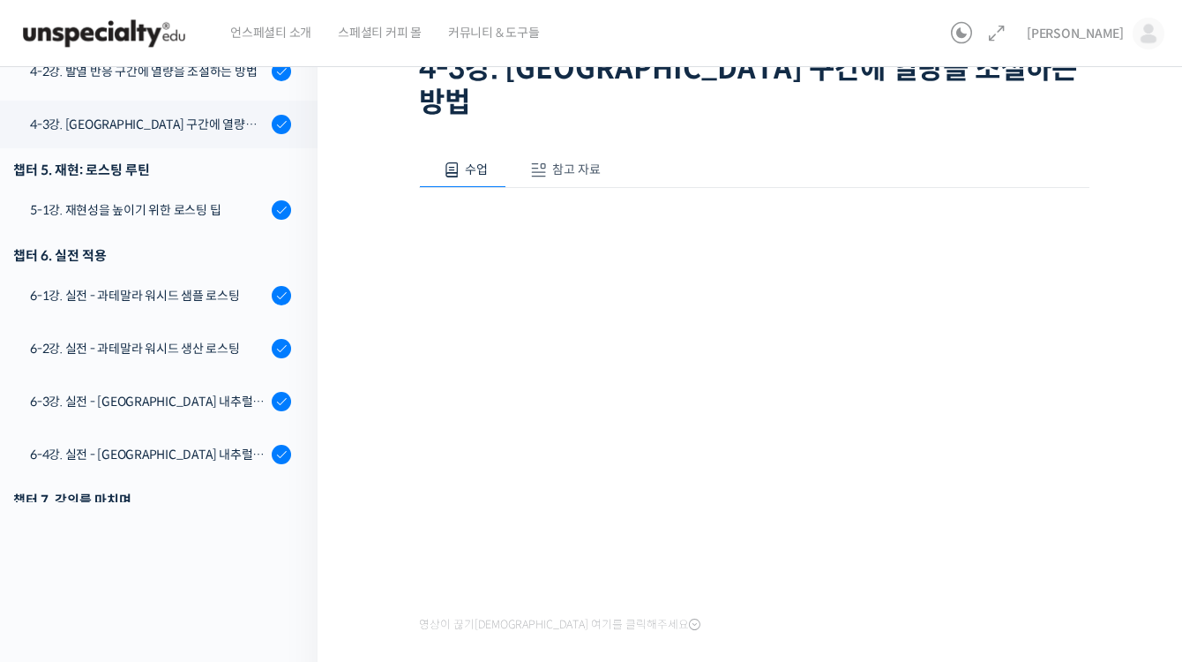
scroll to position [171, 0]
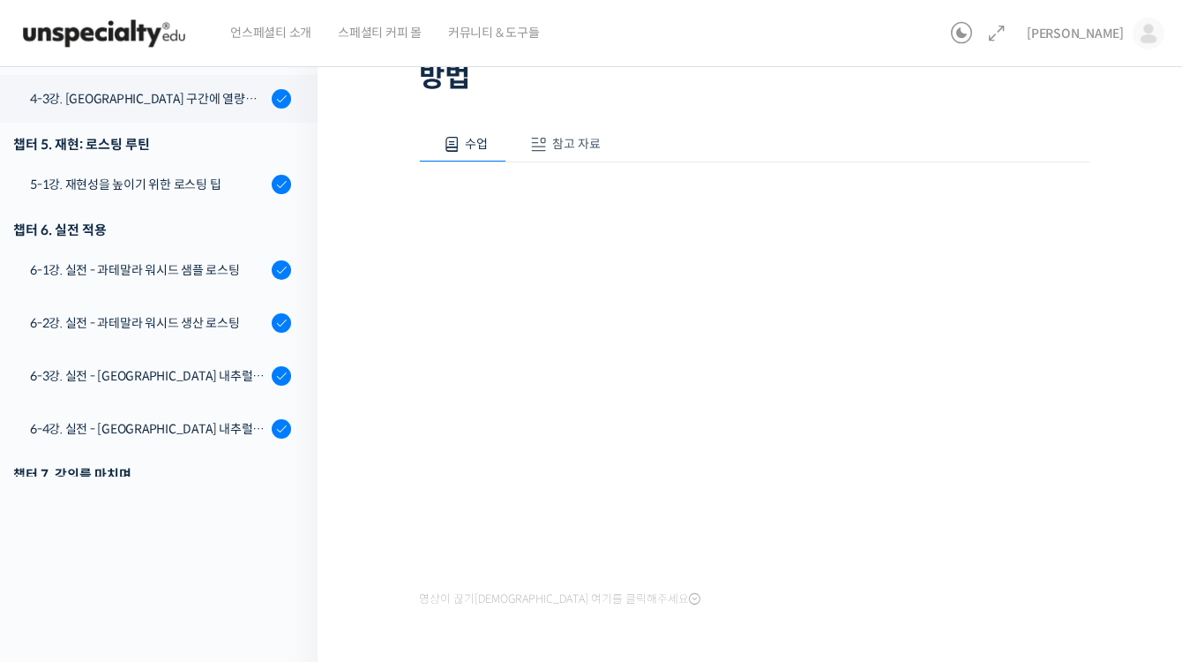
click at [1118, 471] on div "Strength Level, 생두별 특징을 살리는 아이덴티티 커피랩 윤원균 대표의 로스팅 클래스 4-3강. 디벨롭 구간에 열량을 조절하는 방법…" at bounding box center [754, 305] width 873 height 847
click at [367, 488] on div "Strength Level, 생두별 특징을 살리는 아이덴티티 커피랩 윤원균 대표의 로스팅 클래스 4-3강. 디벨롭 구간에 열량을 조절하는 방법…" at bounding box center [754, 305] width 873 height 847
click at [1126, 392] on div "Strength Level, 생두별 특징을 살리는 아이덴티티 커피랩 윤원균 대표의 로스팅 클래스 4-3강. 디벨롭 구간에 열량을 조절하는 방법…" at bounding box center [754, 305] width 873 height 847
click at [835, 655] on div at bounding box center [754, 673] width 670 height 37
click at [792, 587] on div "수업 참고 자료 영상이 끊기신다면 여기를 클릭해주세요 PPT 수업 자료 (클릭하시면 새 창에서 열립니다)" at bounding box center [754, 396] width 670 height 593
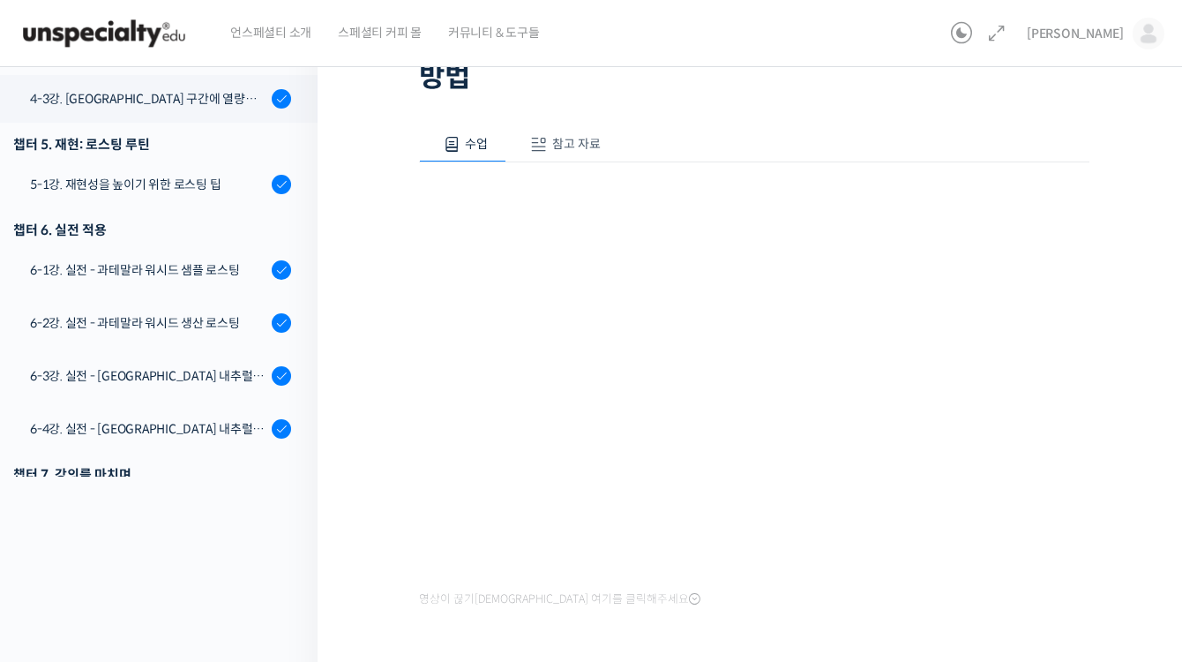
click at [786, 603] on div "수업 참고 자료 영상이 끊기신다면 여기를 클릭해주세요 PPT 수업 자료 (클릭하시면 새 창에서 열립니다)" at bounding box center [754, 396] width 670 height 593
click at [765, 584] on div "수업 참고 자료 영상이 끊기[DEMOGRAPHIC_DATA]를 클릭해주세요 PPT 수업 자료 (클릭하시면 새 창에서 열립니다)" at bounding box center [754, 396] width 670 height 593
click at [1118, 279] on div "Strength Level, 생두별 특징을 살리는 아이덴티티 커피랩 윤원균 대표의 로스팅 클래스 4-3강. 디벨롭 구간에 열량을 조절하는 방법…" at bounding box center [754, 305] width 873 height 847
drag, startPoint x: 1118, startPoint y: 279, endPoint x: 1118, endPoint y: 380, distance: 101.4
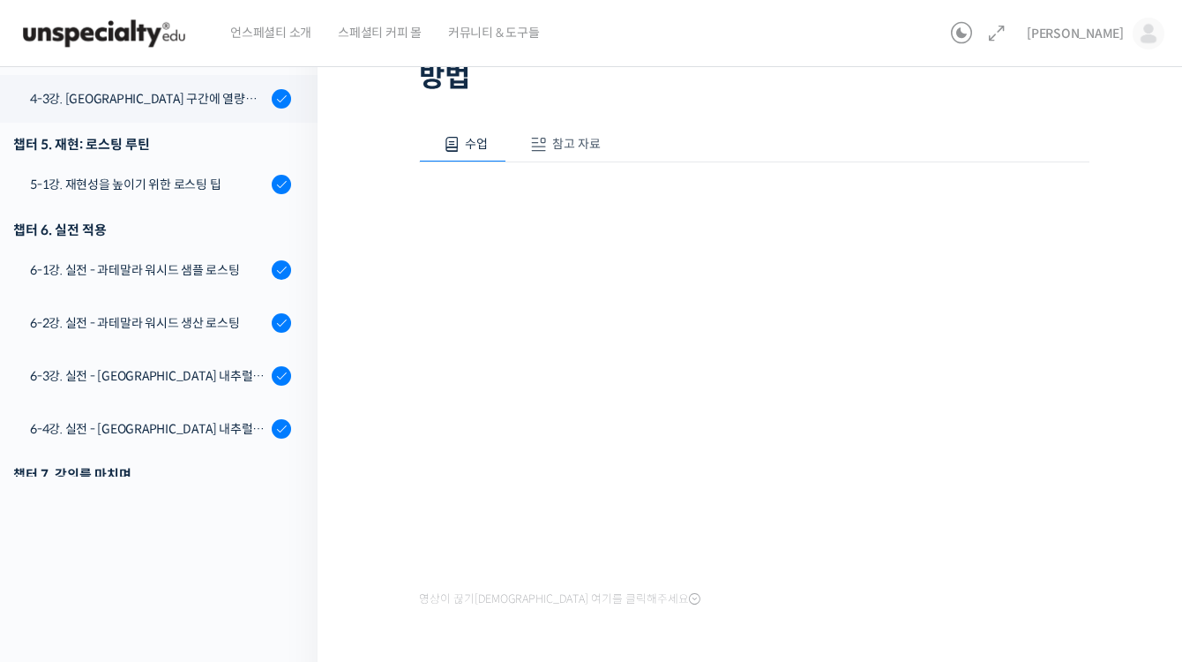
click at [1118, 380] on div "Strength Level, 생두별 특징을 살리는 아이덴티티 커피랩 윤원균 대표의 로스팅 클래스 4-3강. 디벨롭 구간에 열량을 조절하는 방법…" at bounding box center [754, 305] width 873 height 847
click at [1118, 377] on div "Strength Level, 생두별 특징을 살리는 아이덴티티 커피랩 윤원균 대표의 로스팅 클래스 4-3강. 디벨롭 구간에 열량을 조절하는 방법…" at bounding box center [754, 305] width 873 height 847
click at [901, 589] on div "수업 참고 자료 영상이 끊기[DEMOGRAPHIC_DATA]를 클릭해주세요 PPT 수업 자료 (클릭하시면 새 창에서 열립니다)" at bounding box center [754, 396] width 670 height 593
click at [812, 655] on div at bounding box center [754, 673] width 670 height 37
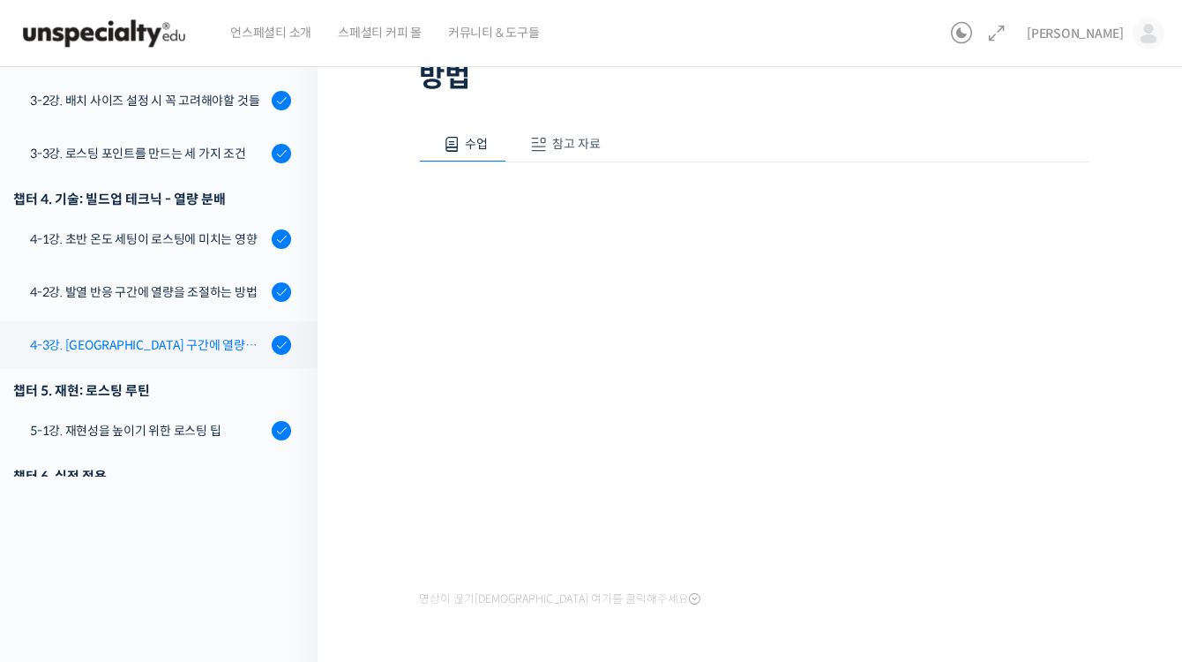
scroll to position [707, 0]
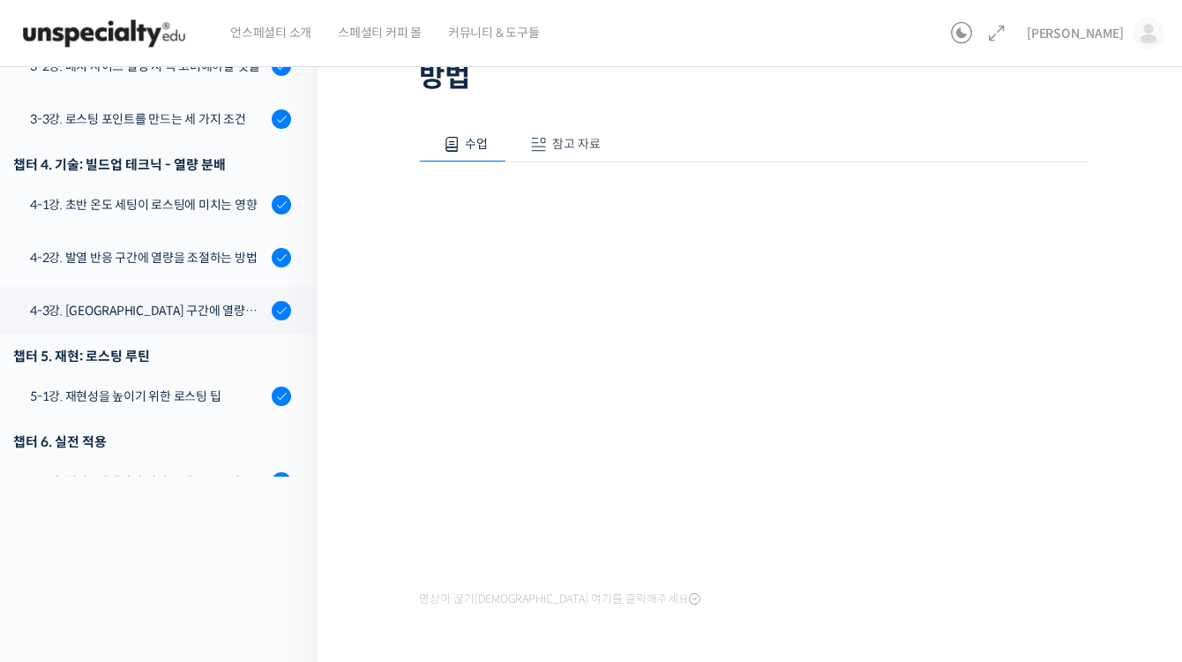
click at [357, 301] on div "Strength Level, 생두별 특징을 살리는 아이덴티티 커피랩 윤원균 대표의 로스팅 클래스 4-3강. 디벨롭 구간에 열량을 조절하는 방법…" at bounding box center [754, 305] width 873 height 847
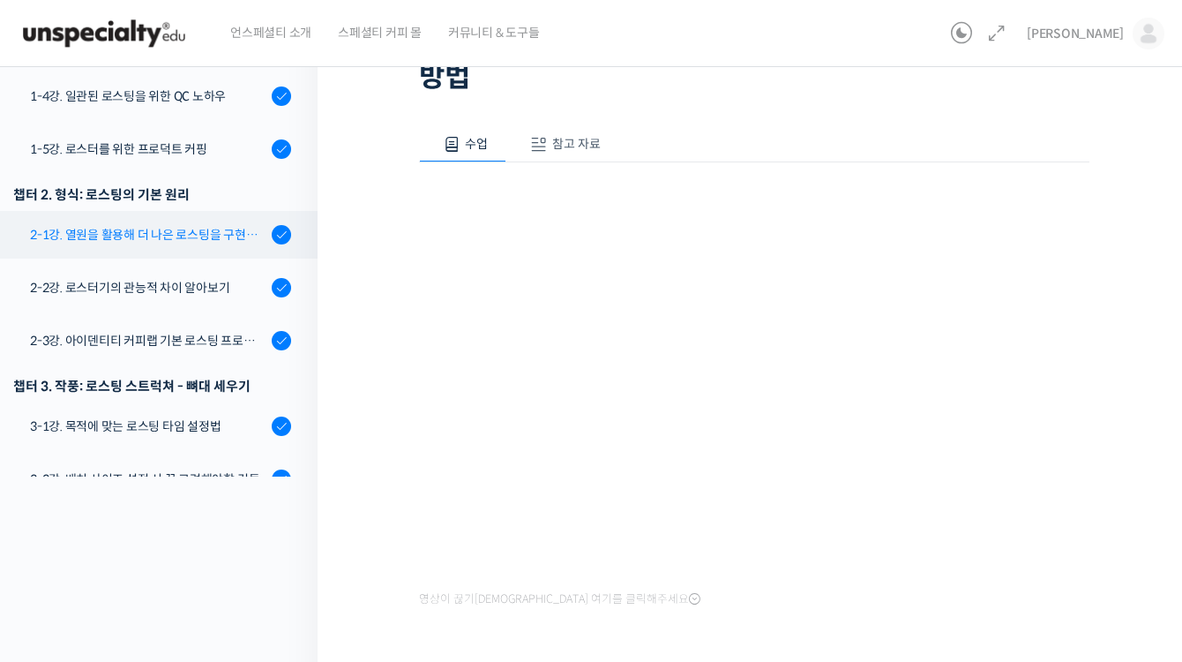
scroll to position [284, 0]
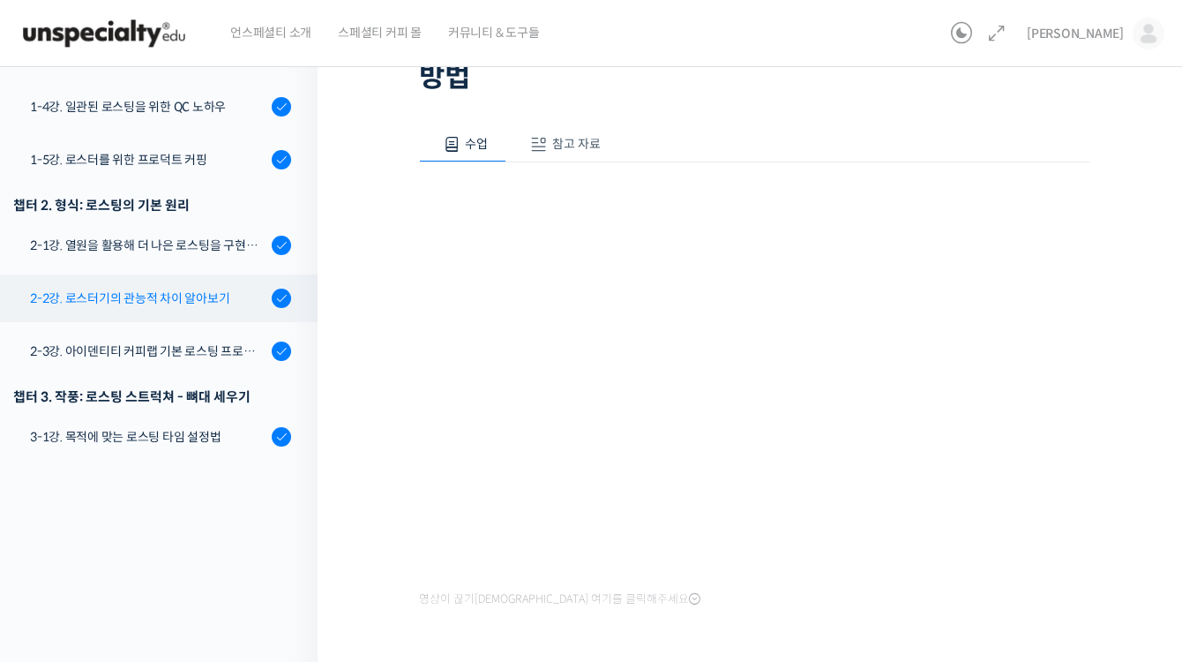
click at [214, 288] on div "2-2강. 로스터기의 관능적 차이 알아보기" at bounding box center [148, 297] width 236 height 19
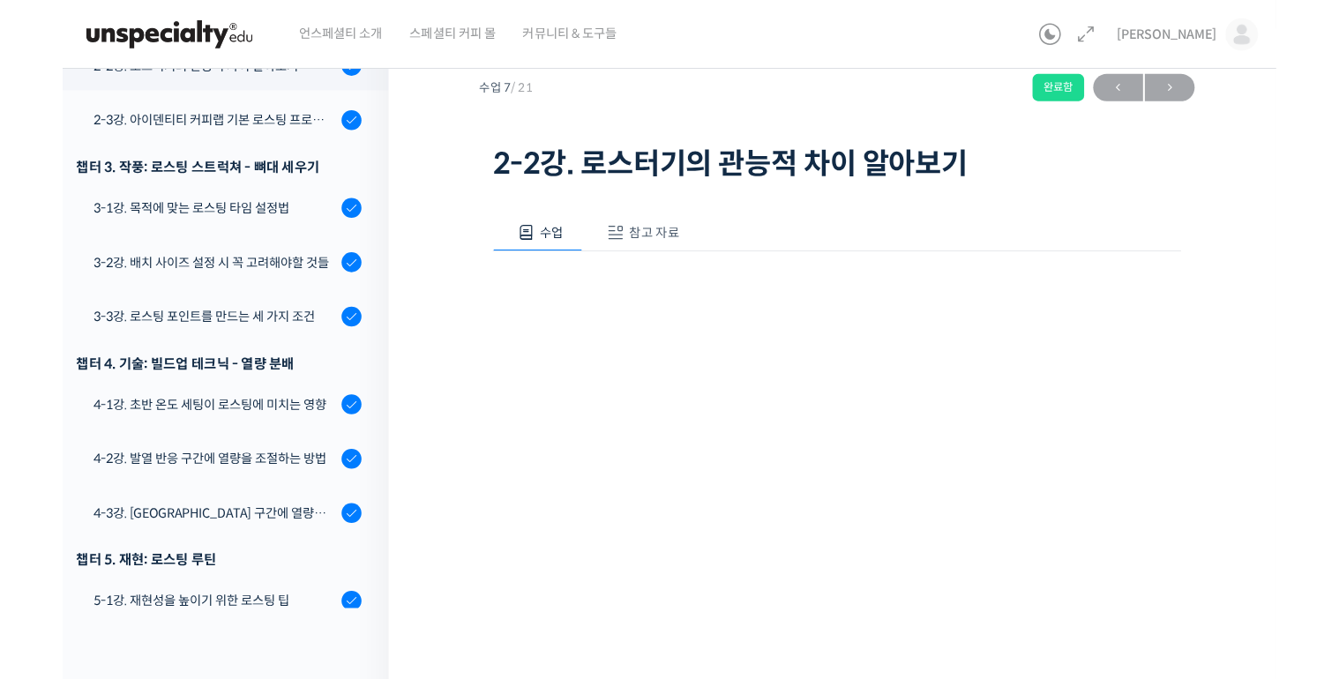
scroll to position [141, 0]
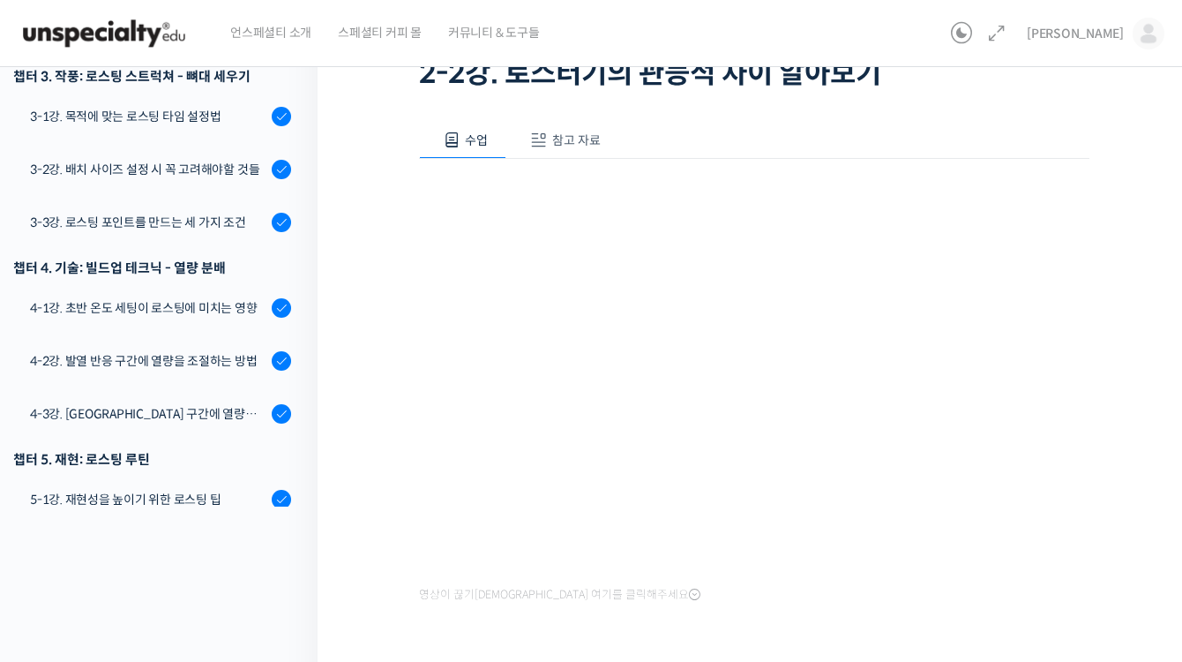
click at [1124, 453] on div "Strength Level, 생두별 특징을 살리는 아이덴티티 커피랩 [PERSON_NAME] [PERSON_NAME]의 로스팅 클래스 2-2강…" at bounding box center [754, 318] width 873 height 812
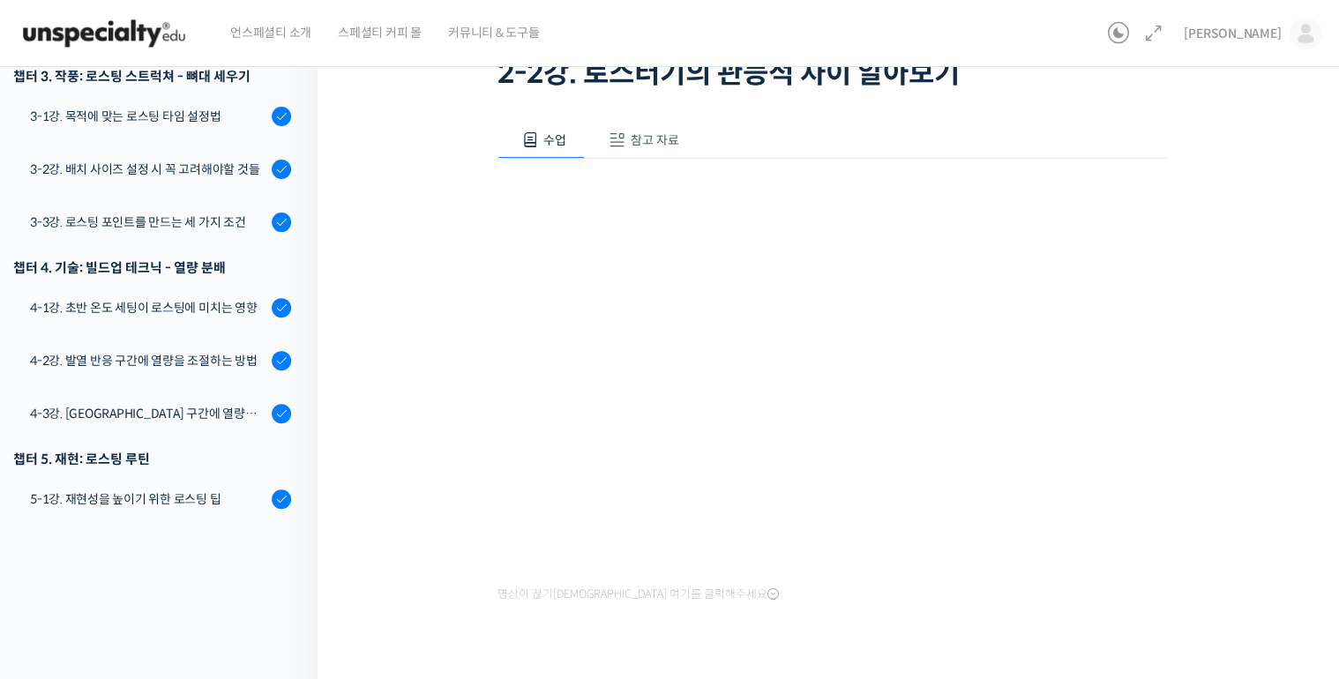
click at [827, 646] on div "수업 참고 자료 영상이 끊기[DEMOGRAPHIC_DATA]를 클릭해주세요 PPT 수업 자료 (클릭하시면 새 창에서 열립니다)" at bounding box center [833, 391] width 670 height 593
click at [1192, 404] on div "Strength Level, 생두별 특징을 살리는 아이덴티티 커피랩 윤원균 대표의 로스팅 클래스 2-2강. 로스터기의 관능적 차이 알아보기 완…" at bounding box center [833, 313] width 854 height 750
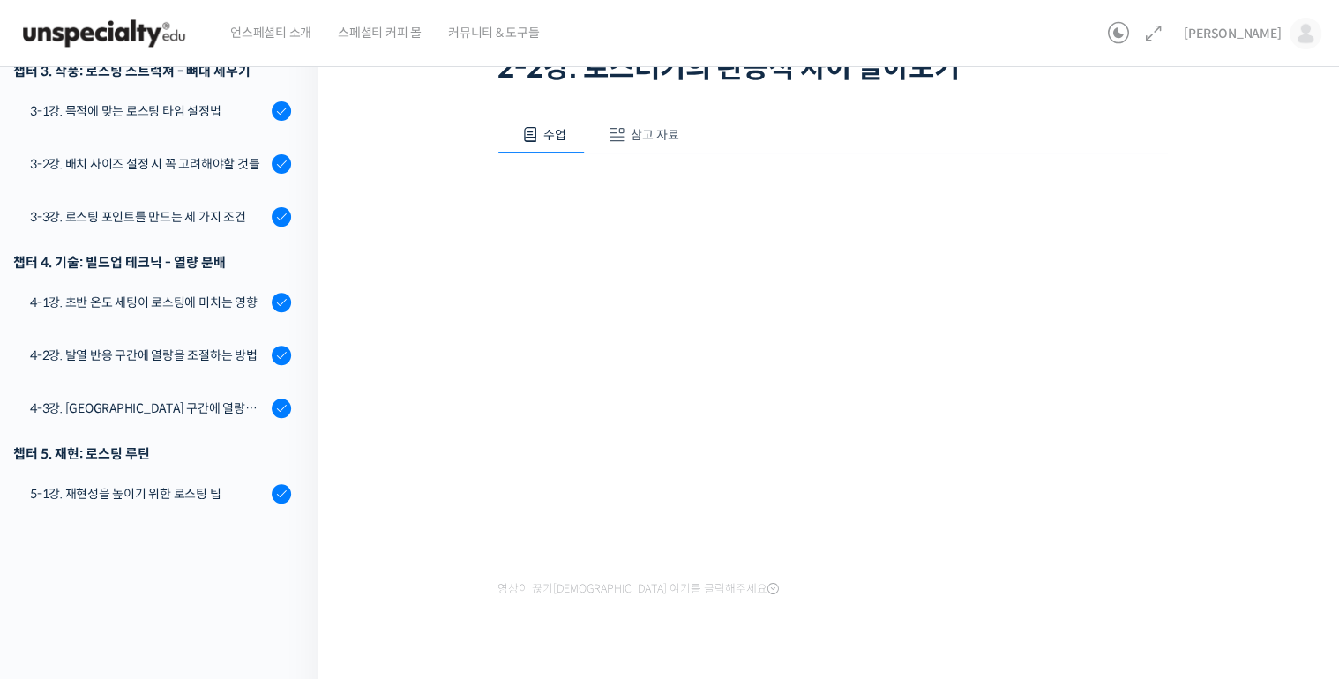
scroll to position [183, 0]
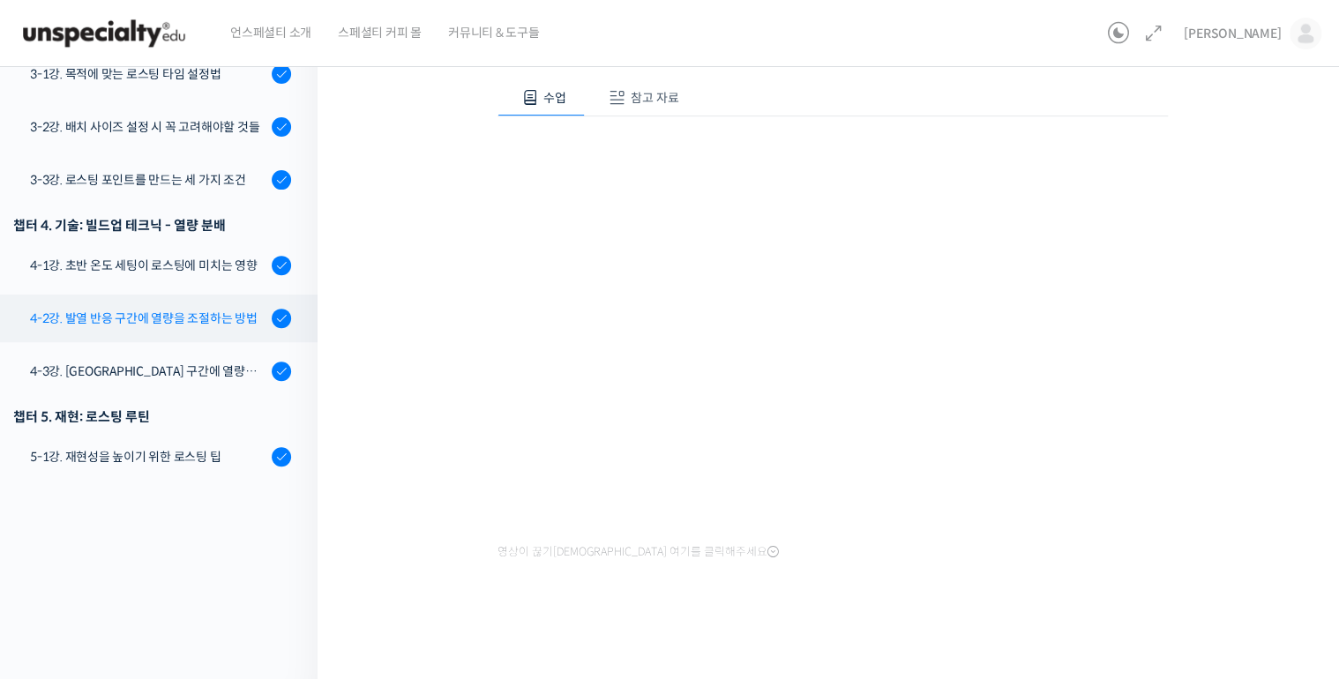
drag, startPoint x: 155, startPoint y: 292, endPoint x: 183, endPoint y: 302, distance: 29.8
click at [155, 309] on div "4-2강. 발열 반응 구간에 열량을 조절하는 방법" at bounding box center [148, 318] width 236 height 19
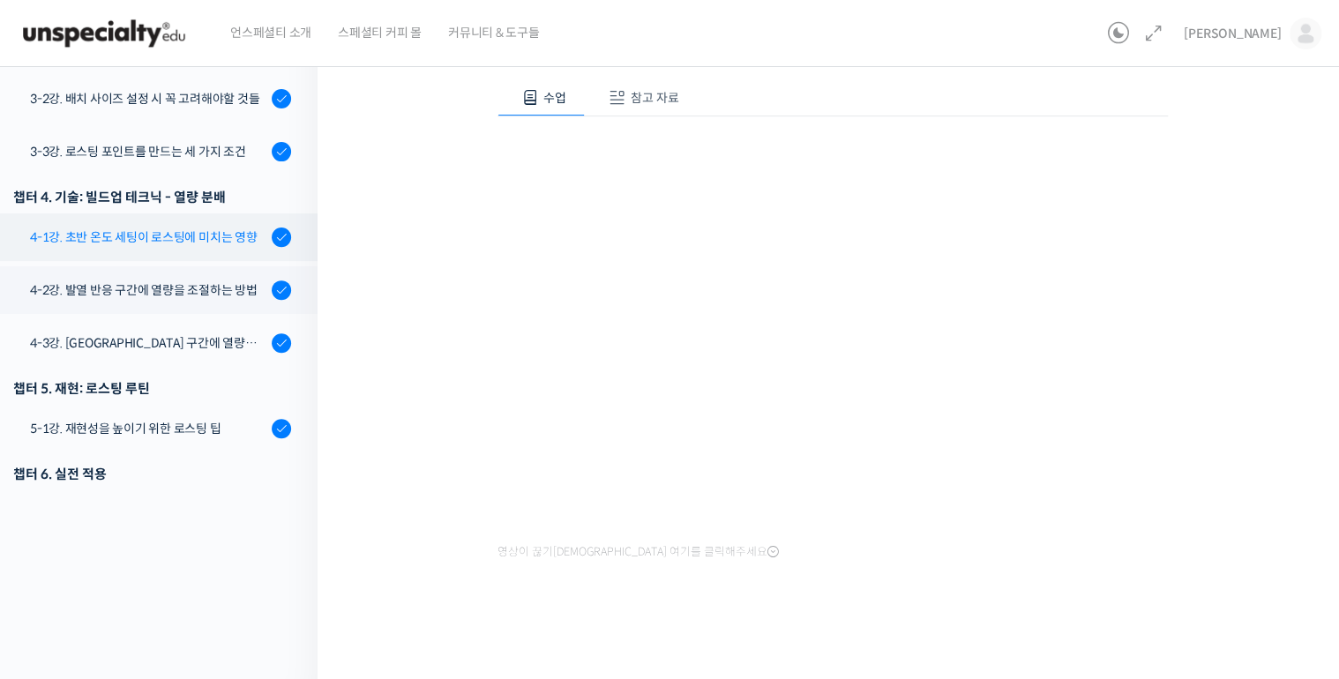
scroll to position [649, 0]
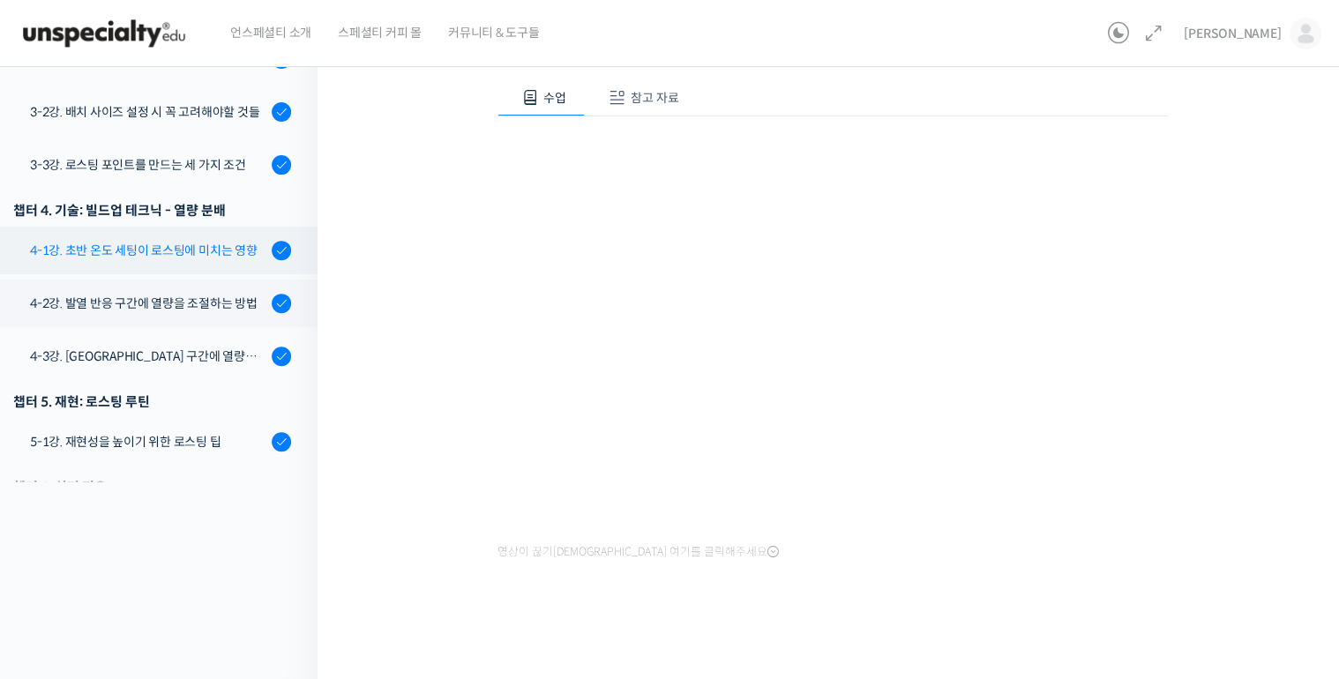
click at [203, 232] on link "4-1강. 초반 온도 세팅이 로스팅에 미치는 영향" at bounding box center [154, 251] width 326 height 48
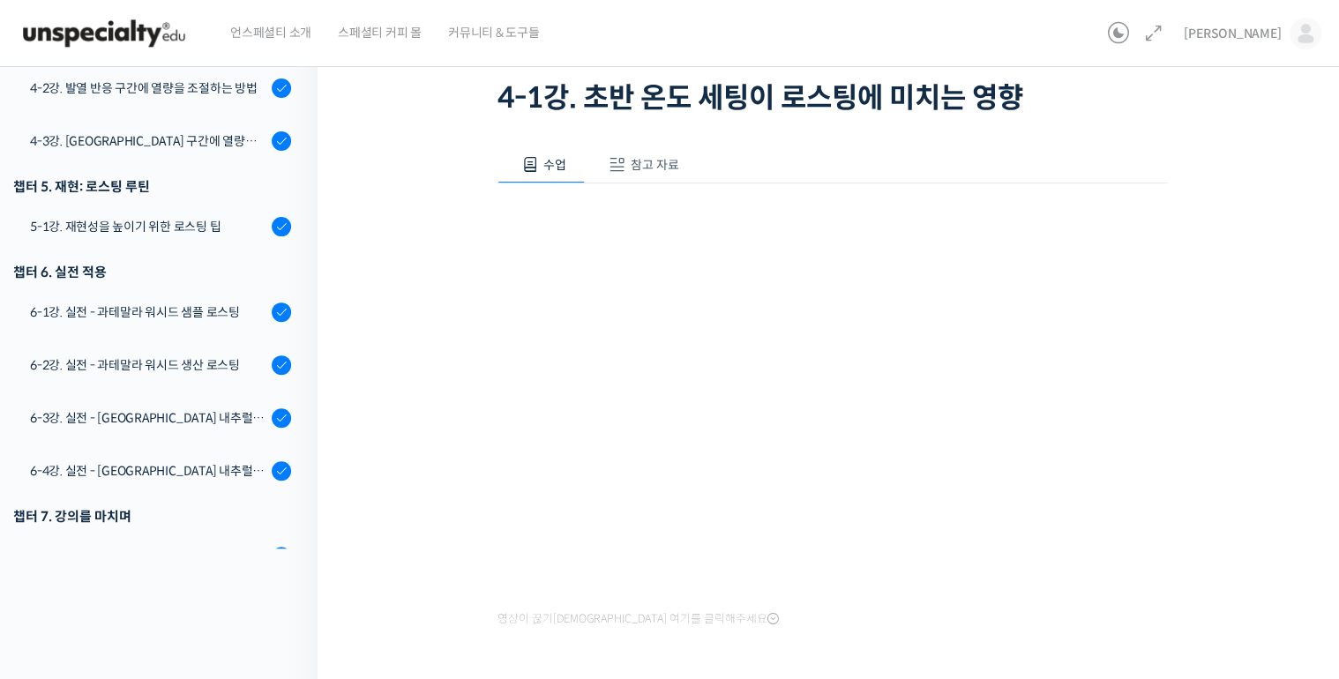
scroll to position [141, 0]
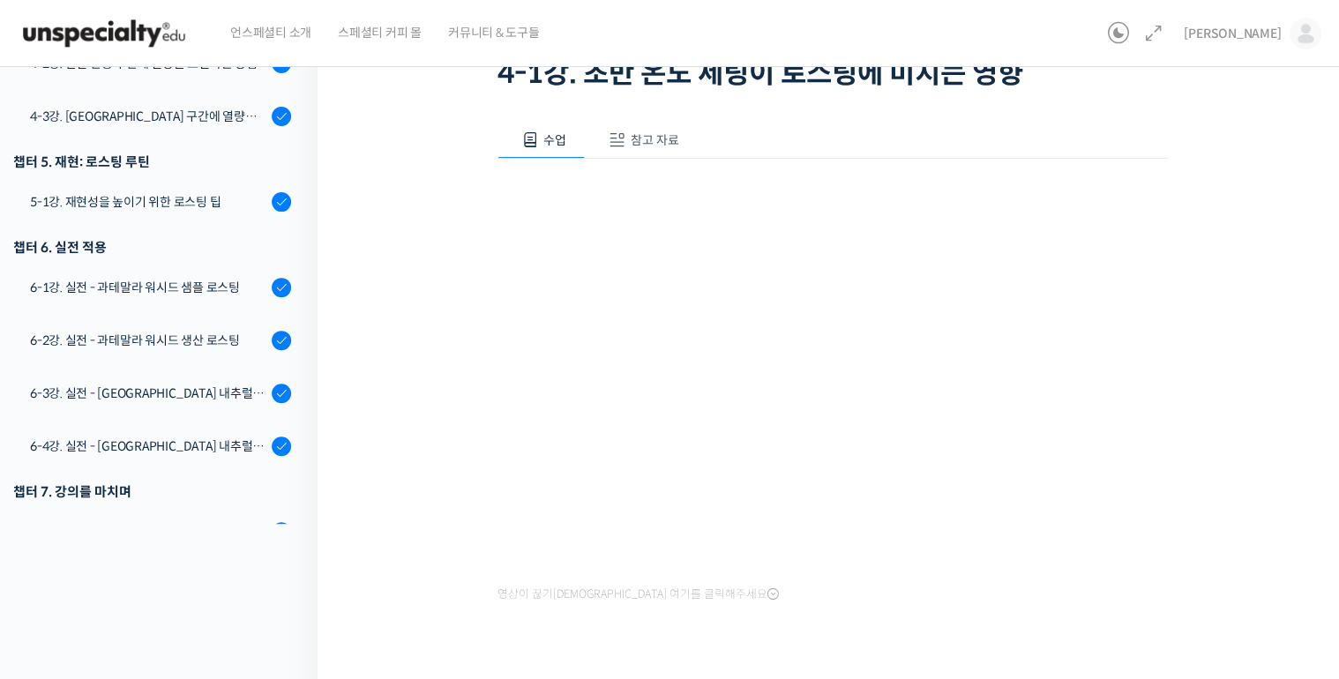
click at [842, 614] on div "수업 참고 자료 영상이 끊기[DEMOGRAPHIC_DATA]를 클릭해주세요 PPT 수업 자료 (클릭하시면 새 창에서 열립니다)" at bounding box center [833, 391] width 670 height 593
click at [1247, 410] on div "Strength Level, 생두별 특징을 살리는 아이덴티티 커피랩 [PERSON_NAME] [PERSON_NAME]의 로스팅 클래스 4-1강…" at bounding box center [833, 313] width 854 height 750
click at [1230, 451] on div "Strength Level, 생두별 특징을 살리는 아이덴티티 커피랩 [PERSON_NAME] [PERSON_NAME]의 로스팅 클래스 4-1강…" at bounding box center [833, 313] width 854 height 750
click at [448, 458] on div "Strength Level, 생두별 특징을 살리는 아이덴티티 커피랩 [PERSON_NAME] [PERSON_NAME]의 로스팅 클래스 4-1강…" at bounding box center [833, 313] width 854 height 750
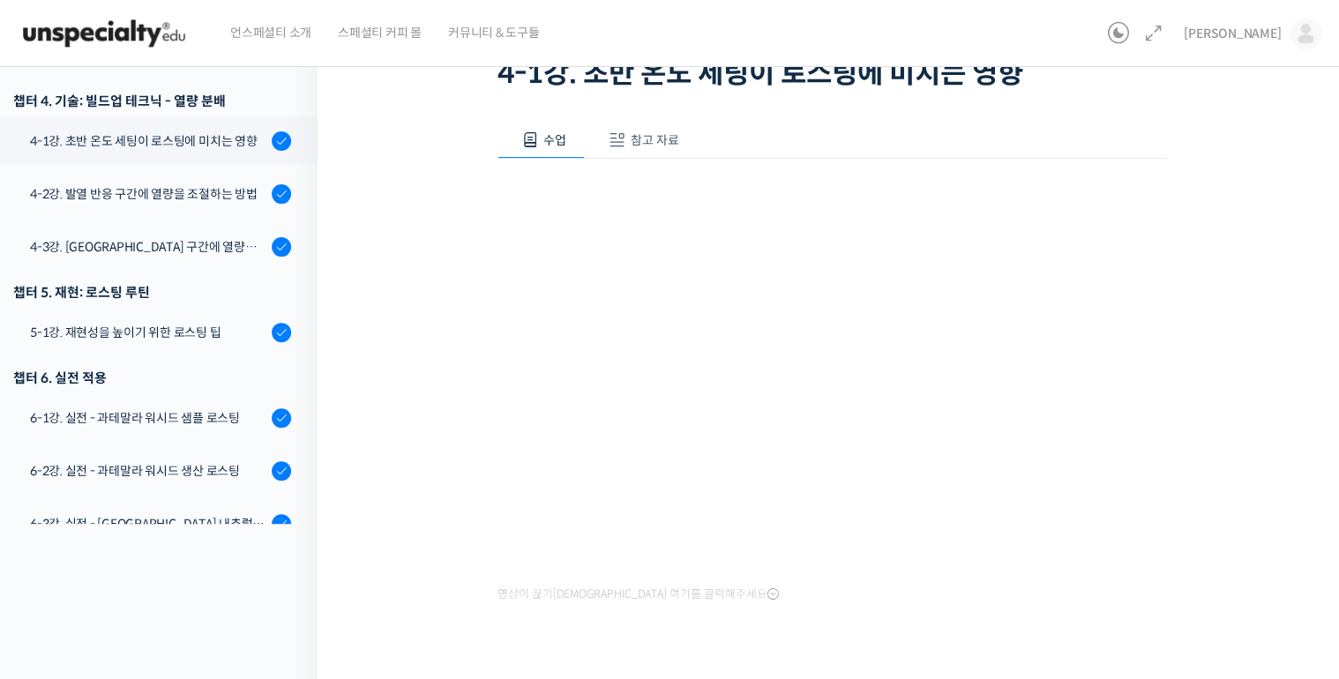
scroll to position [649, 0]
